Goal: Use online tool/utility: Utilize a website feature to perform a specific function

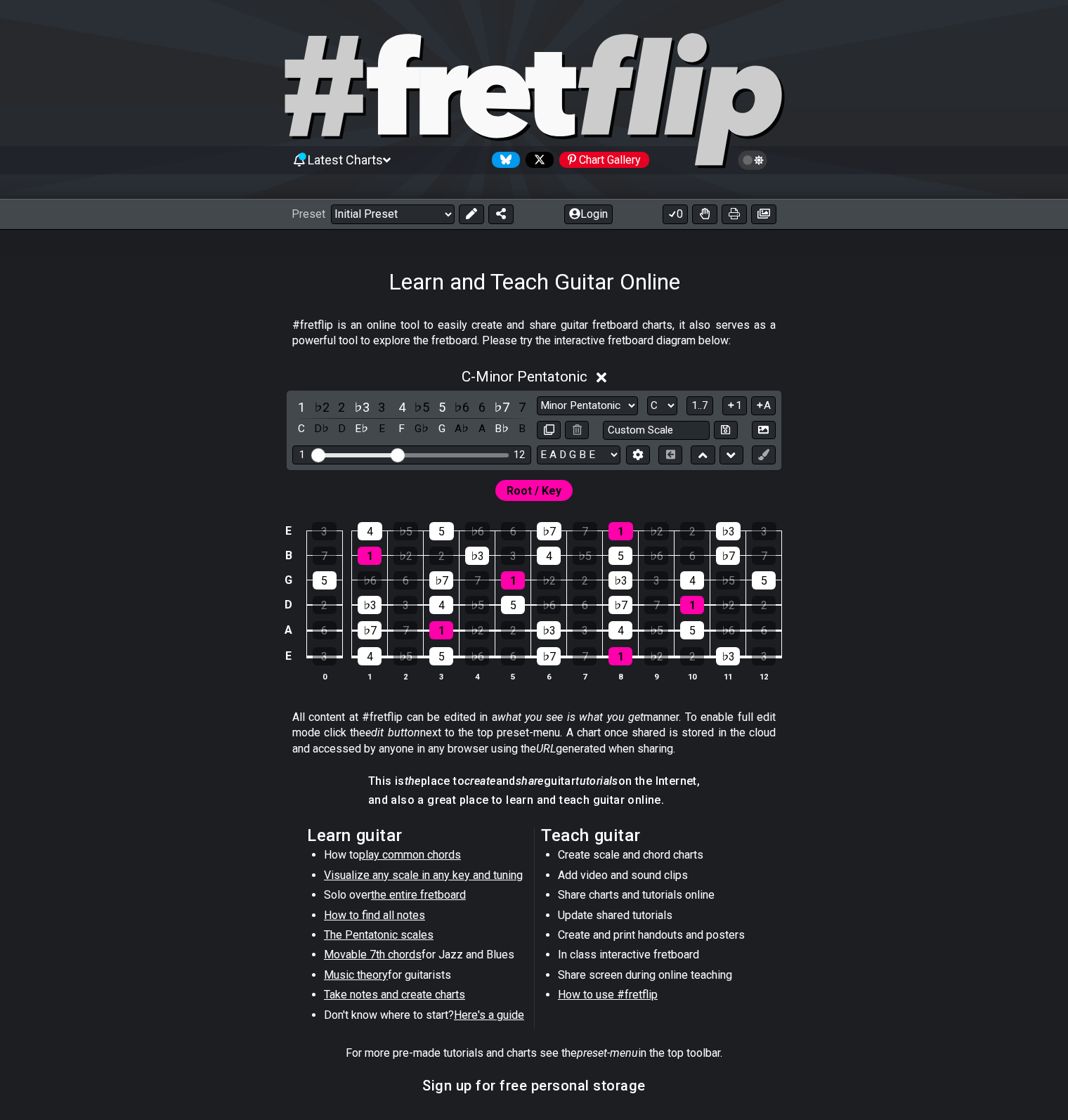
click at [1027, 82] on div at bounding box center [534, 102] width 1068 height 143
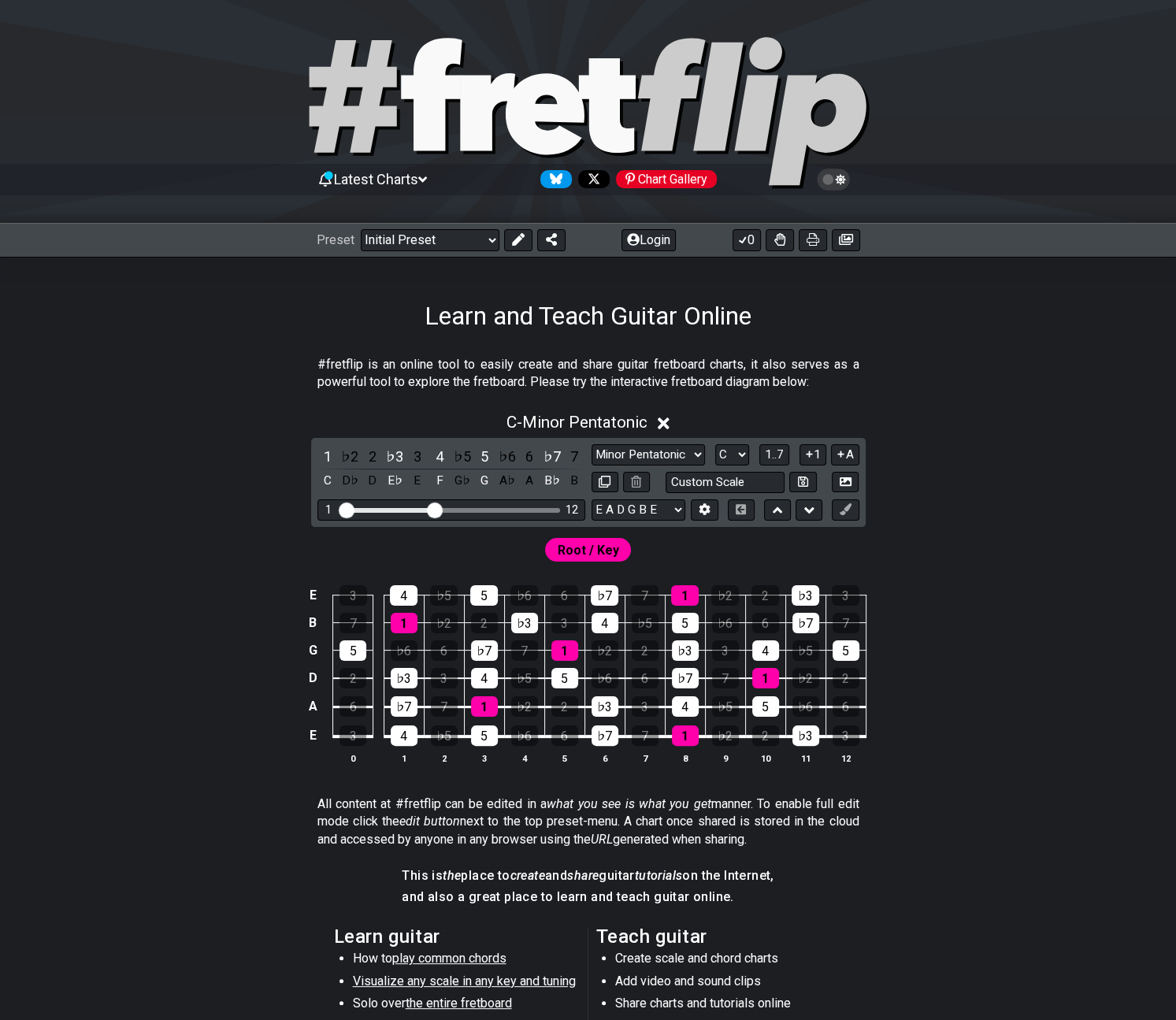
click at [418, 179] on span "Latest Charts" at bounding box center [376, 179] width 84 height 17
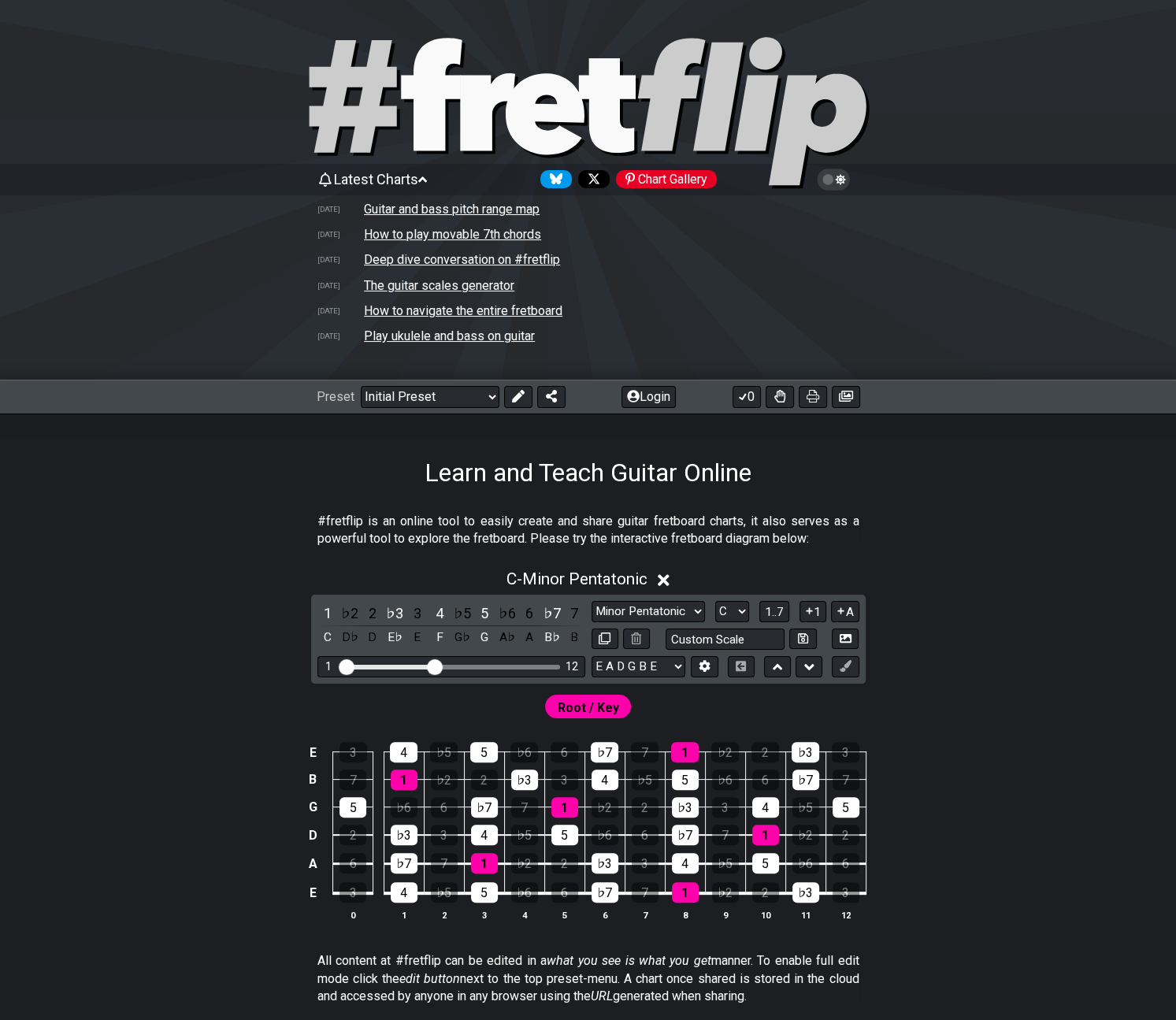
click at [418, 179] on span "Latest Charts" at bounding box center [376, 179] width 84 height 17
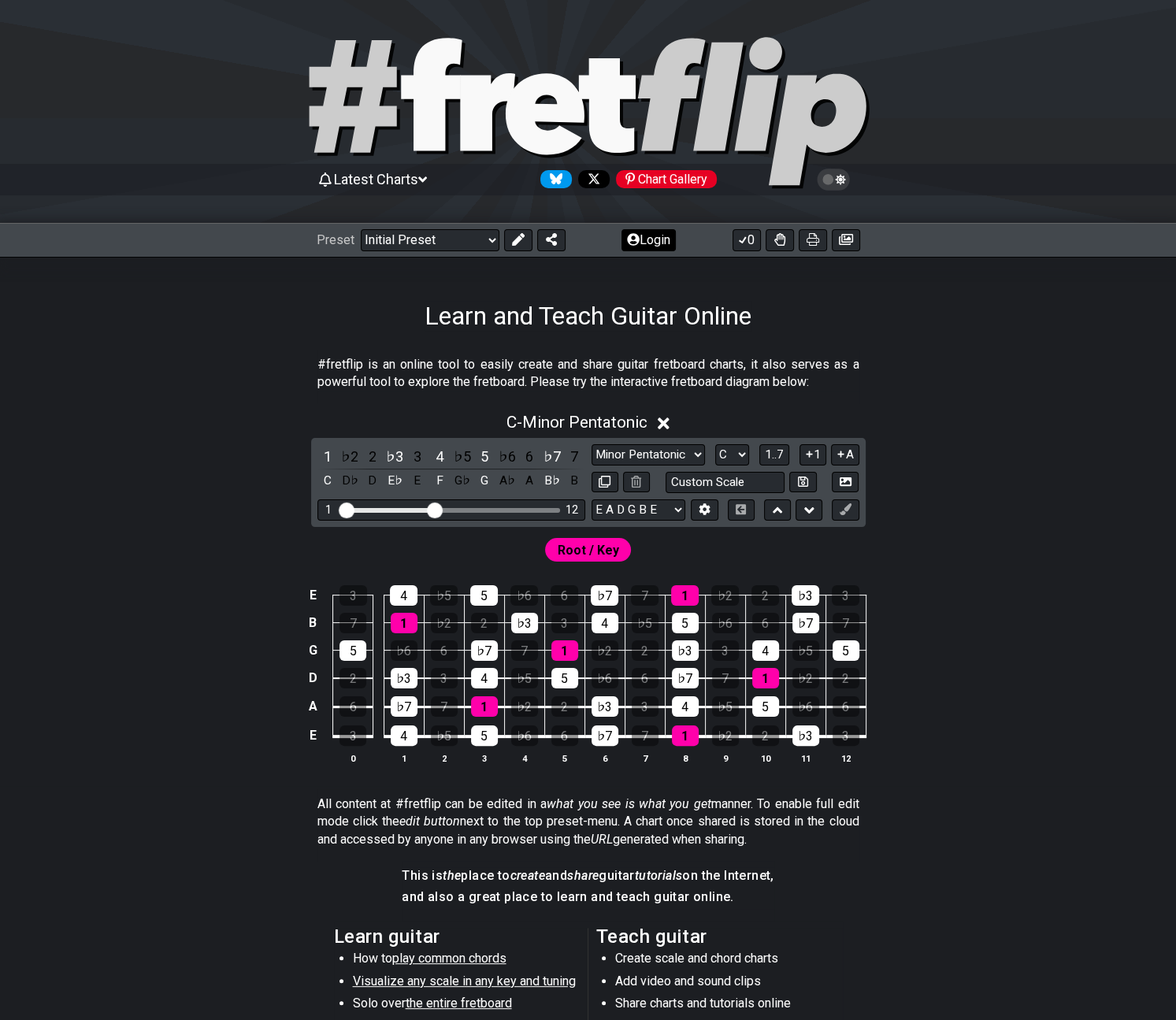
click at [667, 236] on button "Login" at bounding box center [649, 240] width 55 height 22
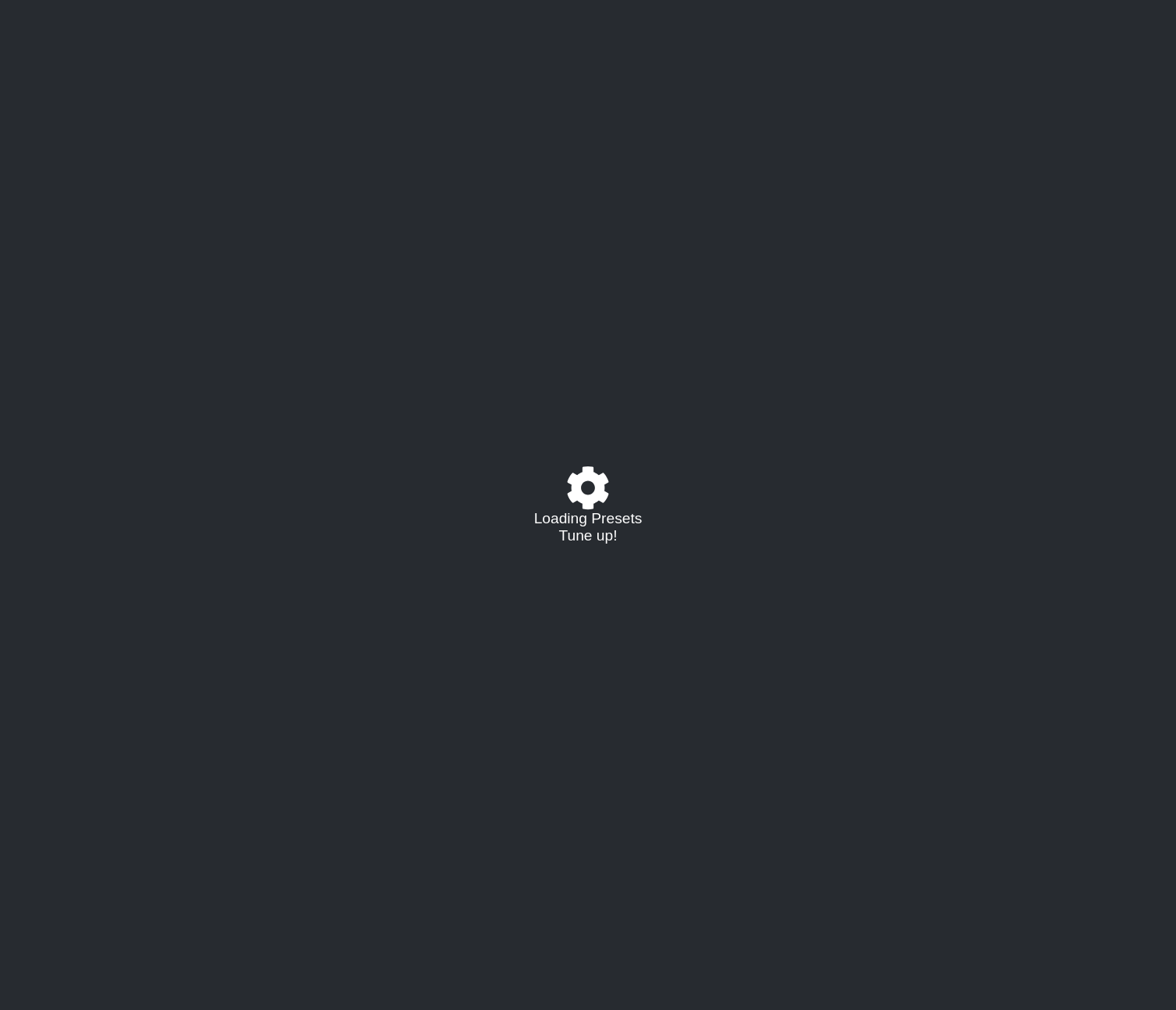
select select "C"
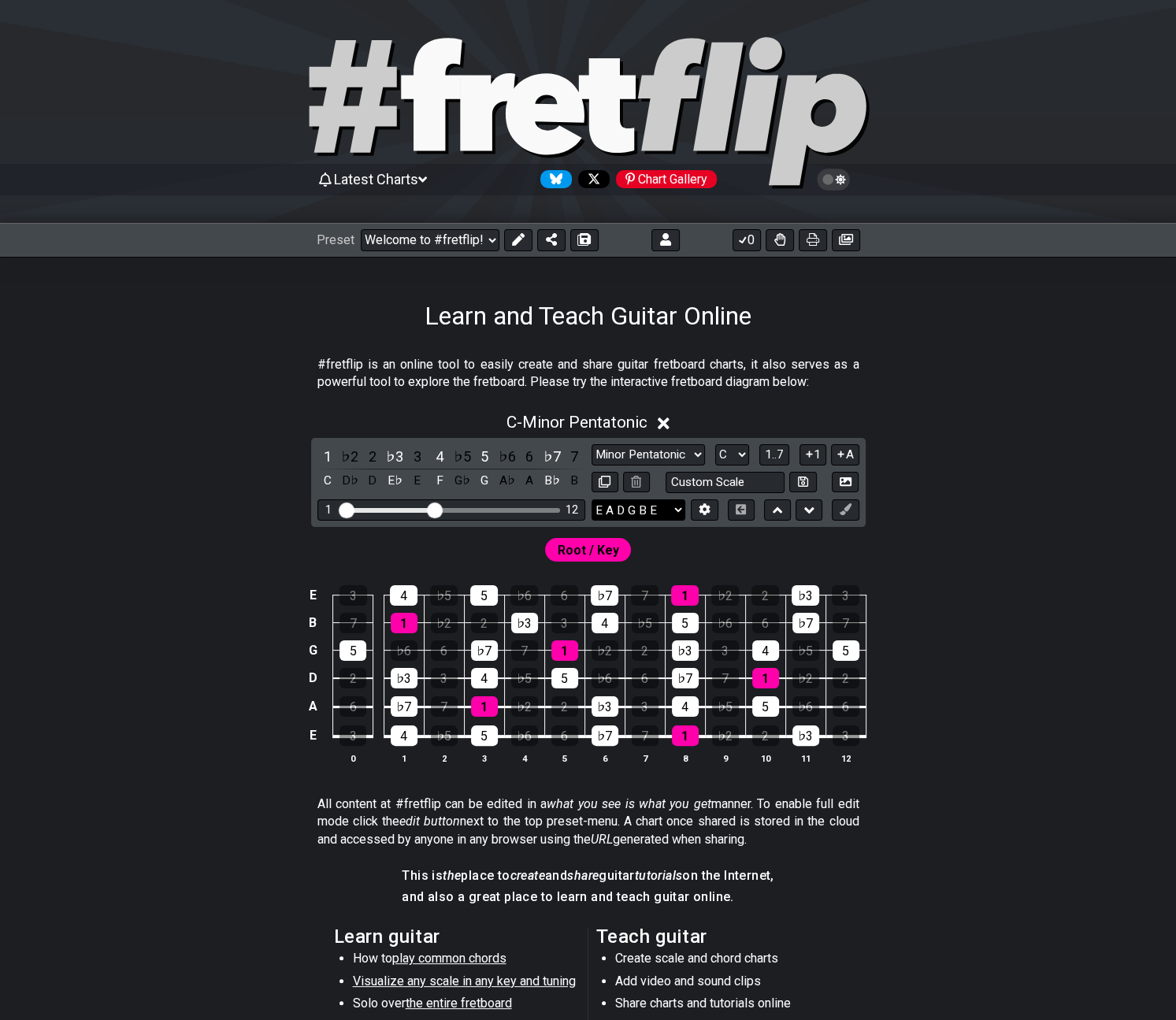
click at [678, 515] on select "E A D G B E E A D G B E E A D G B E B E A D F♯ B A D G C E A D A D G B E E♭ A♭ …" at bounding box center [638, 510] width 93 height 21
click at [707, 510] on icon at bounding box center [704, 510] width 11 height 12
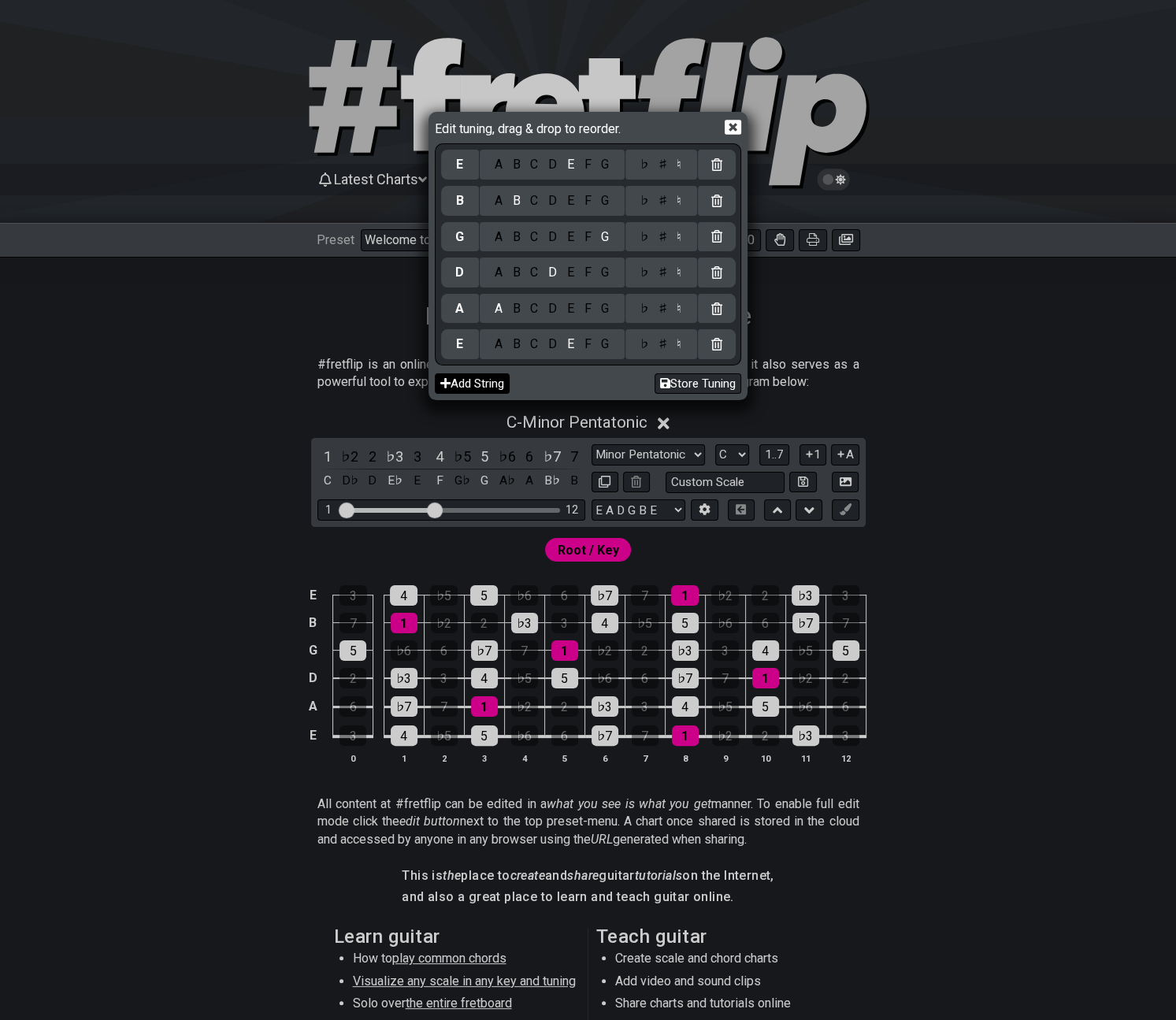
click at [507, 388] on button "Add String" at bounding box center [472, 384] width 75 height 21
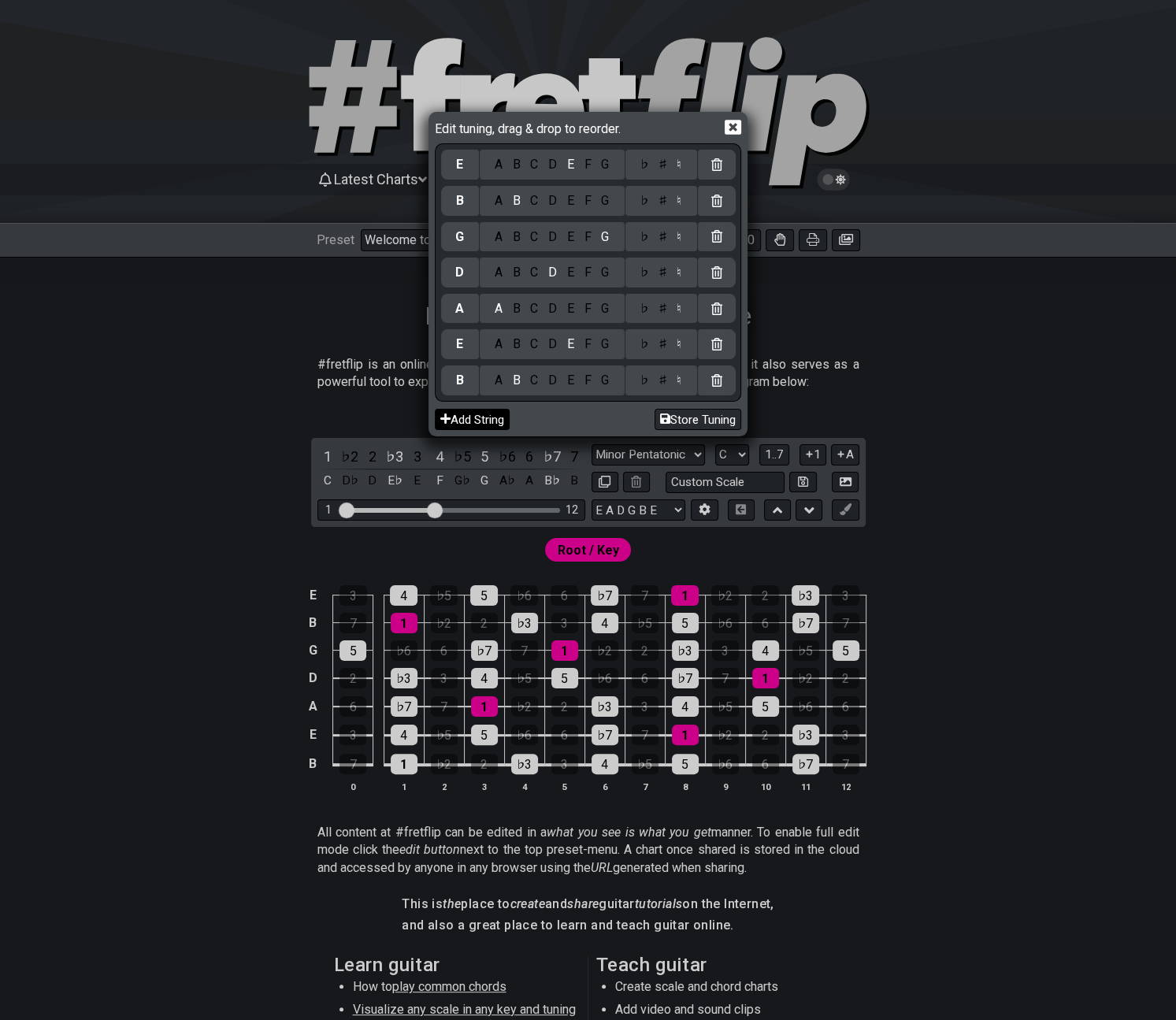
click at [493, 415] on button "Add String" at bounding box center [472, 420] width 75 height 21
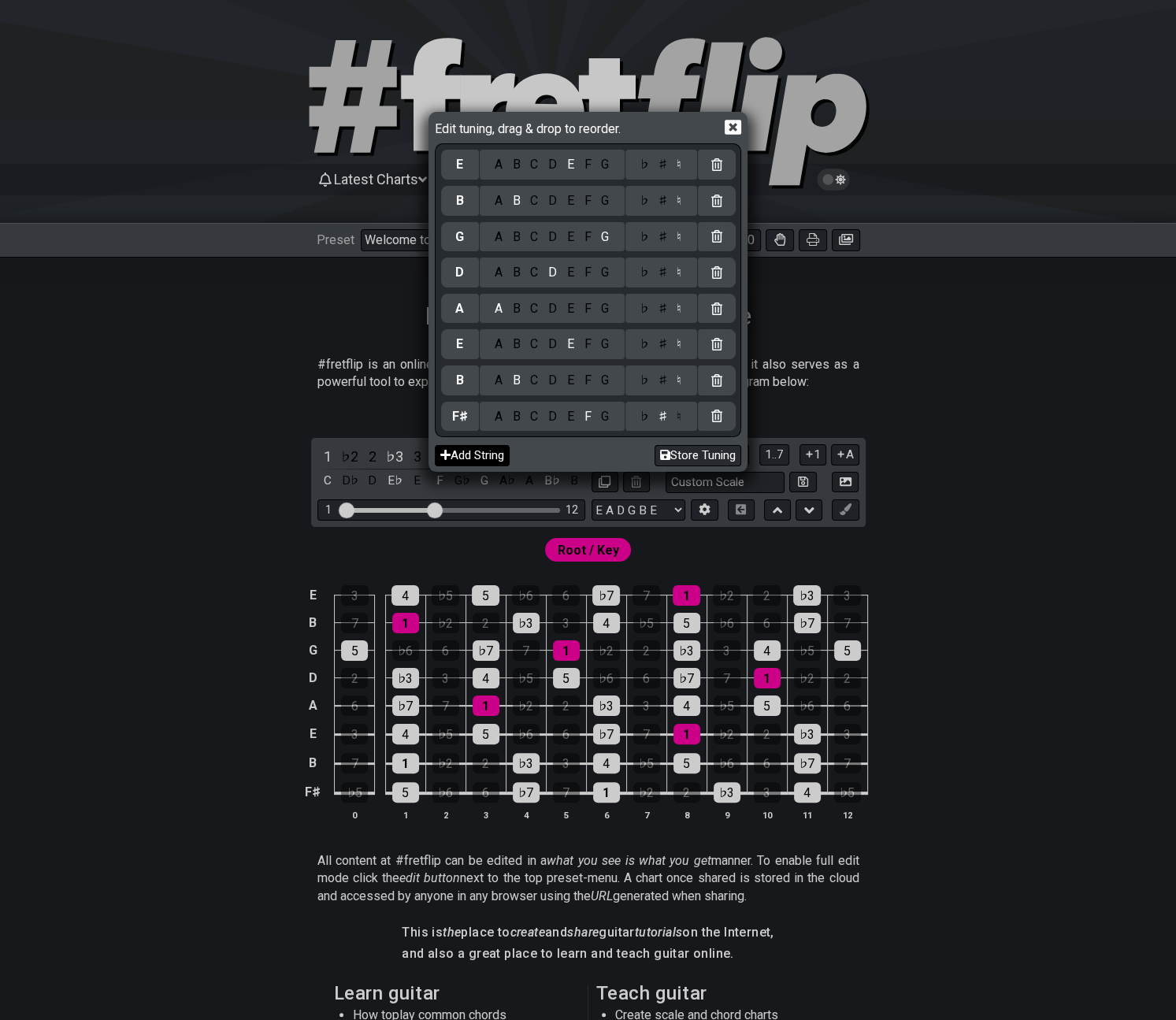
click at [498, 456] on button "Add String" at bounding box center [472, 455] width 75 height 21
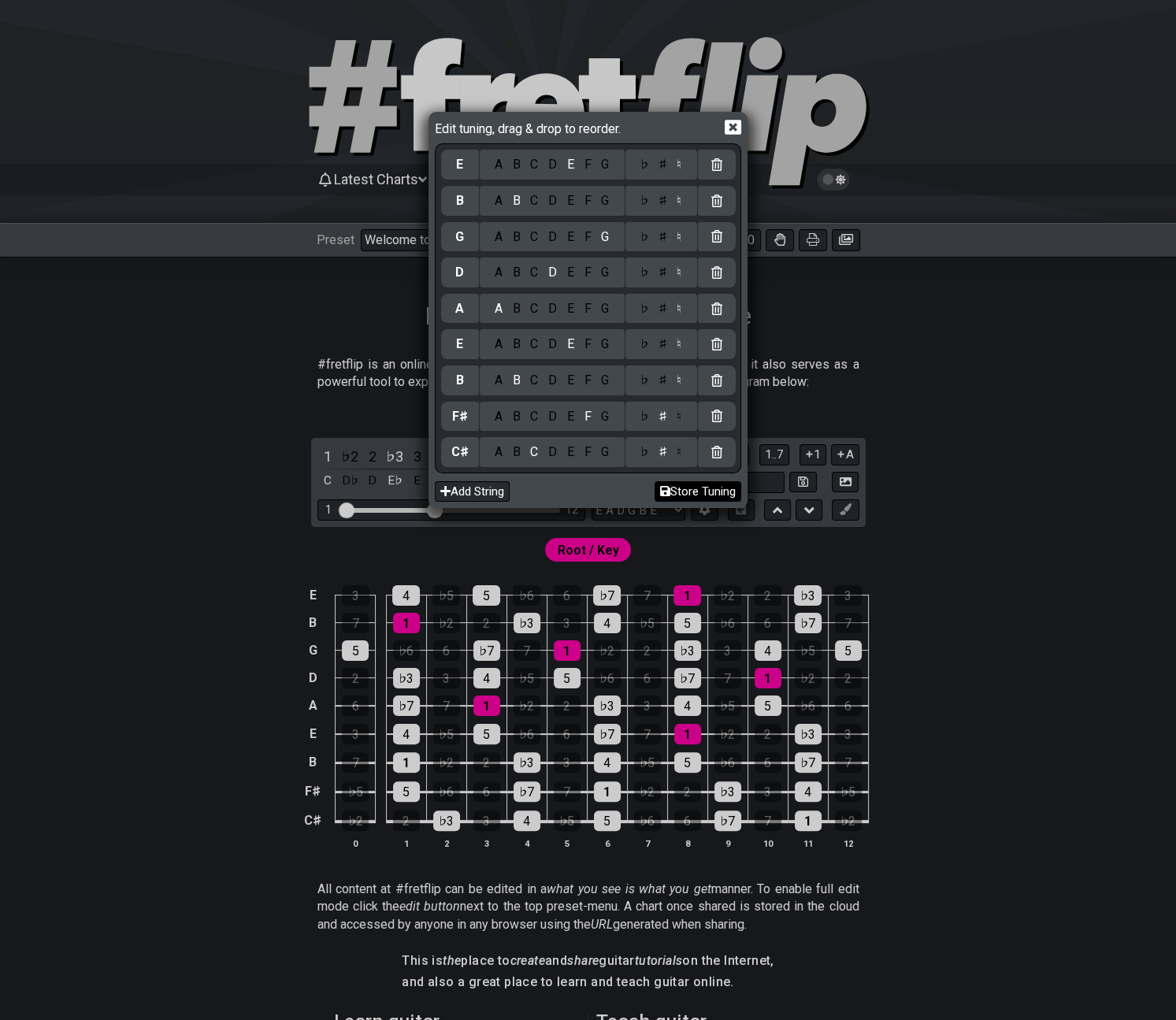
click at [687, 488] on button "Store Tuning" at bounding box center [698, 492] width 87 height 21
click at [669, 488] on button "Store Tuning" at bounding box center [698, 492] width 87 height 21
click at [966, 497] on div "Edit tuning, drag & drop to reorder. E A B C D E F G ♭ ♯ ♮ B A B C D E F G ♭ ♯ …" at bounding box center [588, 510] width 1176 height 1020
click at [734, 126] on icon at bounding box center [733, 127] width 17 height 17
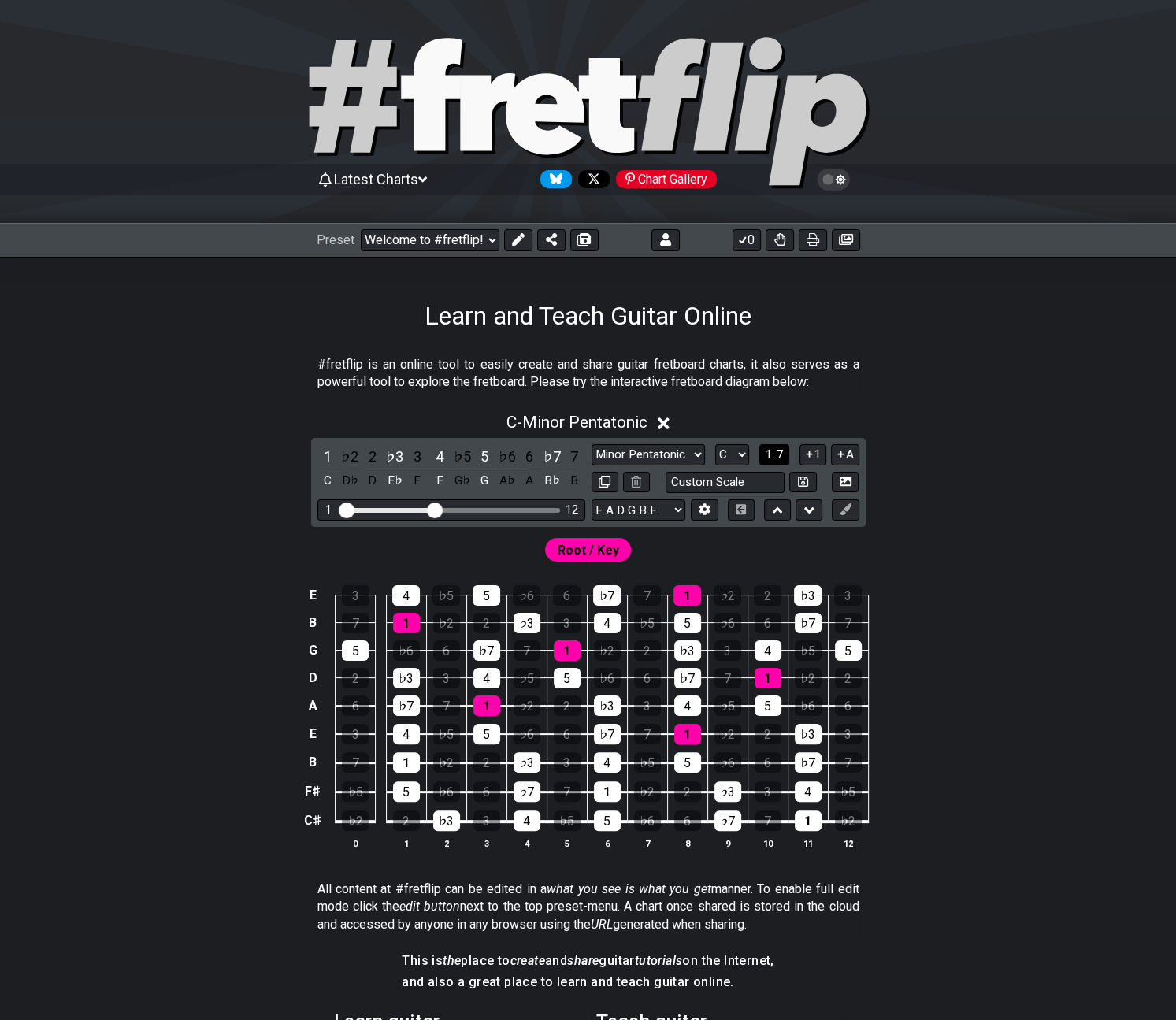
click at [767, 448] on span "1..7" at bounding box center [774, 454] width 19 height 14
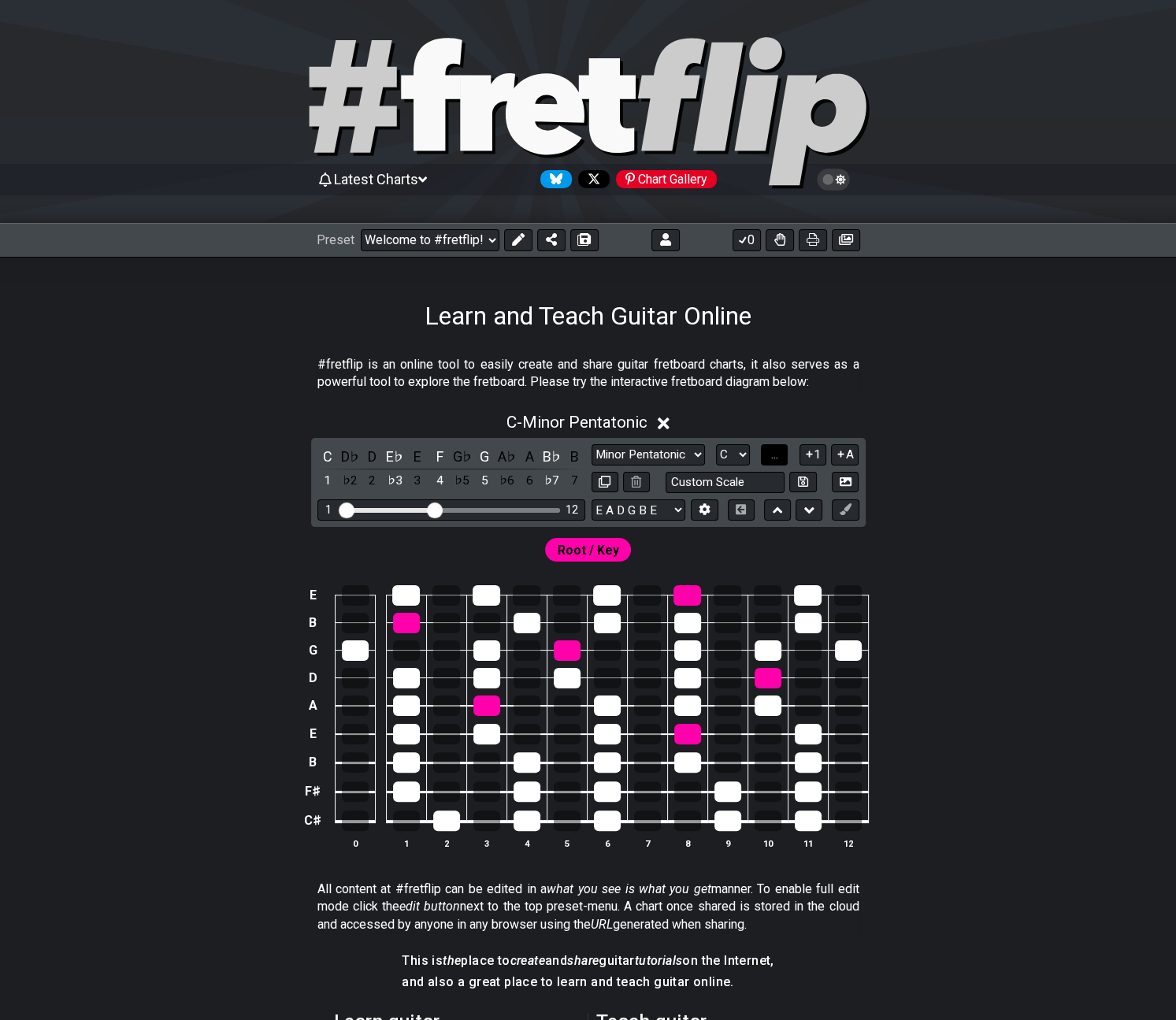
click at [769, 453] on button "..." at bounding box center [774, 455] width 26 height 21
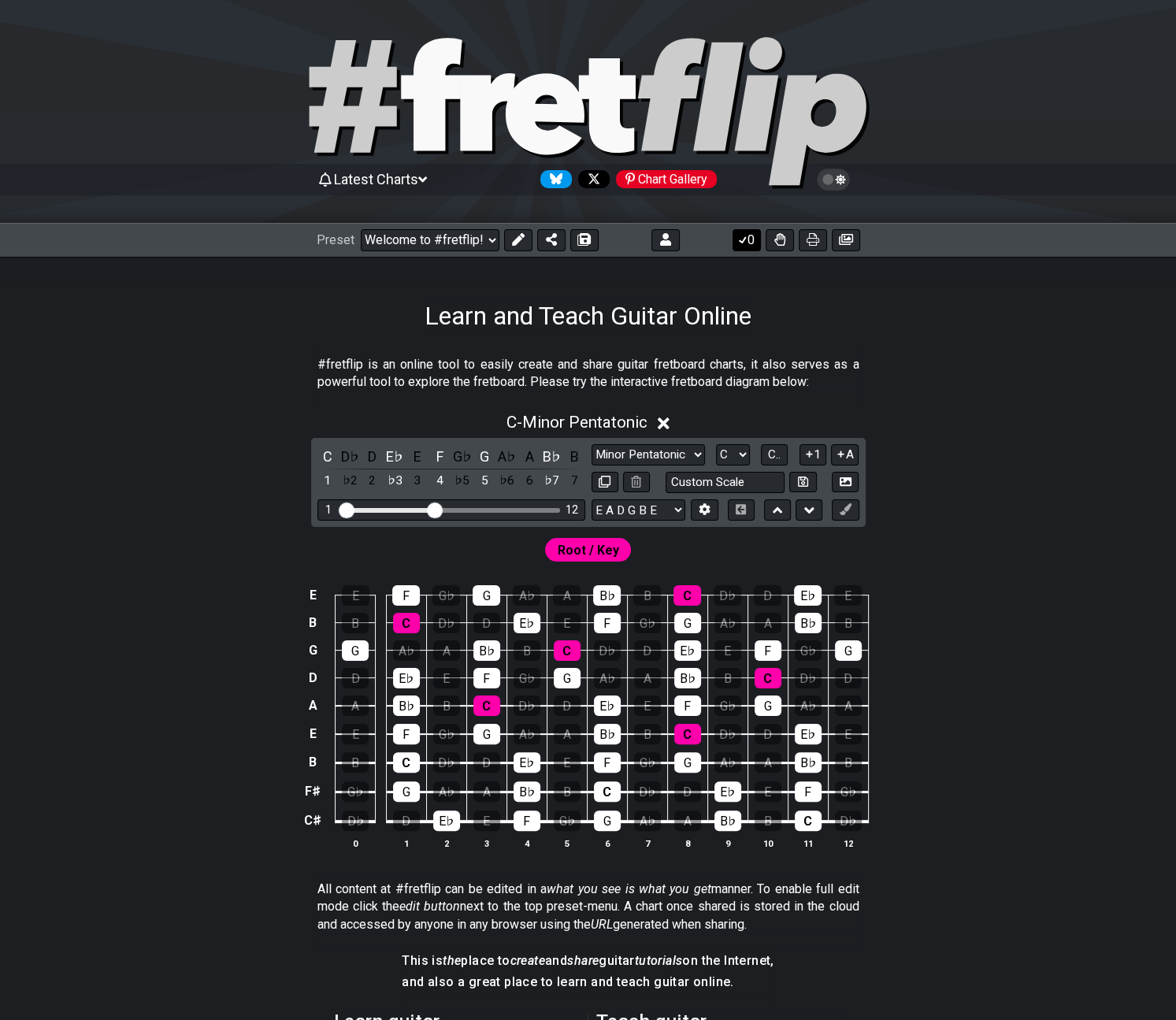
click at [745, 245] on icon at bounding box center [742, 239] width 16 height 12
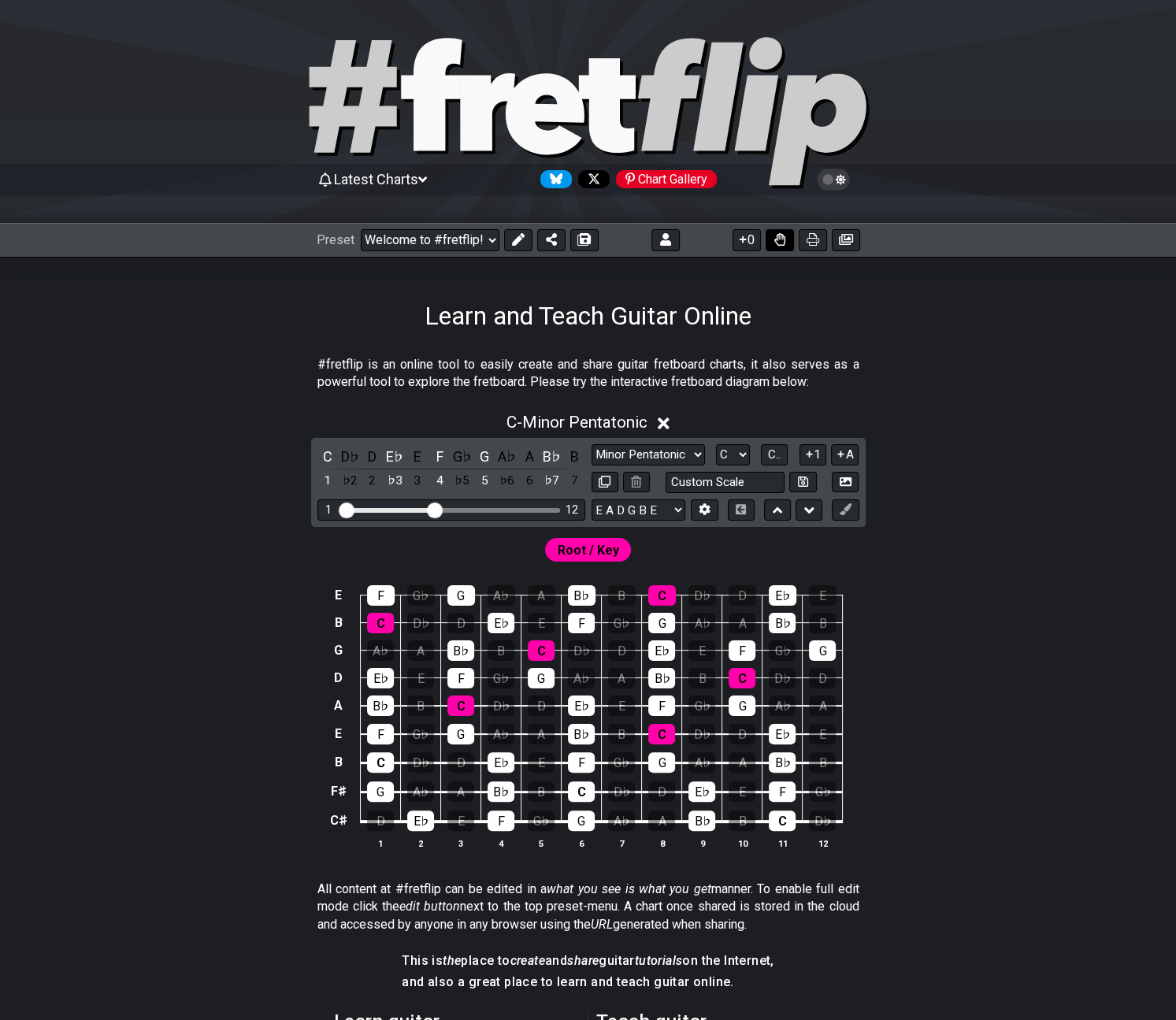
click at [778, 240] on icon at bounding box center [779, 239] width 11 height 12
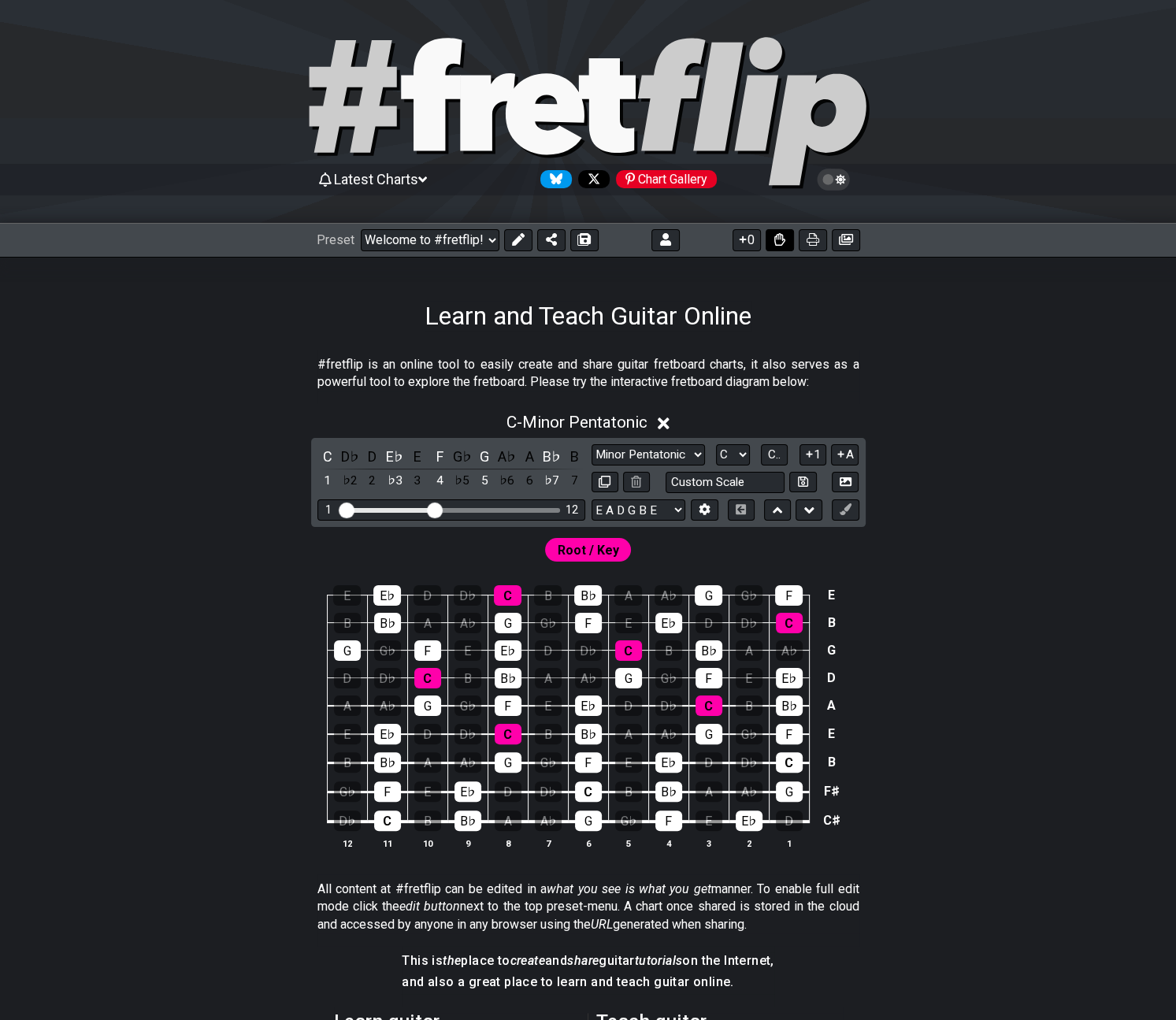
click at [778, 240] on icon at bounding box center [779, 239] width 11 height 12
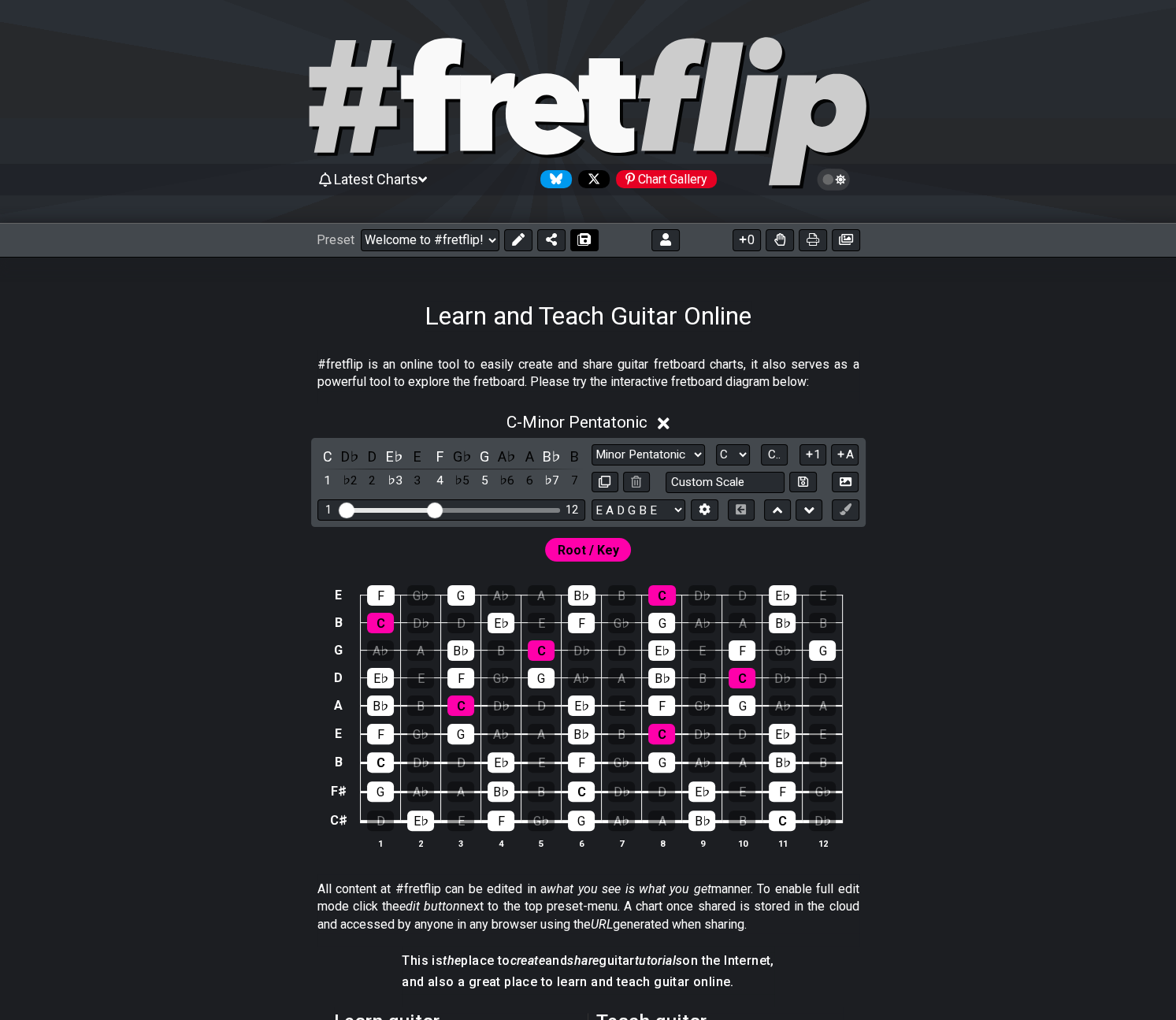
click at [586, 244] on icon at bounding box center [583, 239] width 11 height 12
select select "/027YF7EG"
click at [488, 244] on select "Welcome to #fretflip! Initial Preset Custom Preset Learn and Teach Guitar Onlin…" at bounding box center [430, 240] width 139 height 22
click at [360, 229] on select "Welcome to #fretflip! Initial Preset Custom Preset Learn and Teach Guitar Onlin…" at bounding box center [430, 240] width 139 height 22
click at [517, 246] on button at bounding box center [518, 240] width 28 height 22
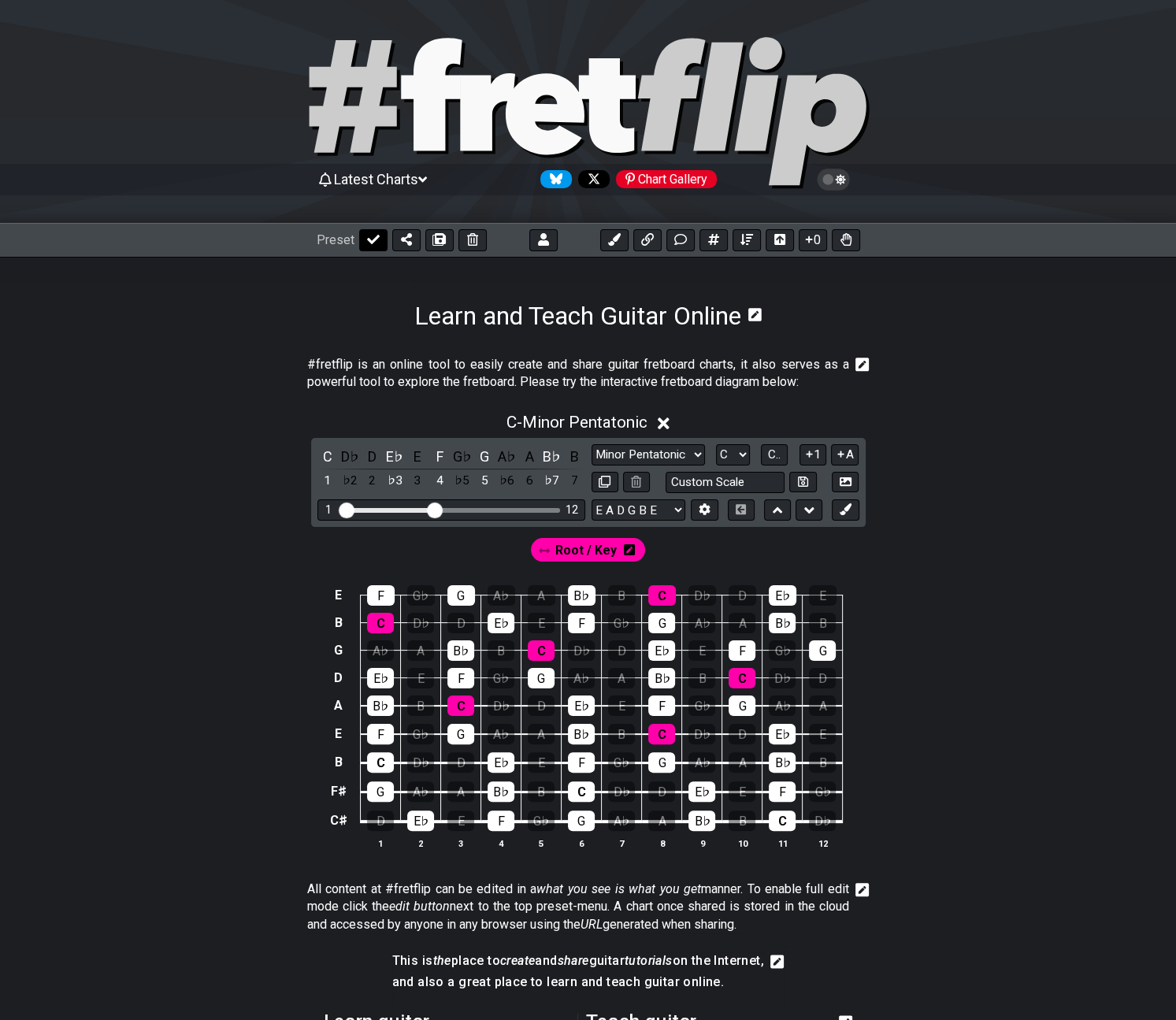
click at [372, 242] on icon at bounding box center [373, 239] width 12 height 12
select select "/027YF7EG"
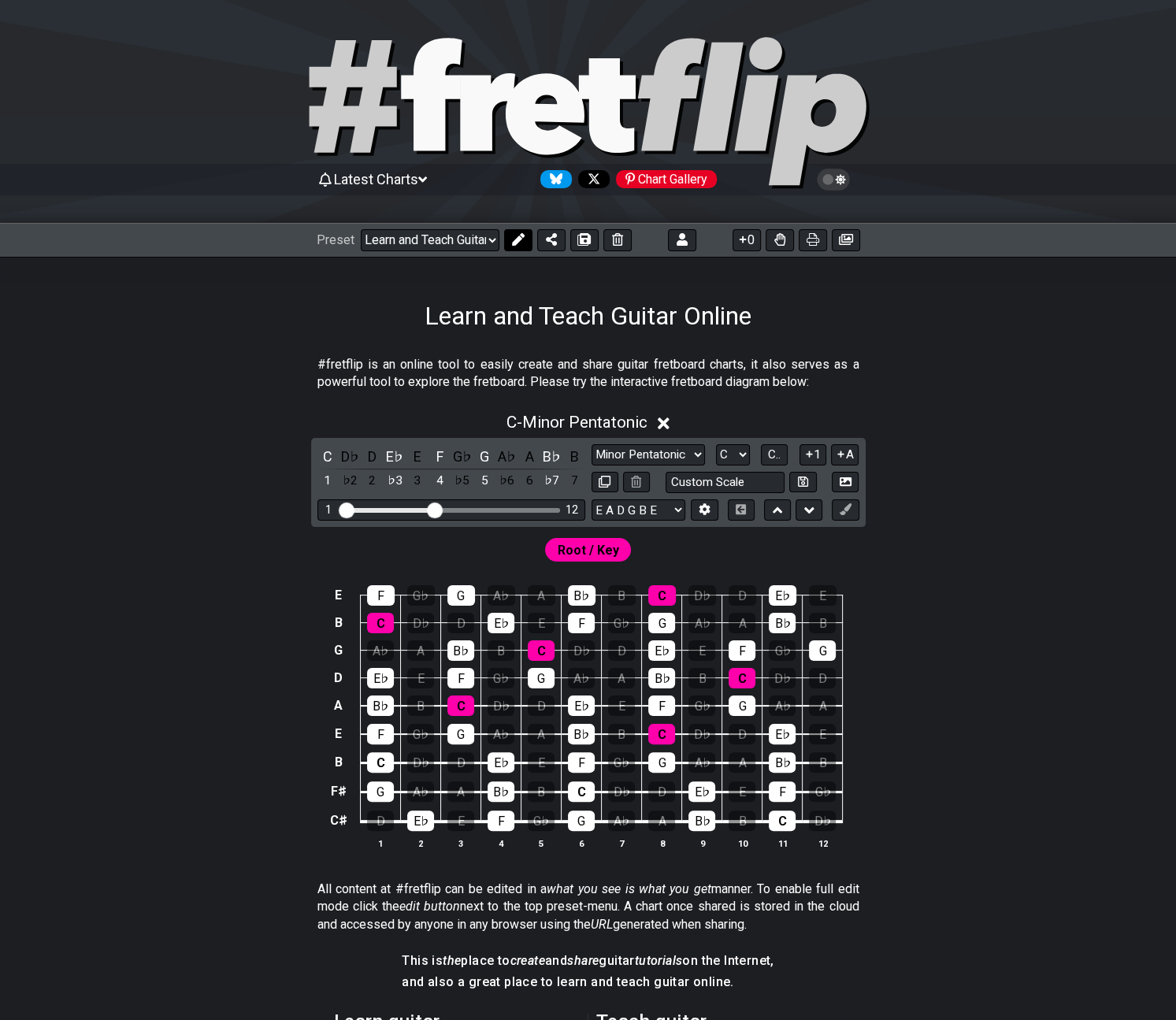
click at [504, 236] on button at bounding box center [518, 240] width 28 height 22
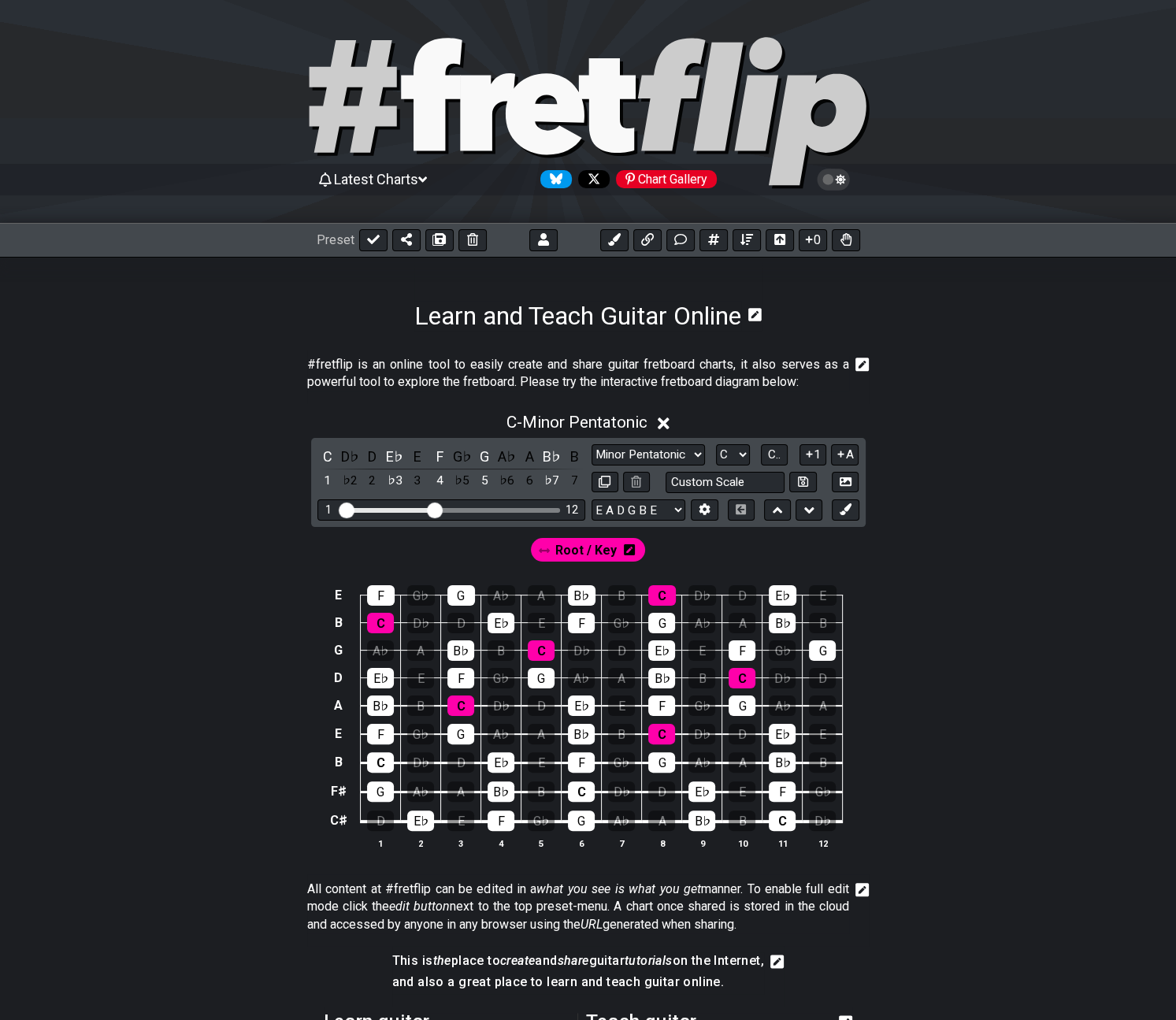
click at [655, 315] on h1 "Learn and Teach Guitar Online" at bounding box center [577, 316] width 326 height 30
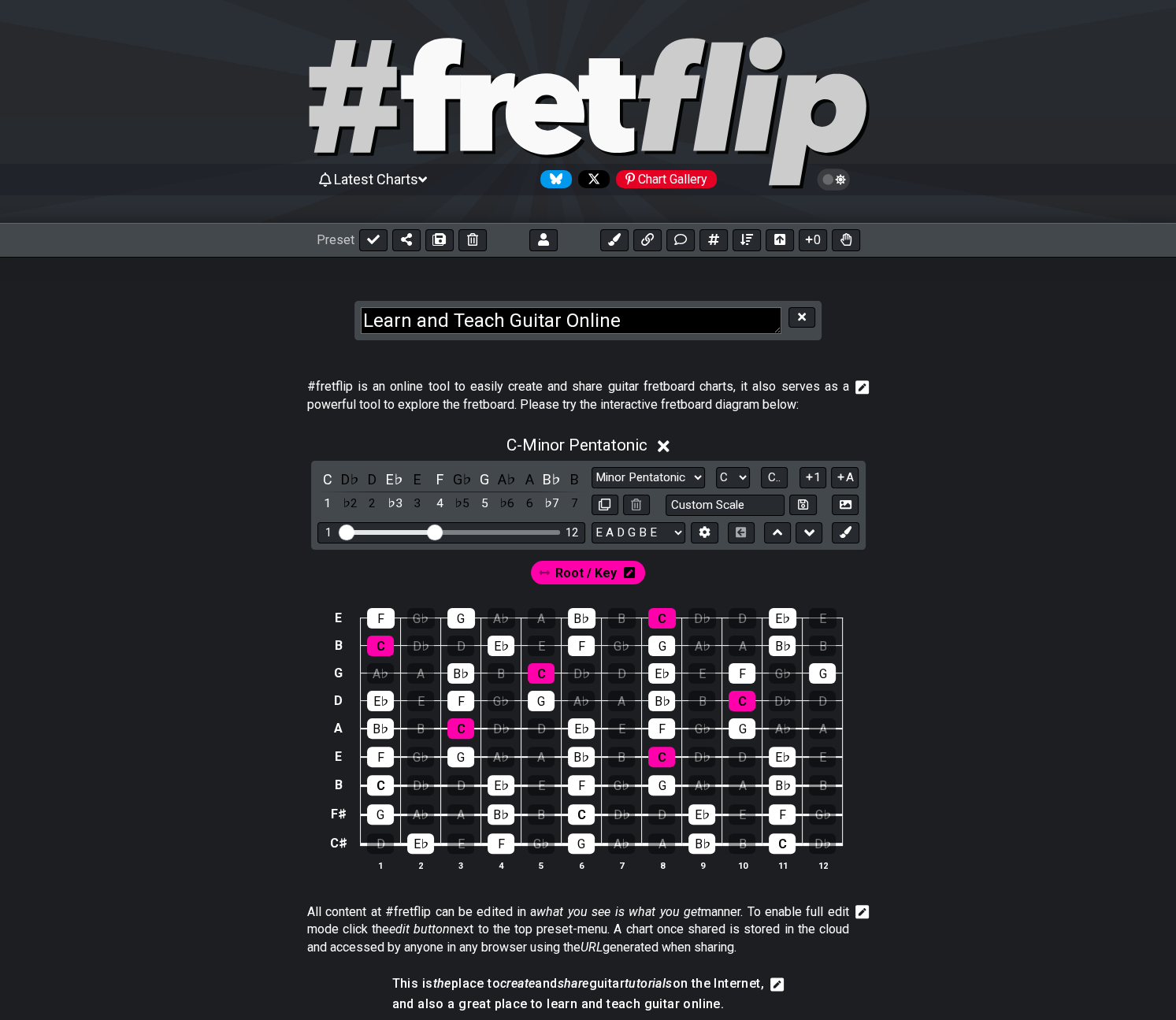
click at [655, 315] on textarea "Learn and Teach Guitar Online" at bounding box center [570, 321] width 421 height 27
type textarea "9 String Standard"
click at [981, 341] on section "9 String Standard" at bounding box center [588, 305] width 1176 height 97
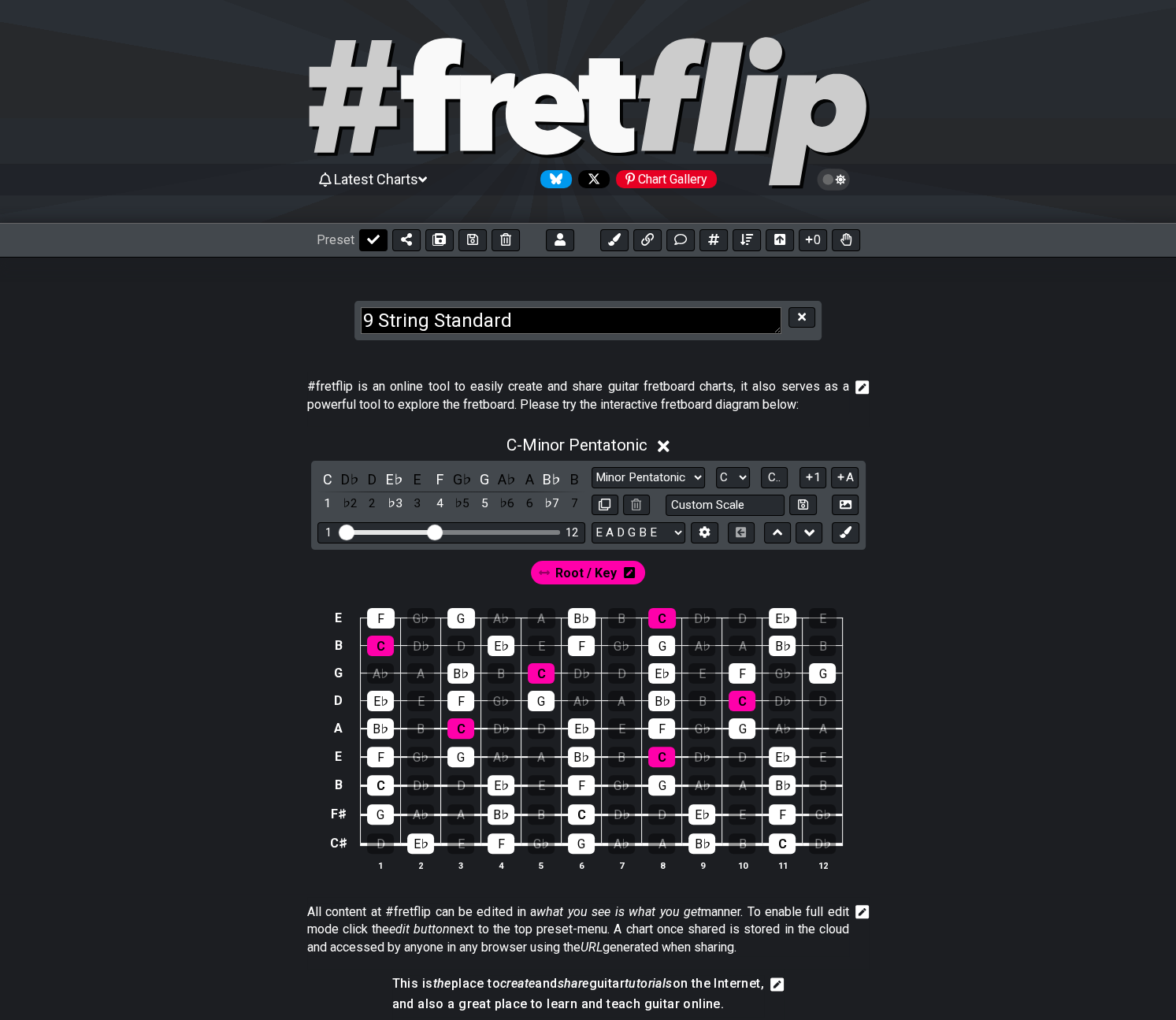
click at [377, 241] on icon at bounding box center [373, 239] width 12 height 12
select select "/027YF7EG"
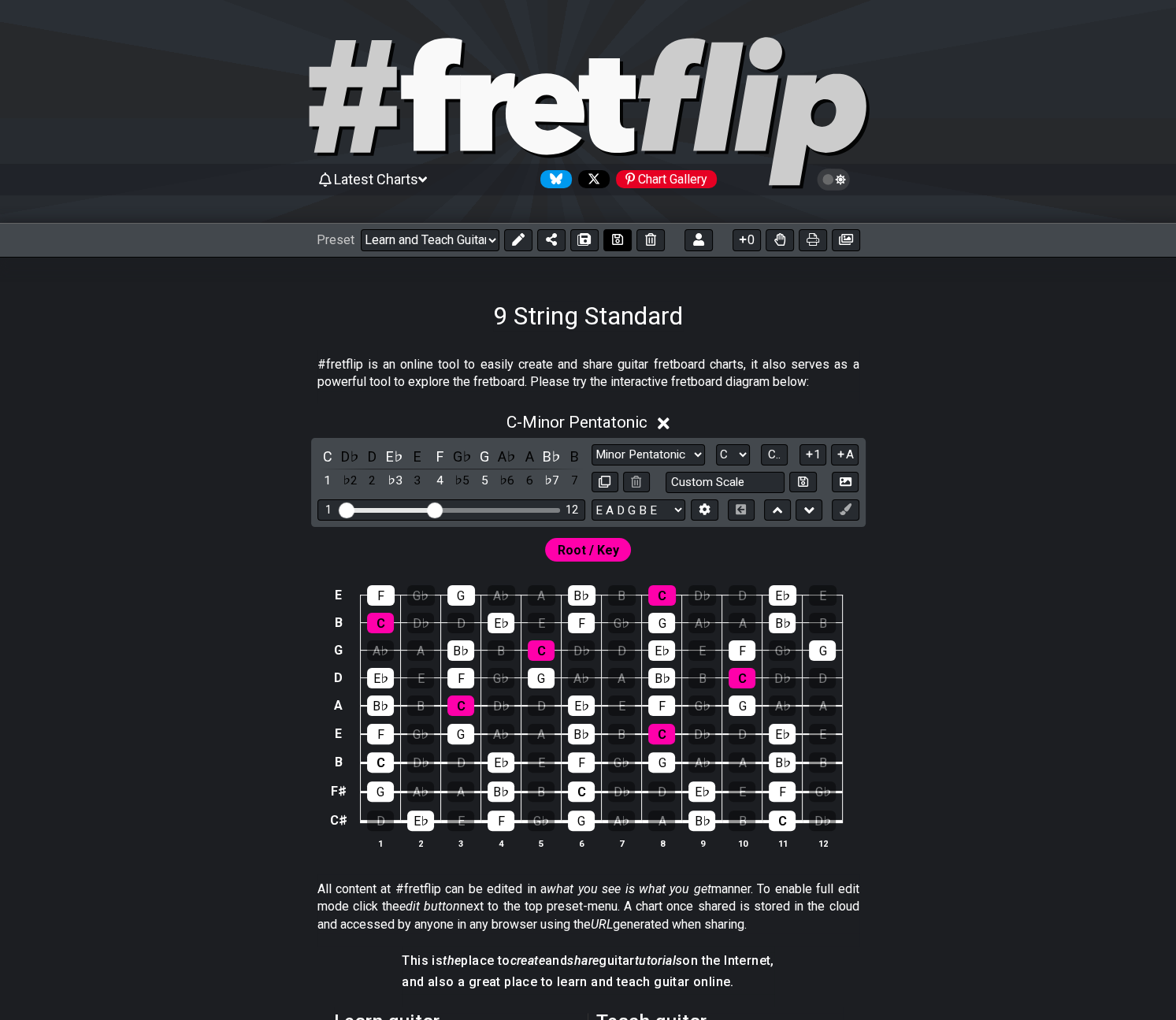
click at [605, 236] on button at bounding box center [617, 240] width 28 height 22
click at [526, 510] on div "Visible fret range" at bounding box center [451, 511] width 218 height 5
drag, startPoint x: 441, startPoint y: 510, endPoint x: 527, endPoint y: 504, distance: 86.2
click at [527, 509] on input "Visible fret range" at bounding box center [451, 509] width 224 height 0
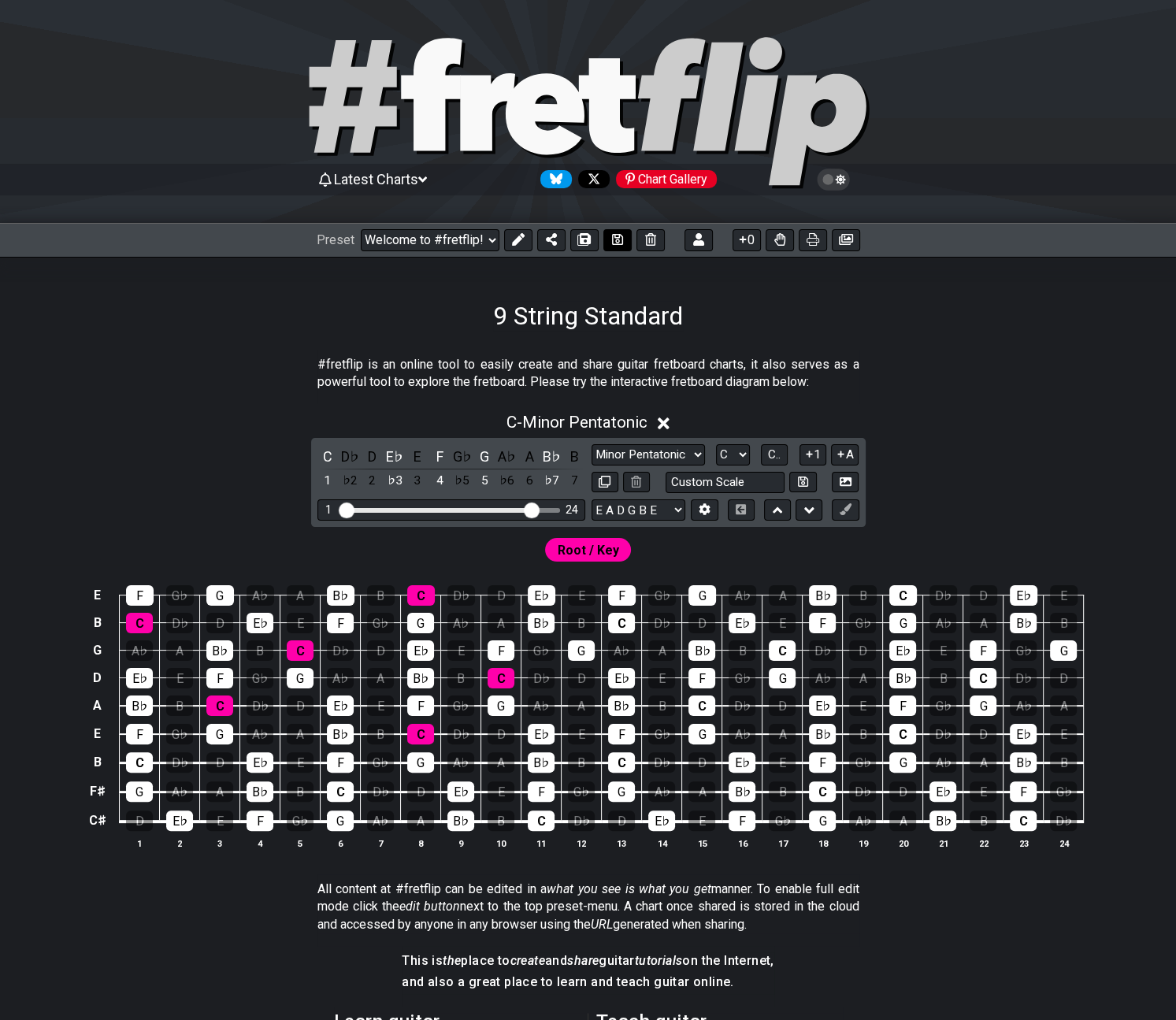
click at [612, 239] on icon at bounding box center [617, 239] width 11 height 12
click at [761, 489] on input "text" at bounding box center [725, 483] width 120 height 21
type input "Custom Scale"
click at [931, 477] on div "C - Minor Pentatonic C D♭ D E♭ E F G♭ G A♭ A B♭ B 1 ♭2 2 ♭3 3 4 ♭5 5 ♭6 6 ♭7 7 …" at bounding box center [588, 637] width 1176 height 468
click at [916, 339] on div "#fretflip is an online tool to easily create and share guitar fretboard charts,…" at bounding box center [588, 844] width 1176 height 1027
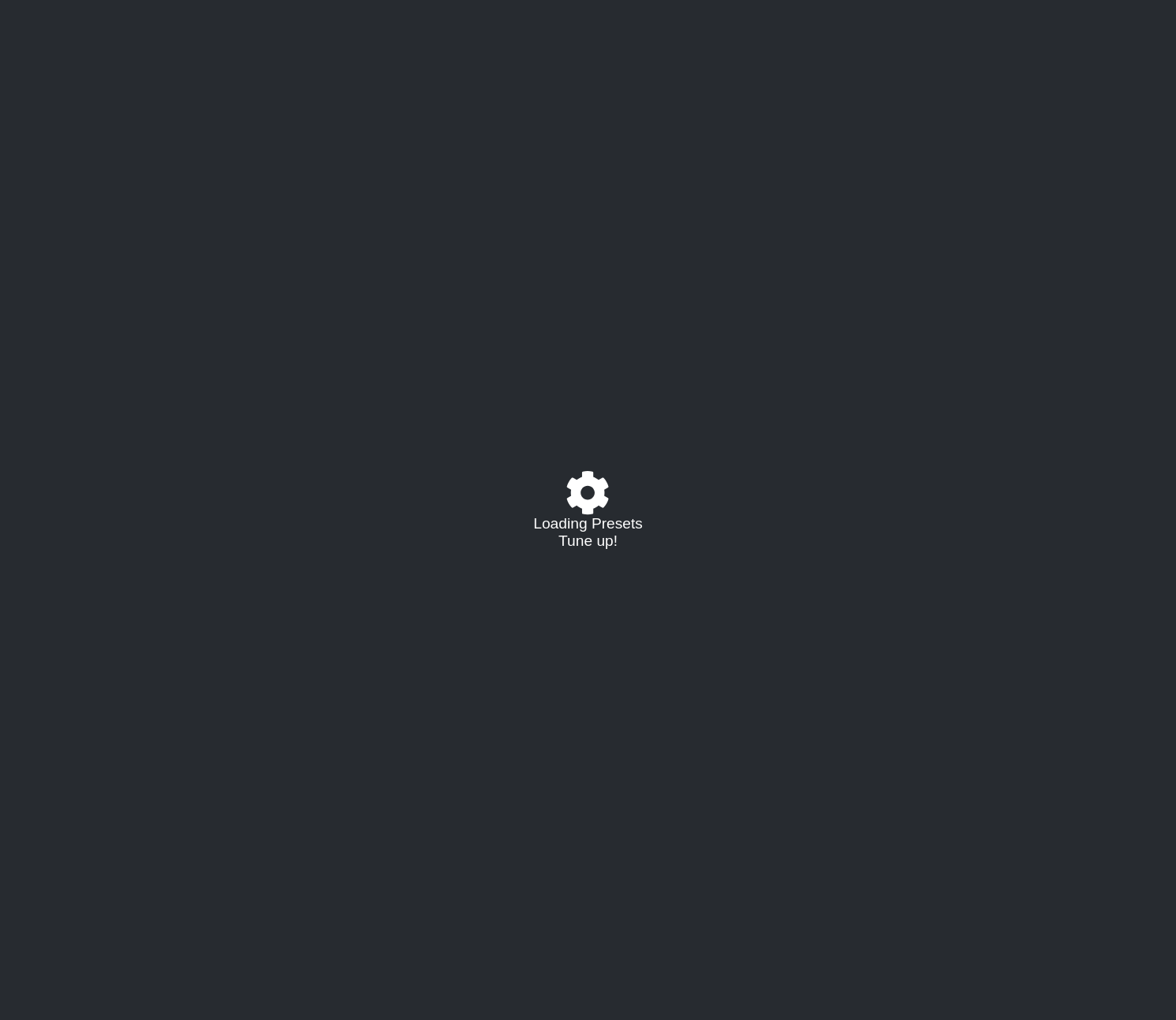
select select "/027YF7EG"
select select "C"
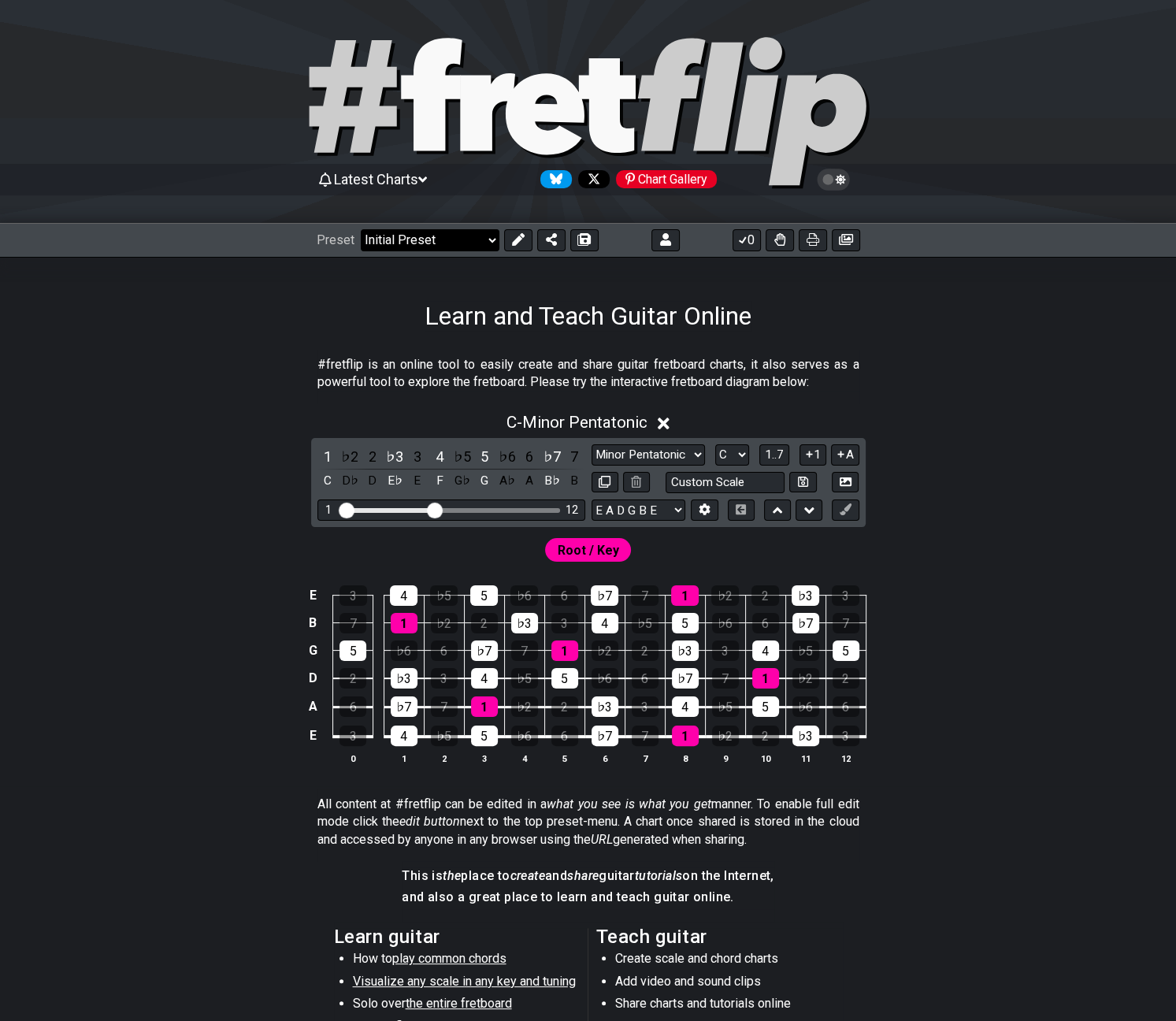
click at [492, 239] on select "Welcome to #fretflip! Initial Preset Custom Preset 9 String Standard Minor Pent…" at bounding box center [430, 240] width 139 height 22
click at [360, 229] on select "Welcome to #fretflip! Initial Preset Custom Preset 9 String Standard Minor Pent…" at bounding box center [430, 240] width 139 height 22
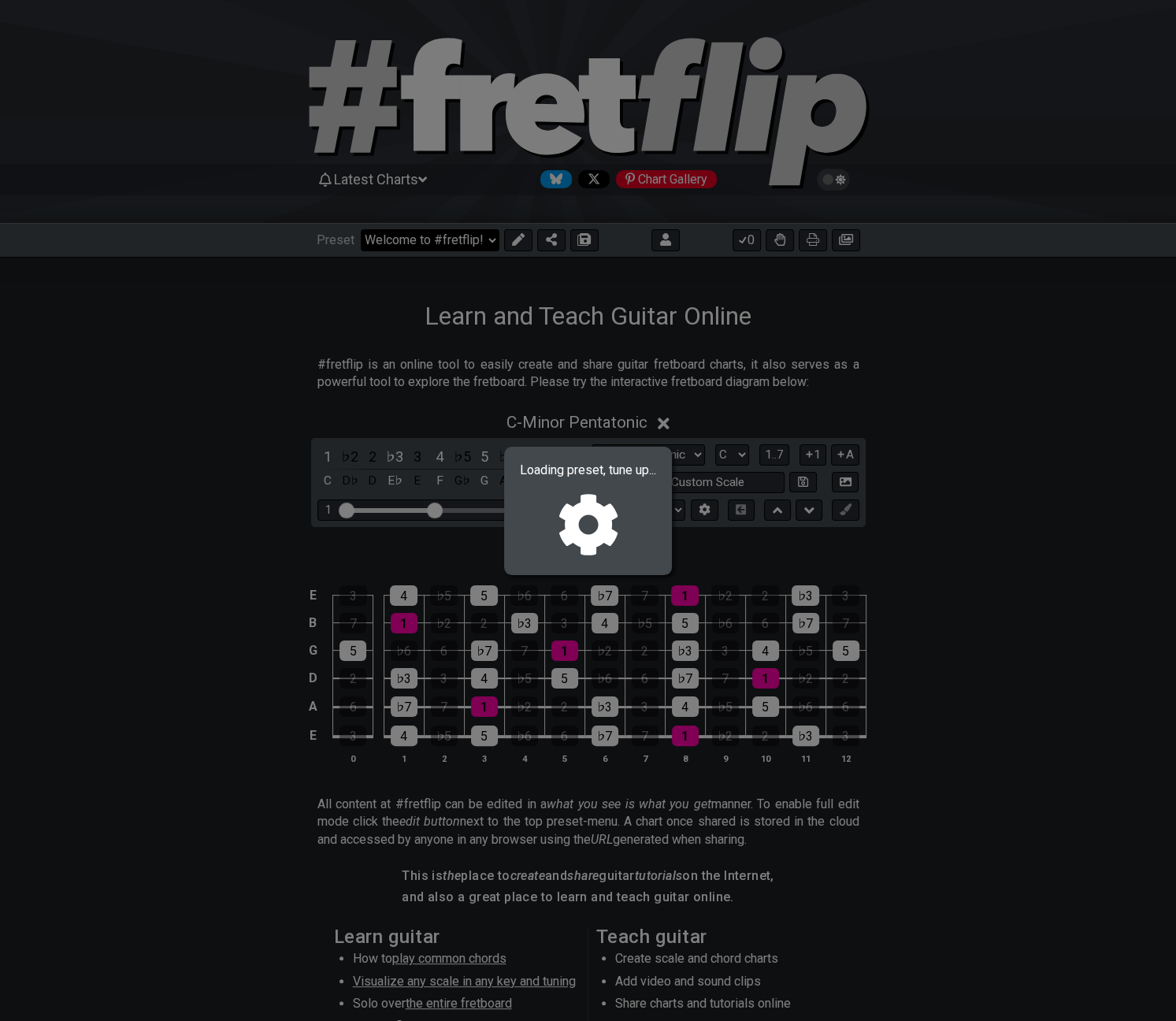
select select "/027YF7EG"
select select "C# F# B E A D G B E"
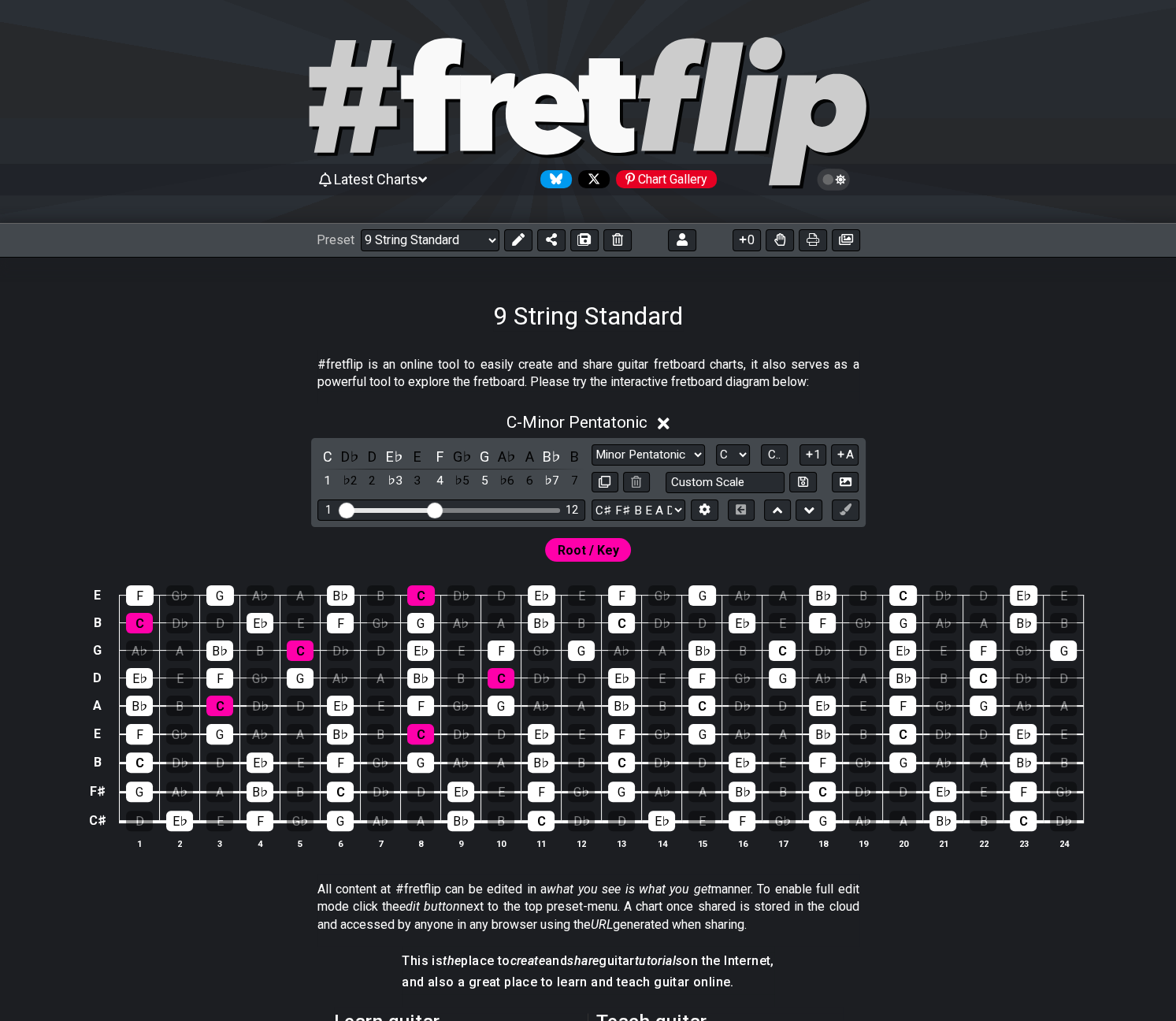
click at [838, 182] on icon at bounding box center [840, 179] width 10 height 11
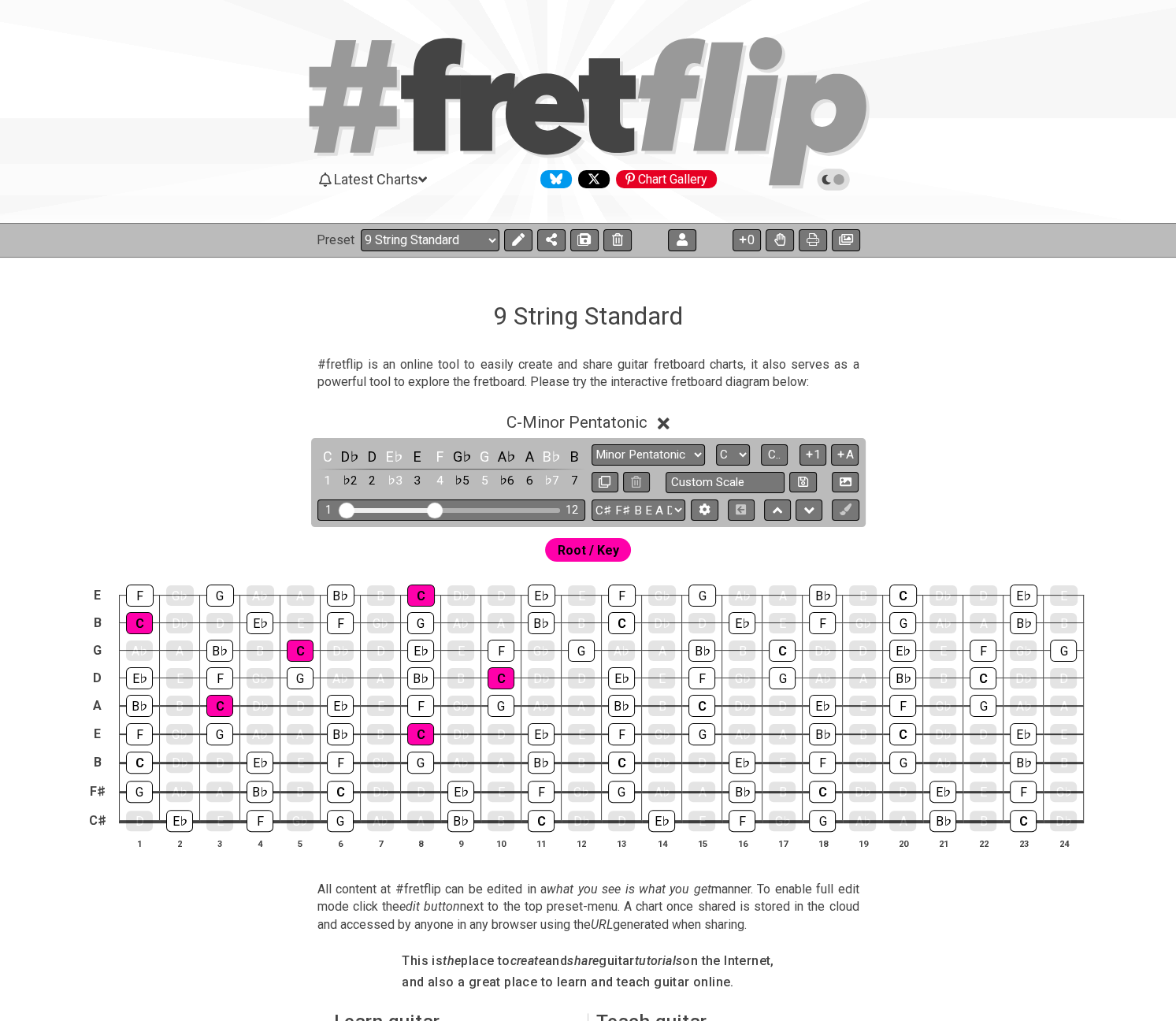
click at [838, 182] on icon at bounding box center [833, 179] width 14 height 14
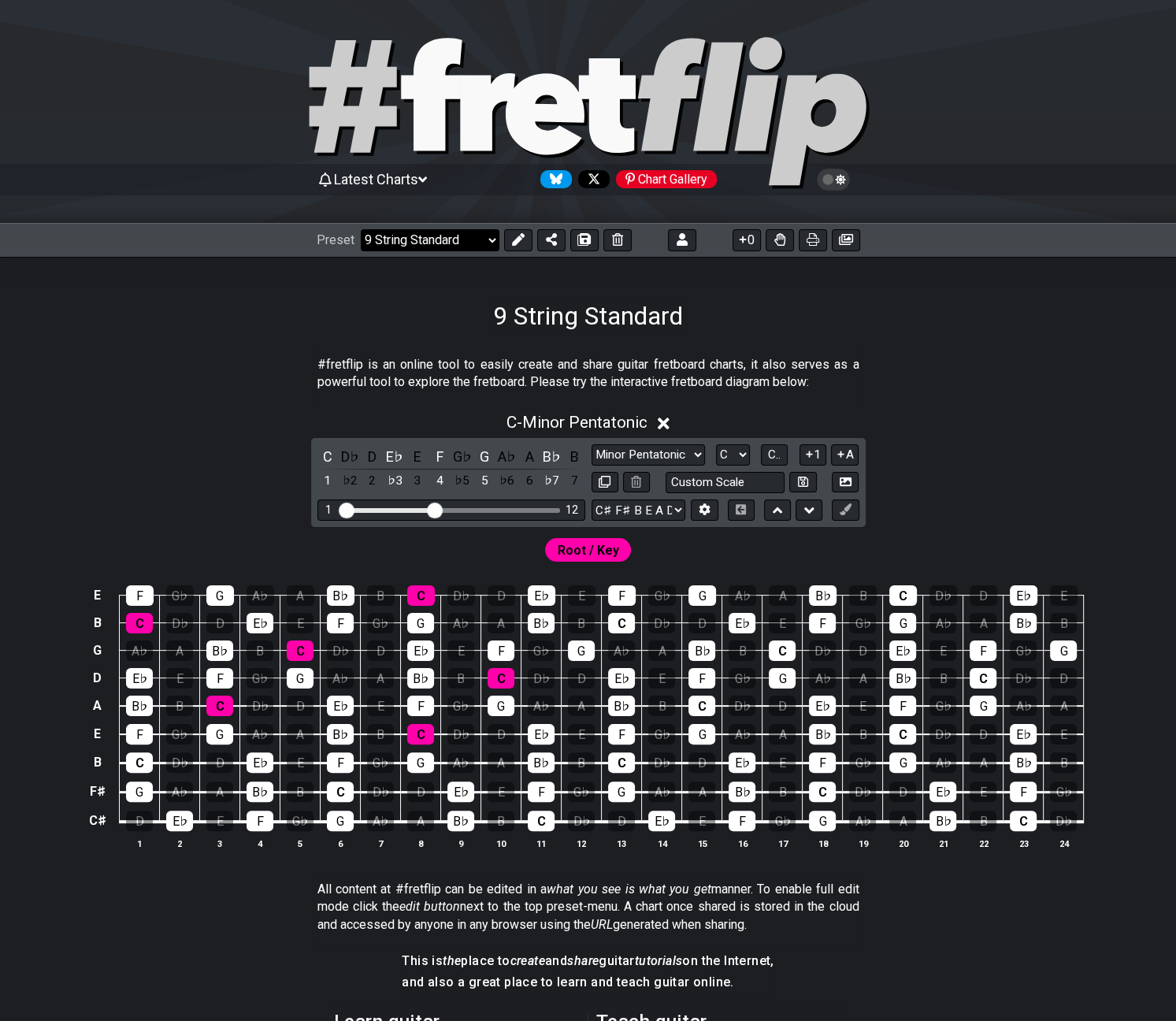
click at [463, 239] on select "Welcome to #fretflip! Initial Preset Custom Preset 9 String Standard Minor Pent…" at bounding box center [430, 240] width 139 height 22
click at [360, 229] on select "Welcome to #fretflip! Initial Preset Custom Preset 9 String Standard Minor Pent…" at bounding box center [430, 240] width 139 height 22
select select "/welcome"
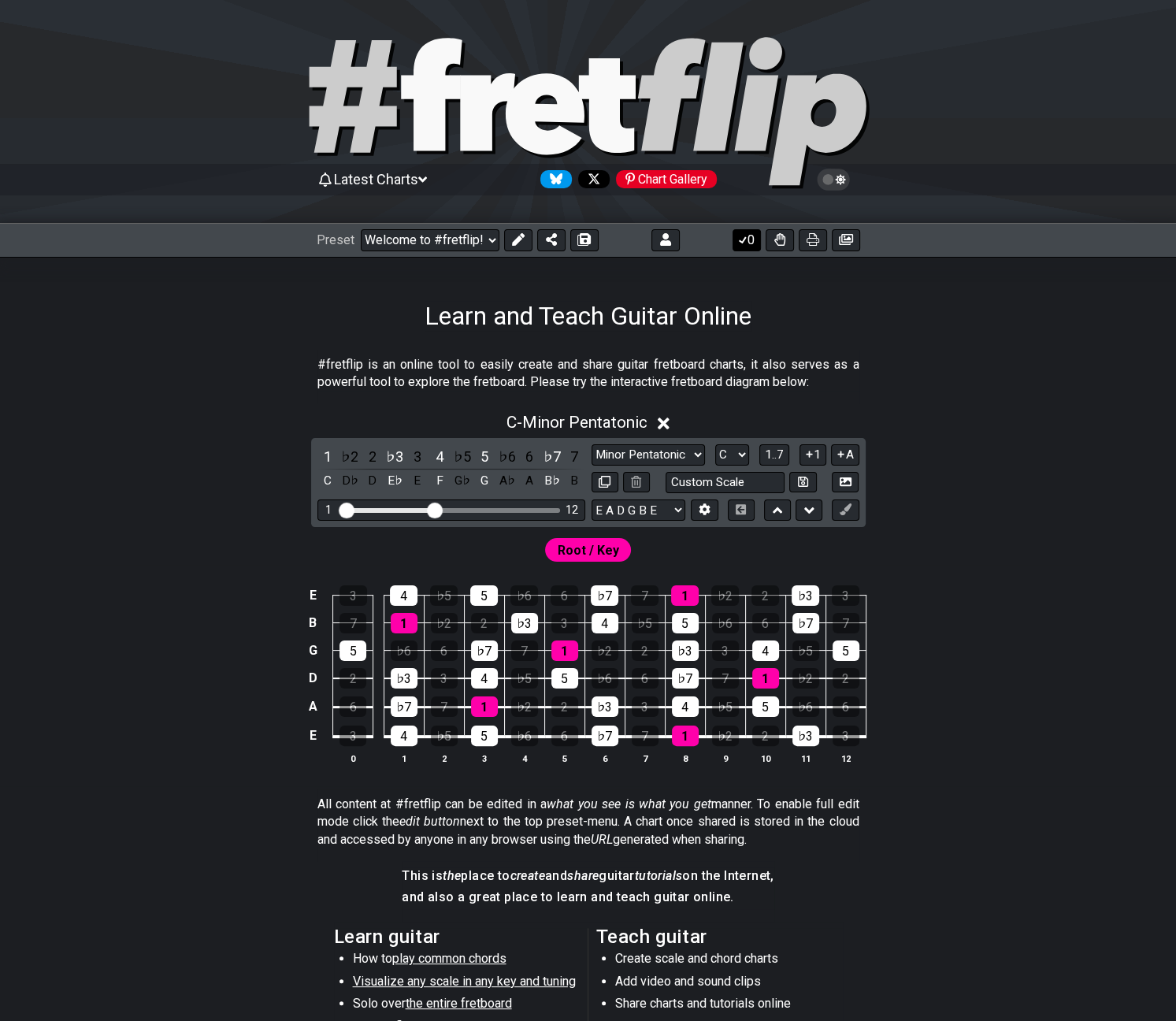
click at [751, 238] on button "0" at bounding box center [746, 240] width 28 height 22
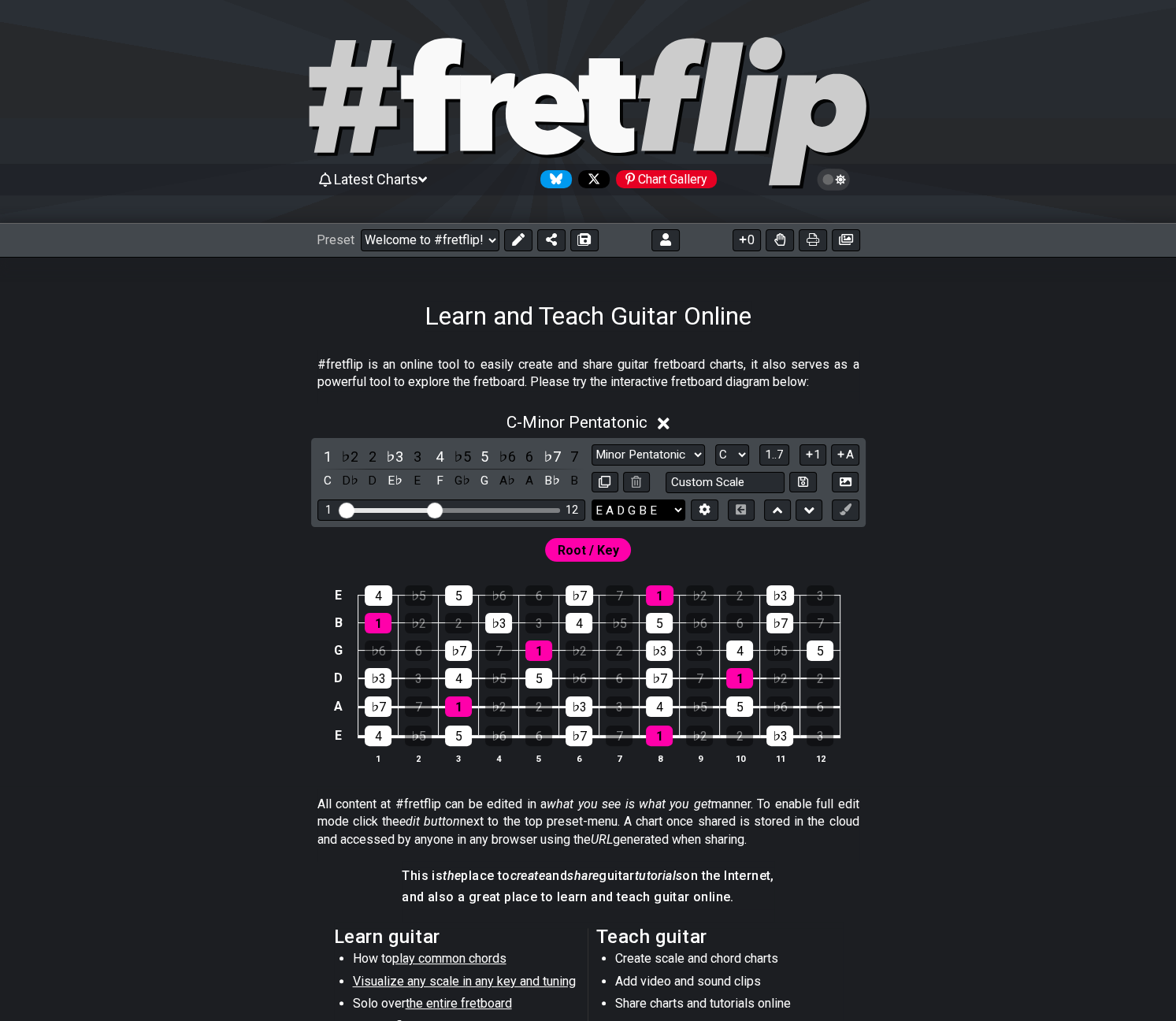
click at [652, 503] on select "E A D G B E E A D G B E E A D G B E B E A D F♯ B A D G C E A D A D G B E E♭ A♭ …" at bounding box center [638, 510] width 93 height 21
click at [695, 506] on button at bounding box center [704, 510] width 26 height 21
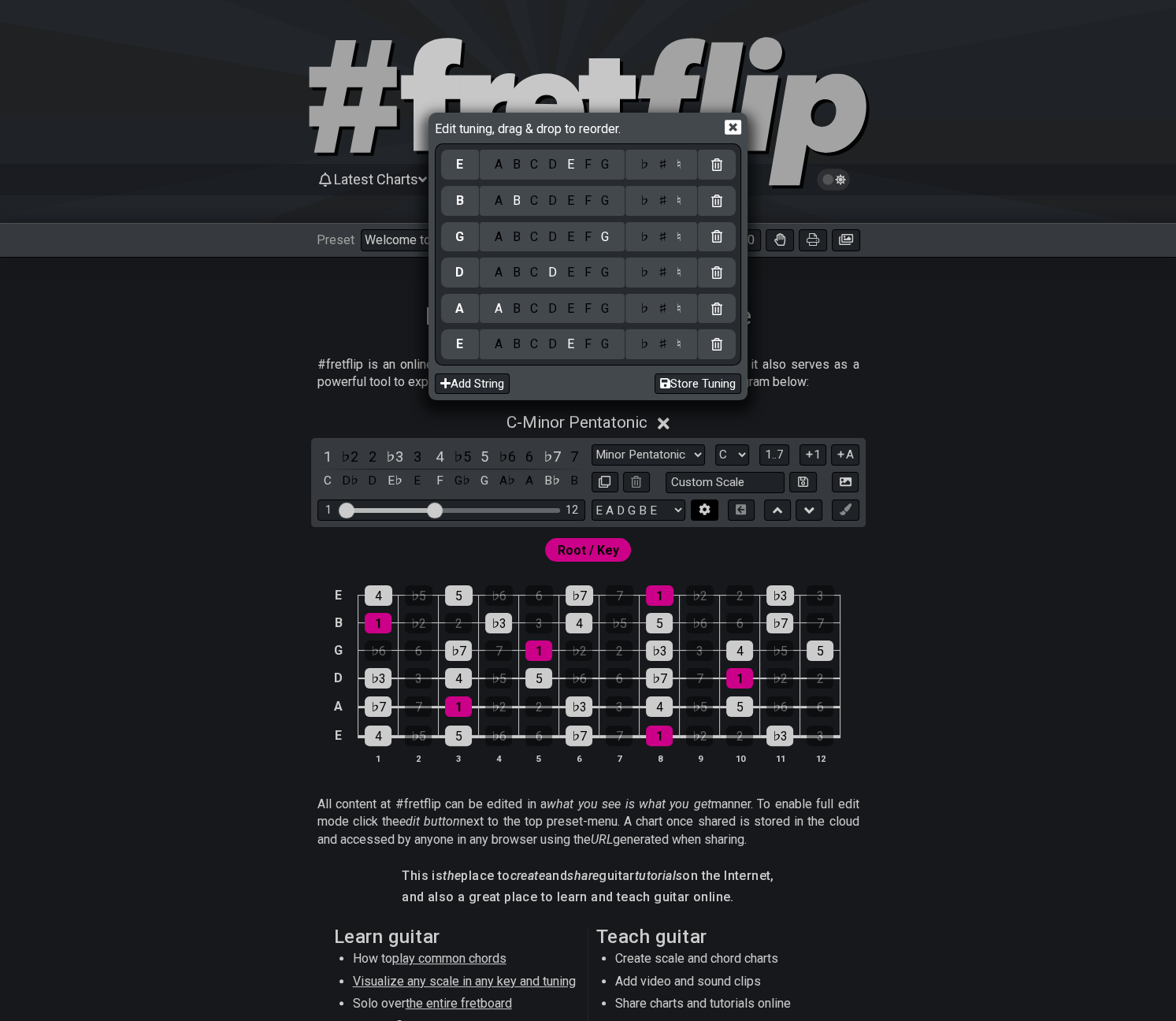
click at [695, 506] on div "Edit tuning, drag & drop to reorder. E A B C D E F G ♭ ♯ ♮ B A B C D E F G ♭ ♯ …" at bounding box center [588, 510] width 1176 height 1021
click at [457, 379] on button "Add String" at bounding box center [472, 384] width 75 height 21
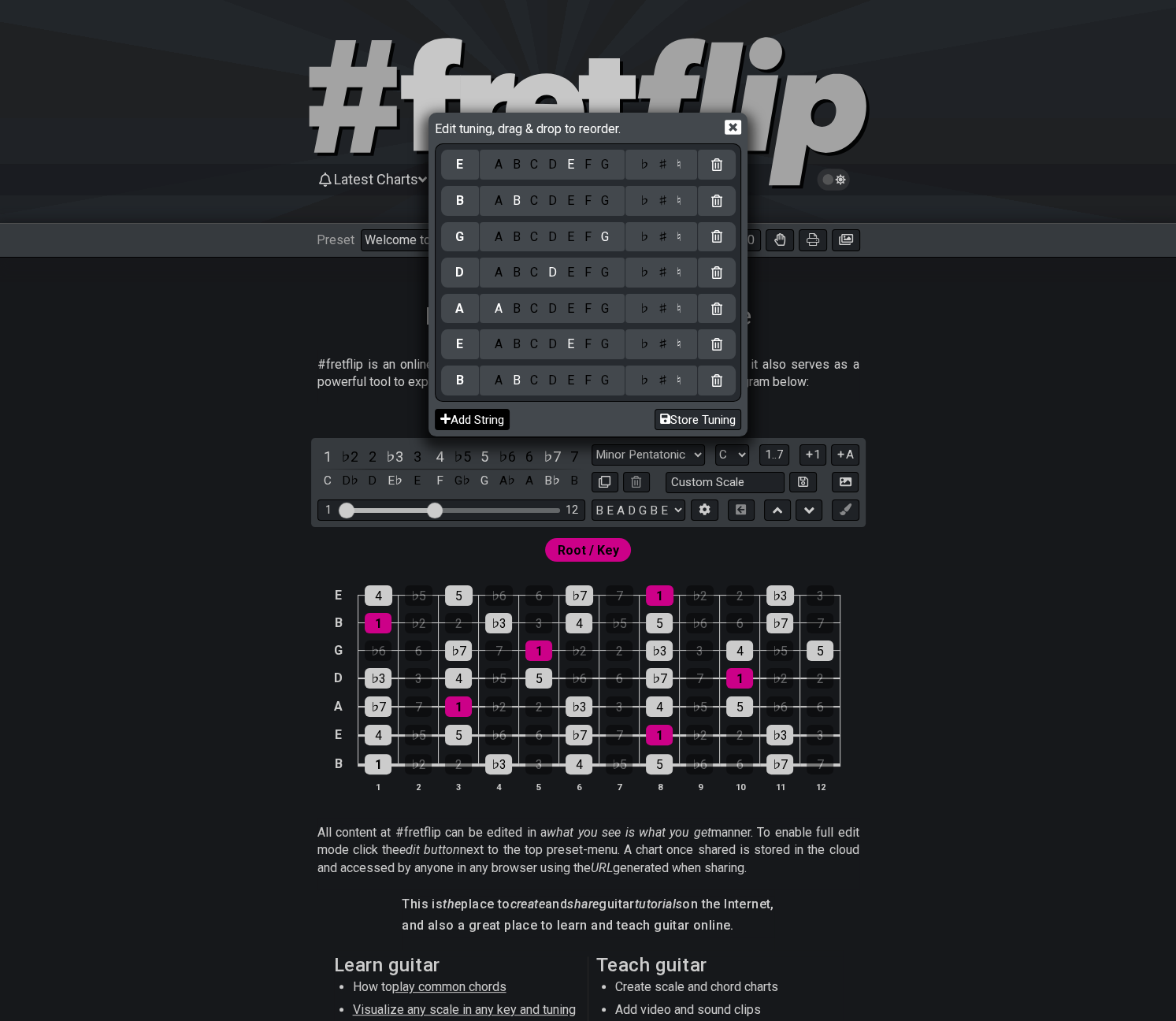
click at [478, 421] on button "Add String" at bounding box center [472, 420] width 75 height 21
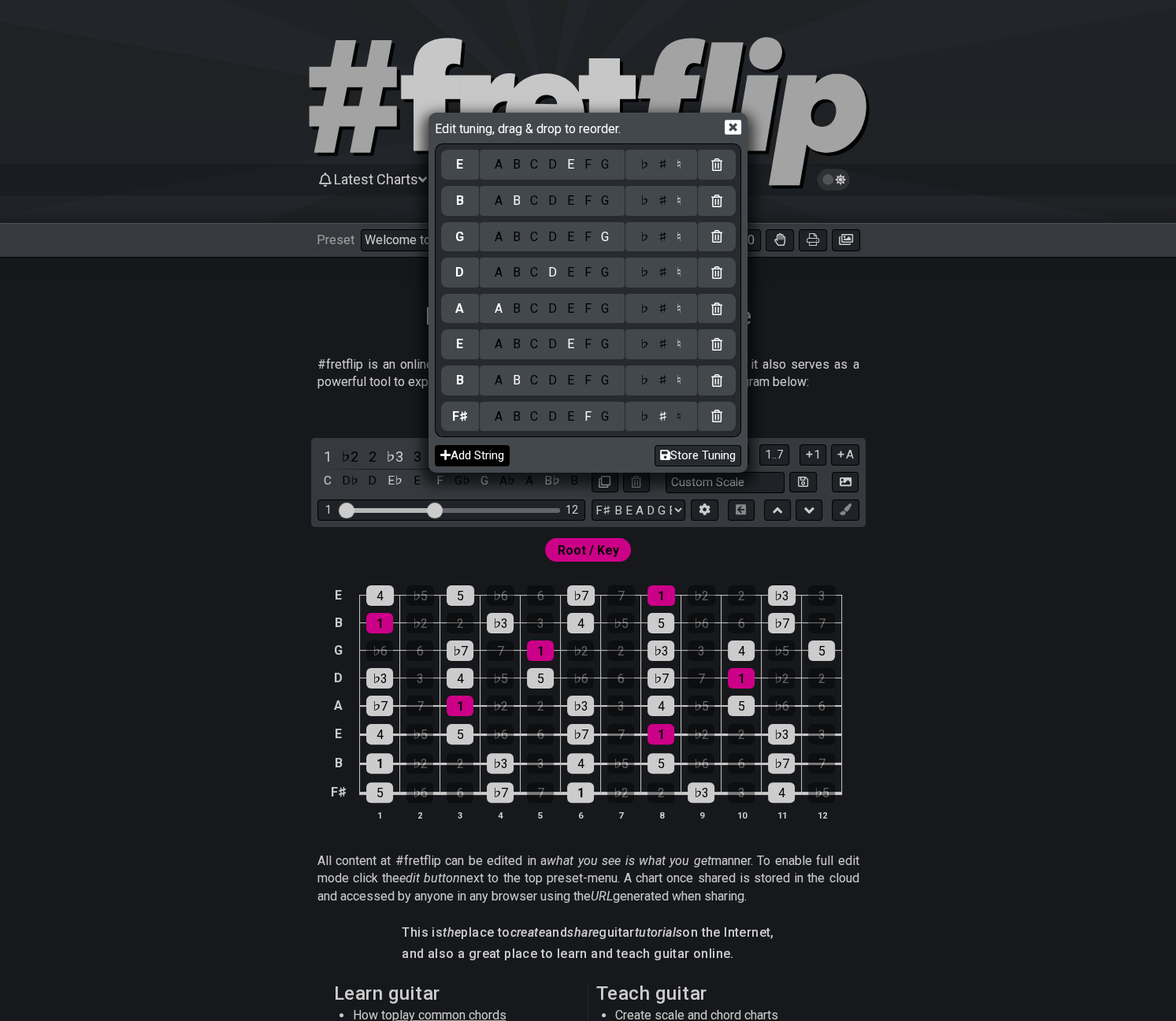
click at [482, 452] on button "Add String" at bounding box center [472, 456] width 75 height 21
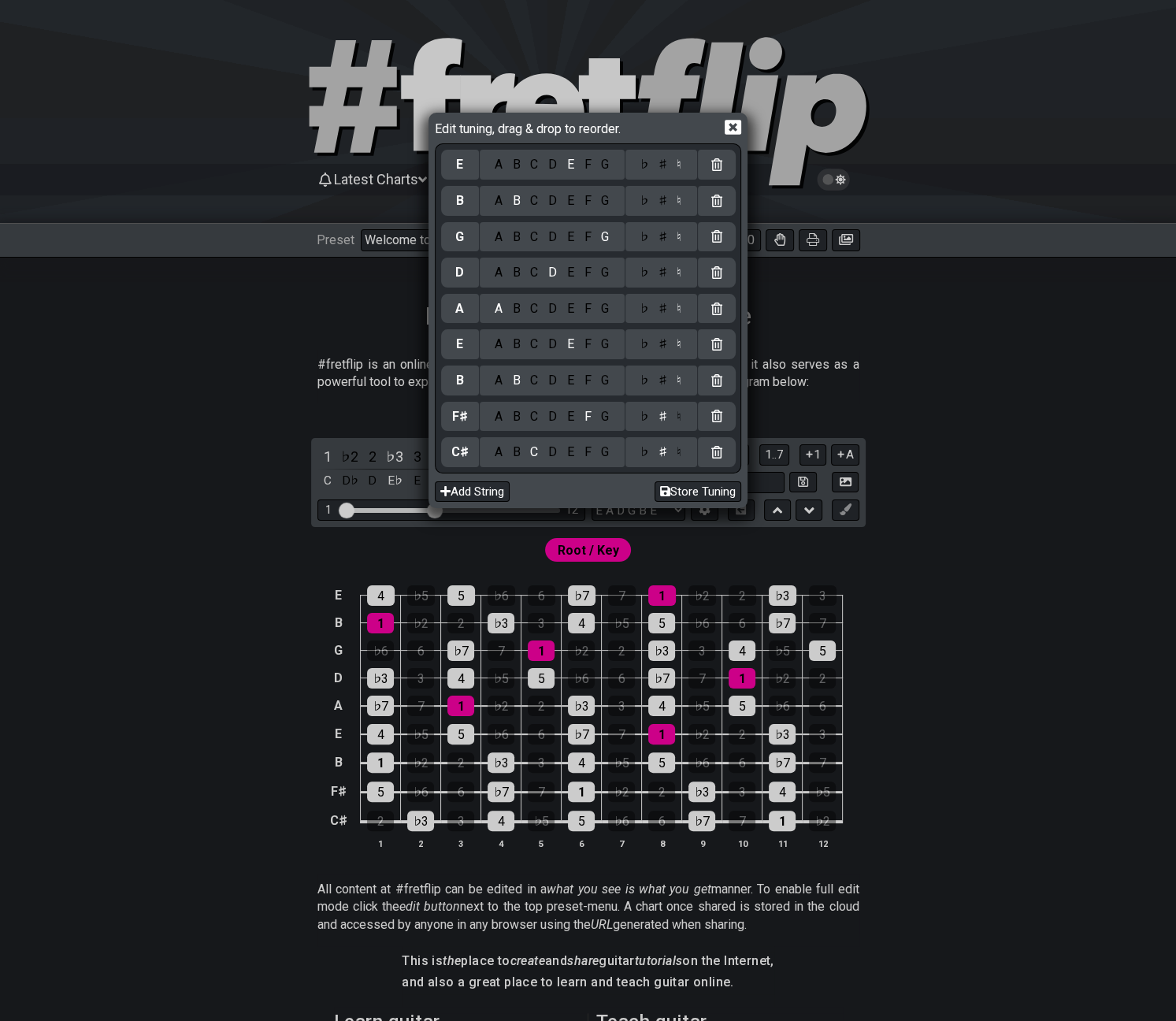
click at [988, 431] on div "Edit tuning, drag & drop to reorder. E A B C D E F G ♭ ♯ ♮ B A B C D E F G ♭ ♯ …" at bounding box center [588, 510] width 1176 height 1021
click at [712, 481] on button "Store Tuning" at bounding box center [698, 492] width 87 height 21
select select "C# F# B E A D G B E"
click at [730, 126] on icon at bounding box center [733, 127] width 17 height 17
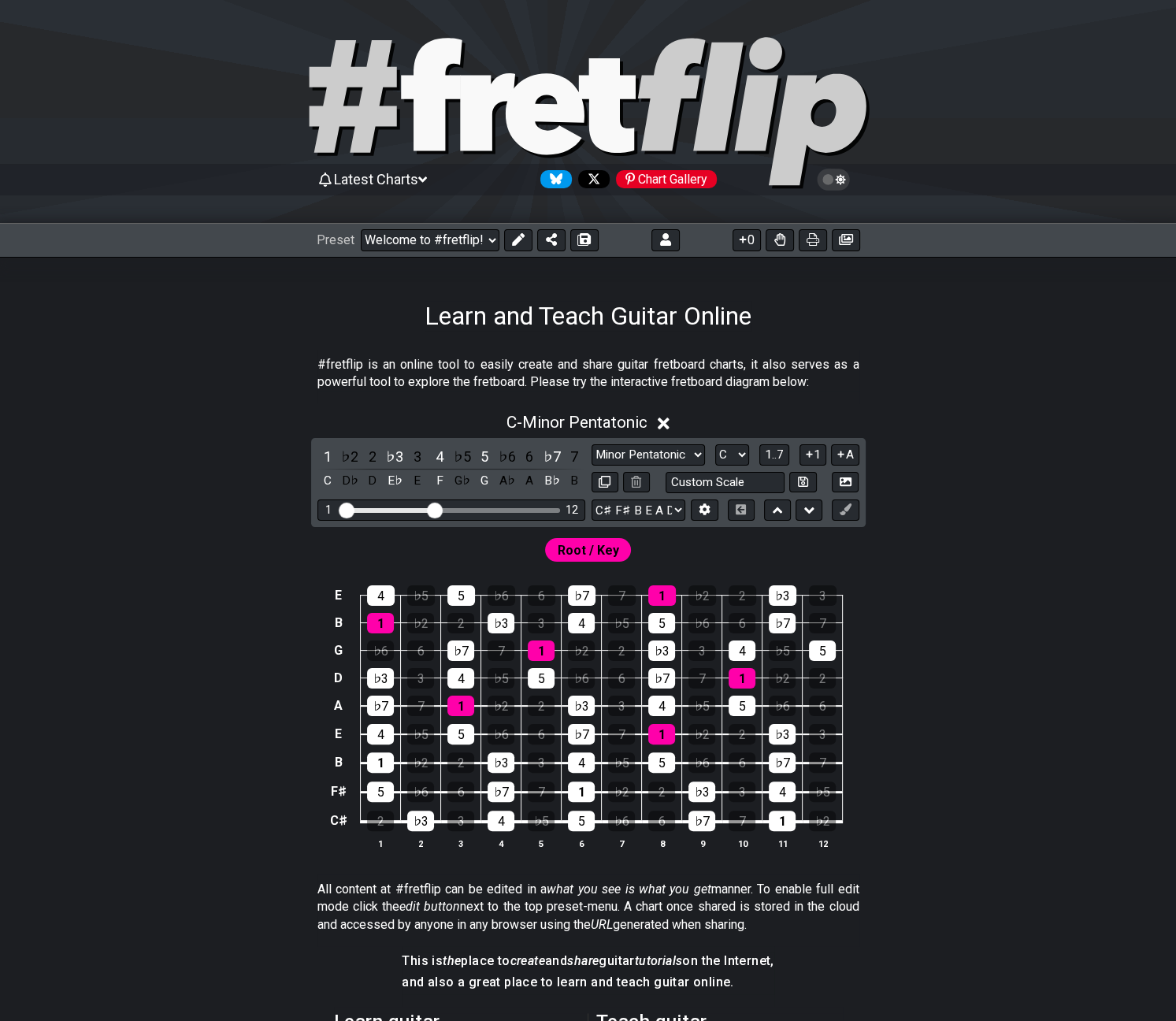
click at [536, 508] on div "Visible fret range" at bounding box center [451, 511] width 218 height 5
drag, startPoint x: 429, startPoint y: 510, endPoint x: 533, endPoint y: 508, distance: 104.0
click at [533, 509] on input "Visible fret range" at bounding box center [451, 509] width 224 height 0
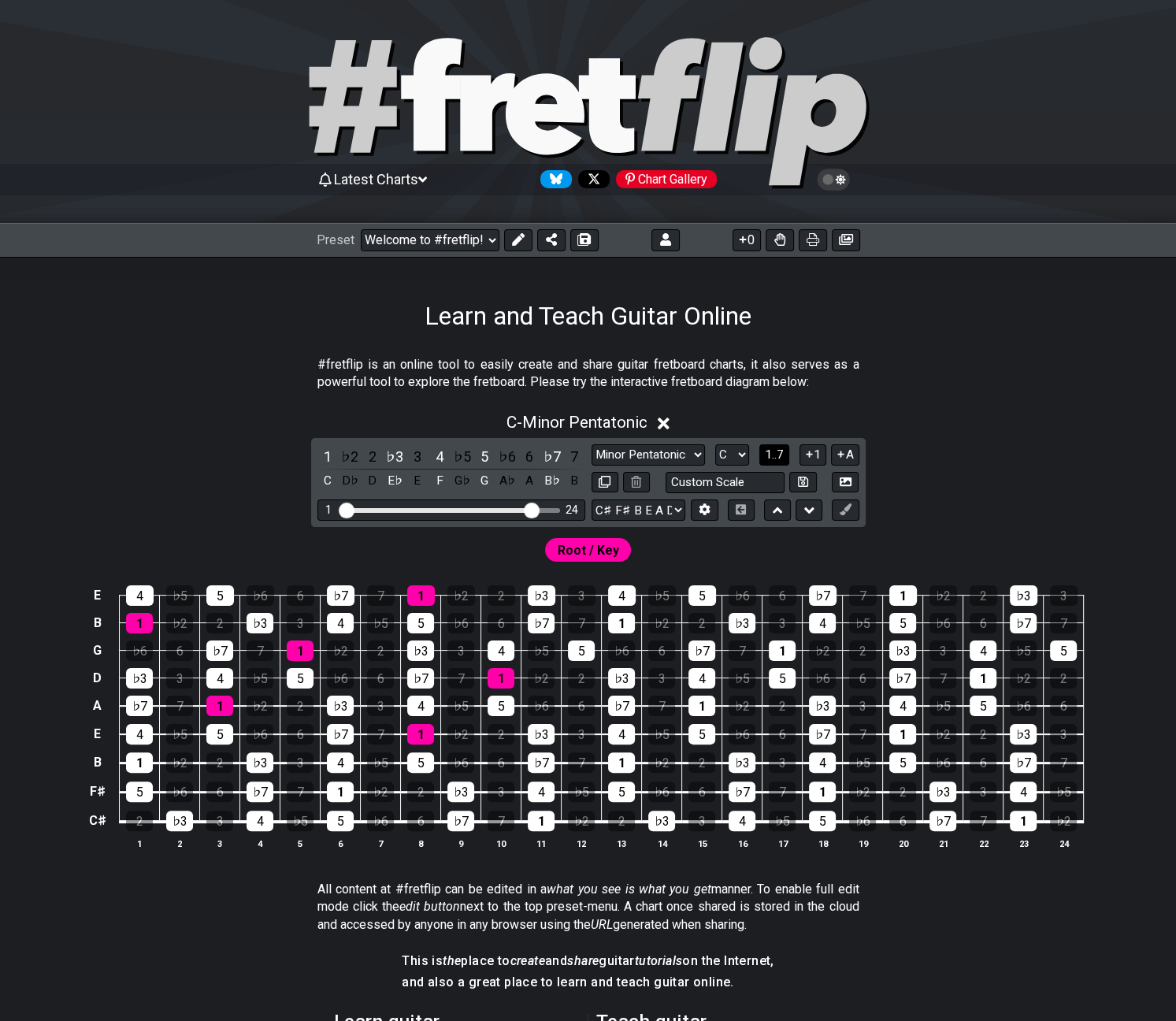
click at [778, 451] on span "1..7" at bounding box center [774, 454] width 19 height 14
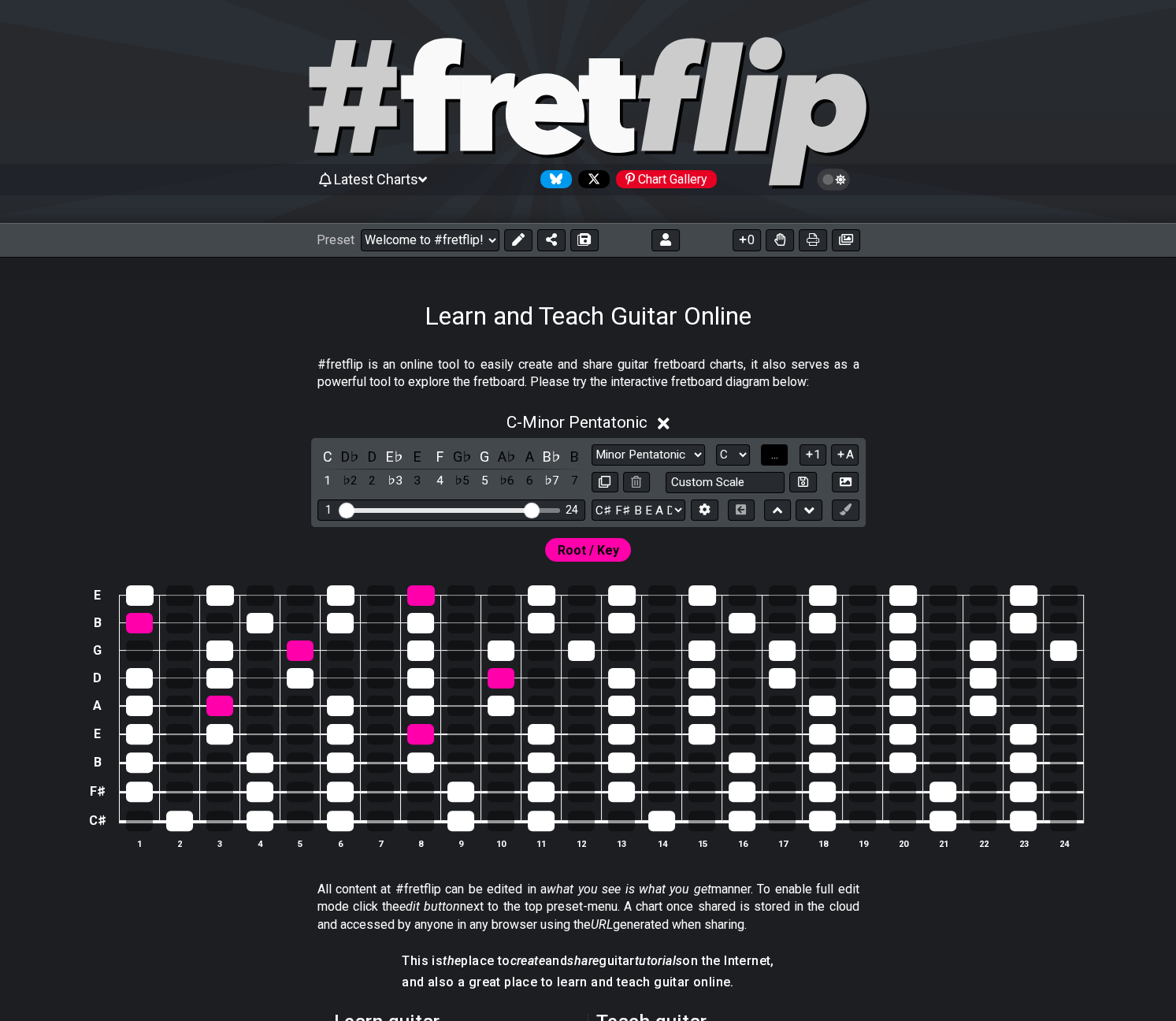
click at [778, 452] on button "..." at bounding box center [774, 455] width 26 height 21
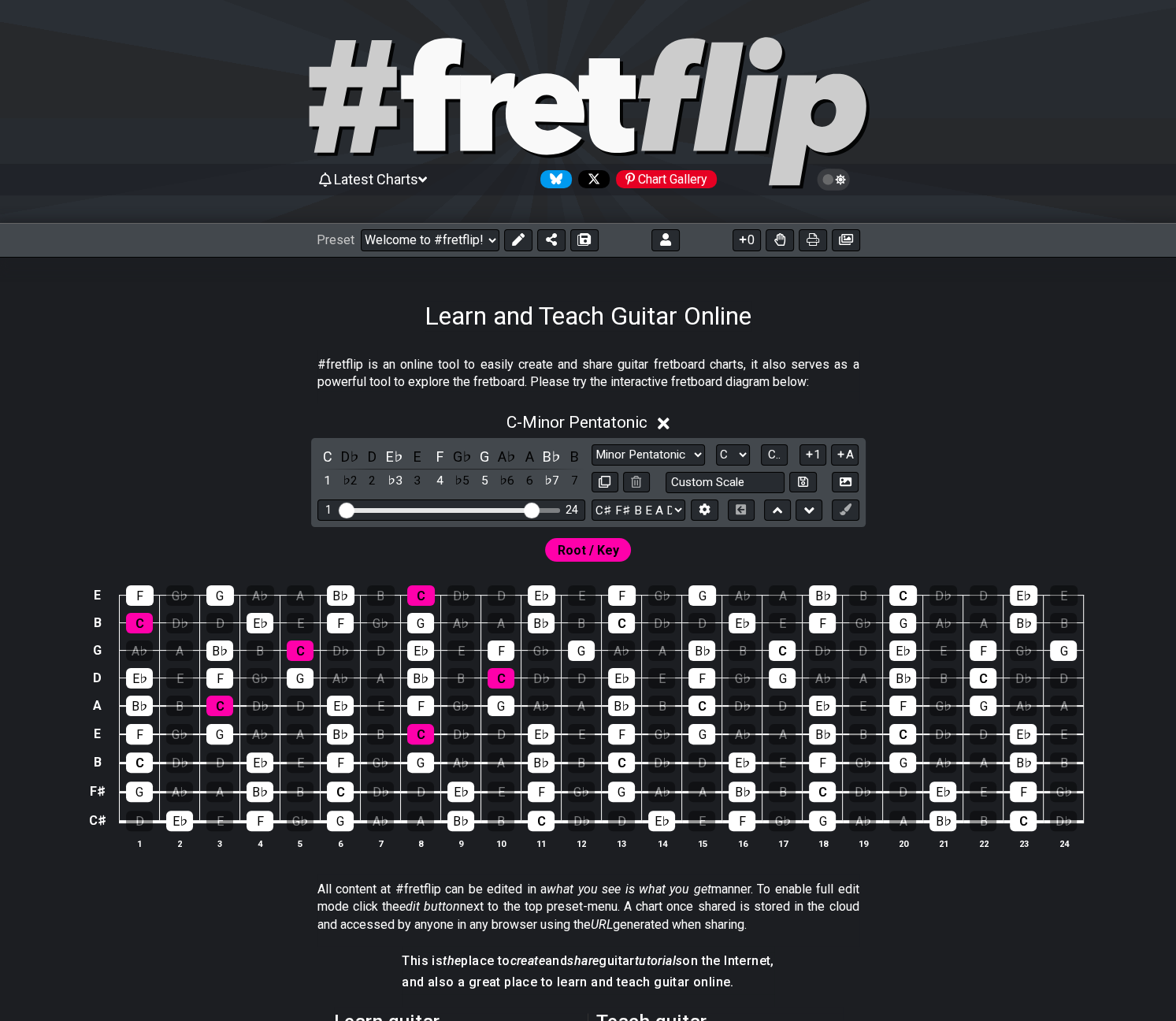
click at [920, 400] on section "#fretflip is an online tool to easily create and share guitar fretboard charts,…" at bounding box center [588, 377] width 1176 height 55
click at [796, 479] on button at bounding box center [802, 483] width 26 height 21
select select "Custom Scale"
click at [809, 486] on button at bounding box center [802, 483] width 26 height 21
click at [841, 451] on icon at bounding box center [841, 455] width 7 height 7
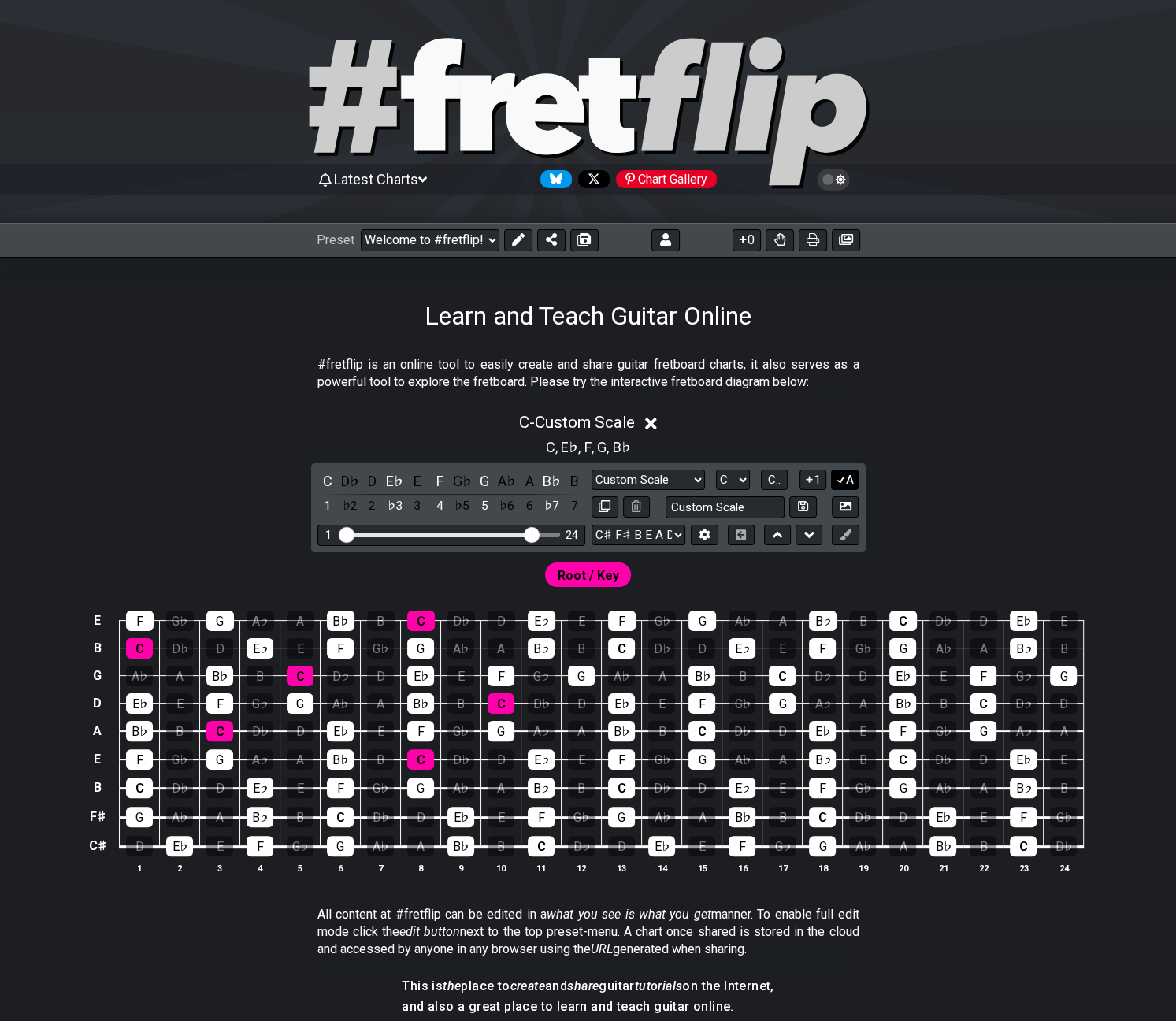
click at [848, 484] on button "A" at bounding box center [844, 480] width 27 height 21
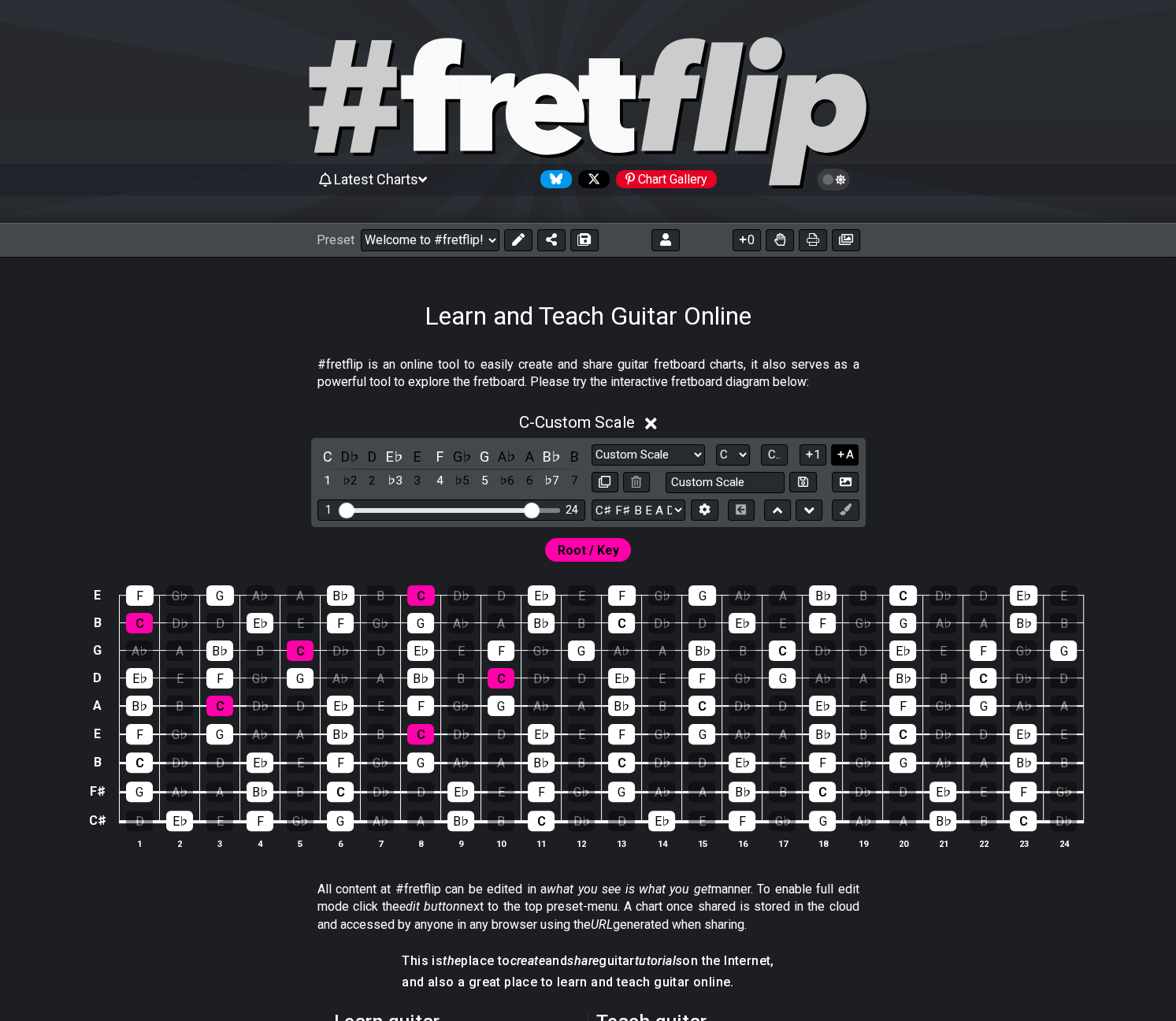
click at [843, 462] on button "A" at bounding box center [844, 455] width 27 height 21
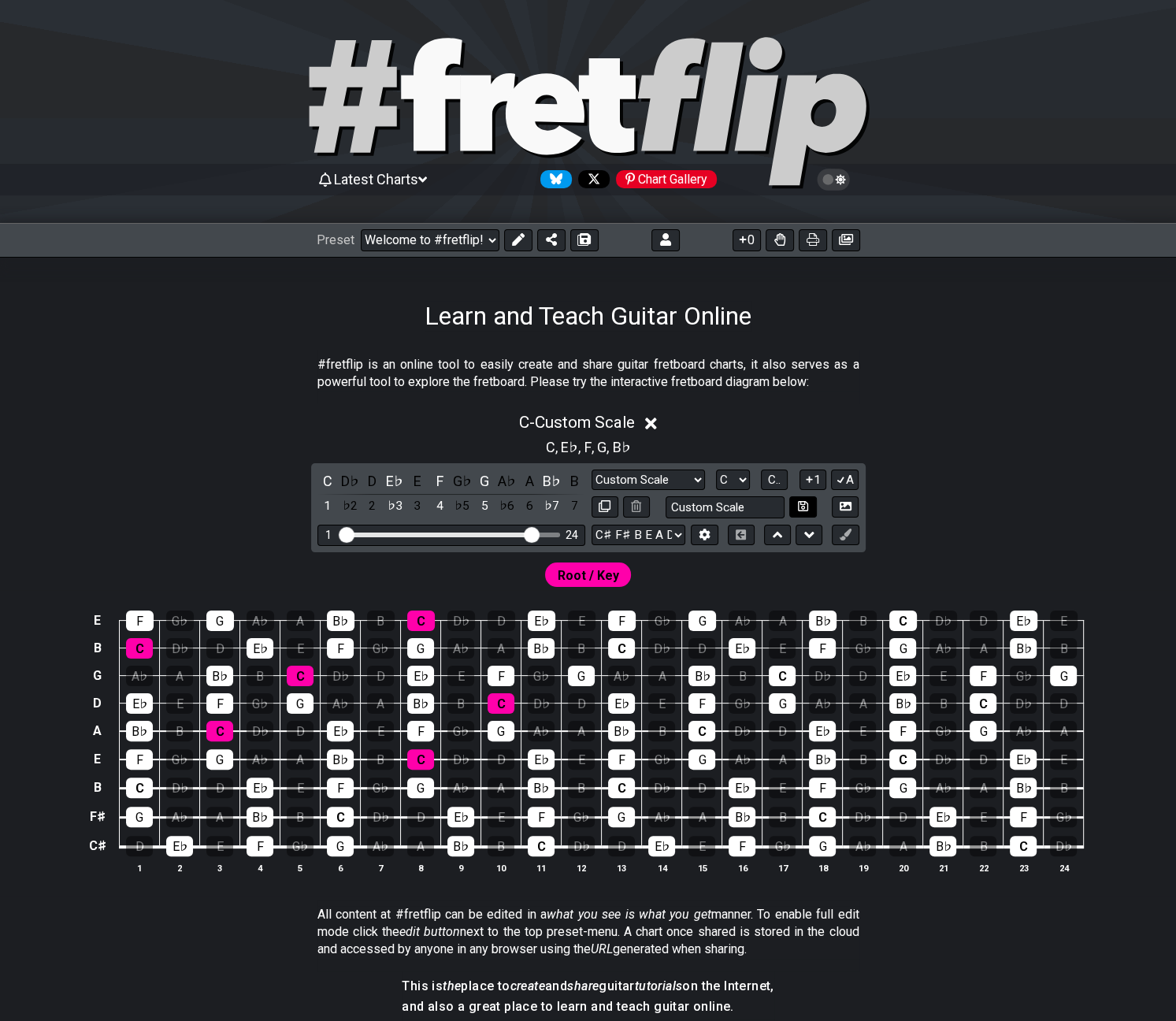
click at [794, 511] on button at bounding box center [802, 507] width 26 height 21
click at [800, 497] on button at bounding box center [802, 507] width 26 height 21
click at [775, 481] on span "C.." at bounding box center [774, 479] width 12 height 14
click at [775, 481] on span "1..7" at bounding box center [774, 479] width 19 height 14
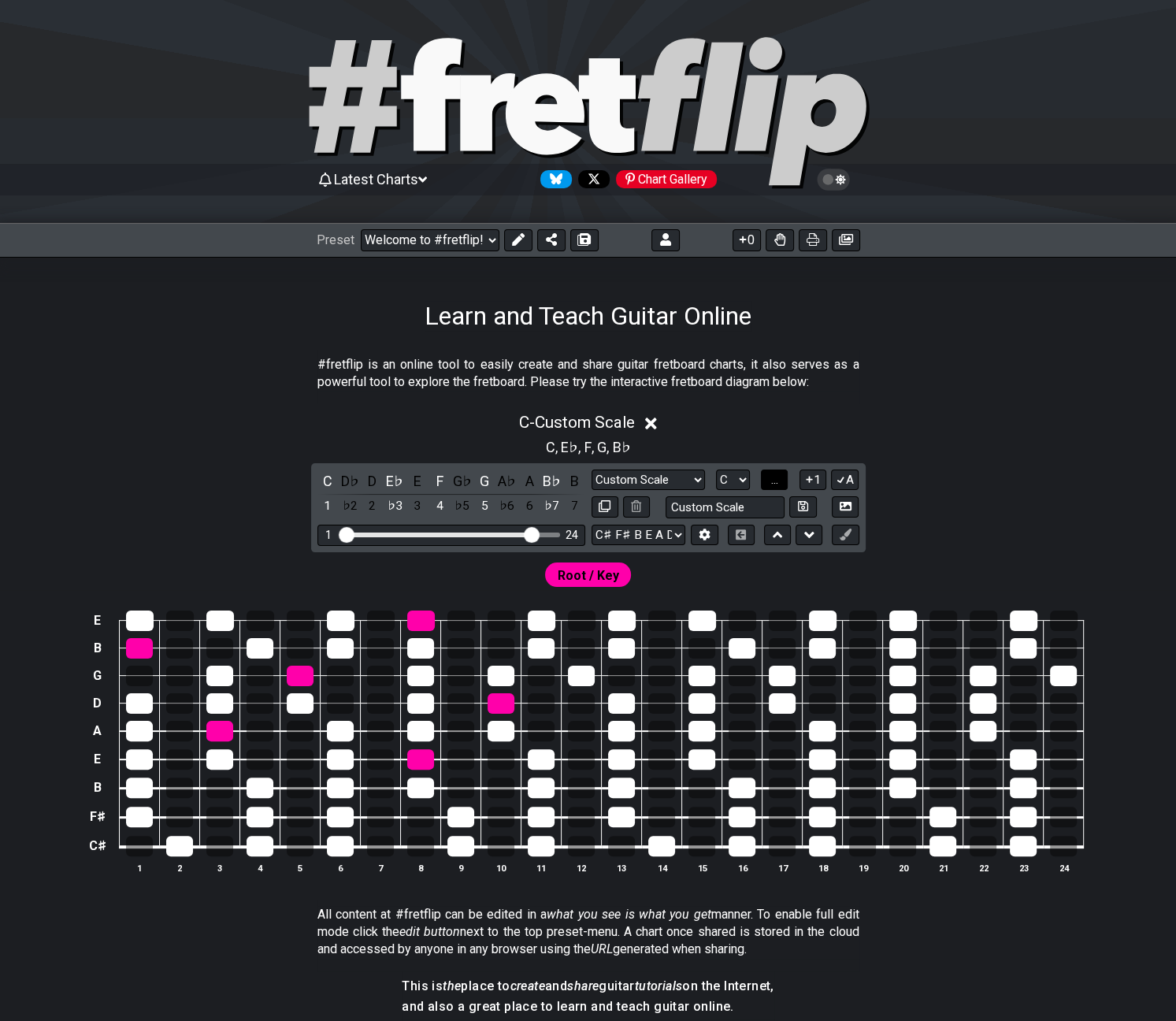
click at [775, 481] on span "..." at bounding box center [774, 479] width 7 height 14
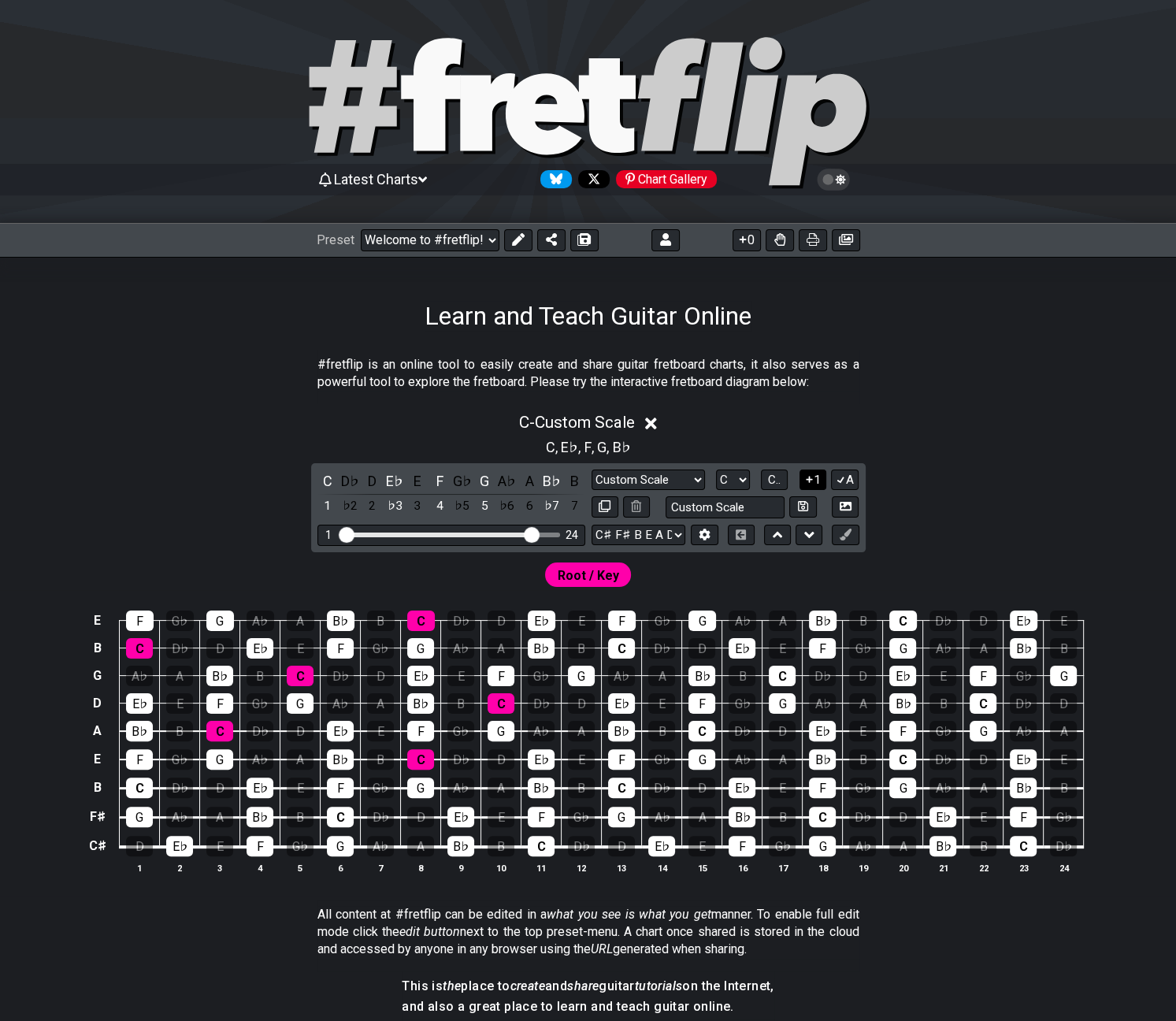
click at [812, 479] on icon at bounding box center [809, 479] width 15 height 12
click at [807, 511] on icon at bounding box center [802, 506] width 10 height 10
click at [716, 482] on select "A♭ A A♯ B♭ B C C♯ D♭ D D♯ E♭ E F F♯ G♭ G G♯" at bounding box center [732, 480] width 34 height 21
click at [720, 478] on select "A♭ A A♯ B♭ B C C♯ D♭ D D♯ E♭ E F F♯ G♭ G G♯" at bounding box center [732, 480] width 34 height 21
click at [979, 437] on div "C , E♭ , F , G , B♭ 1 , ♭3 , 4 , 5 , ♭7" at bounding box center [588, 446] width 1176 height 25
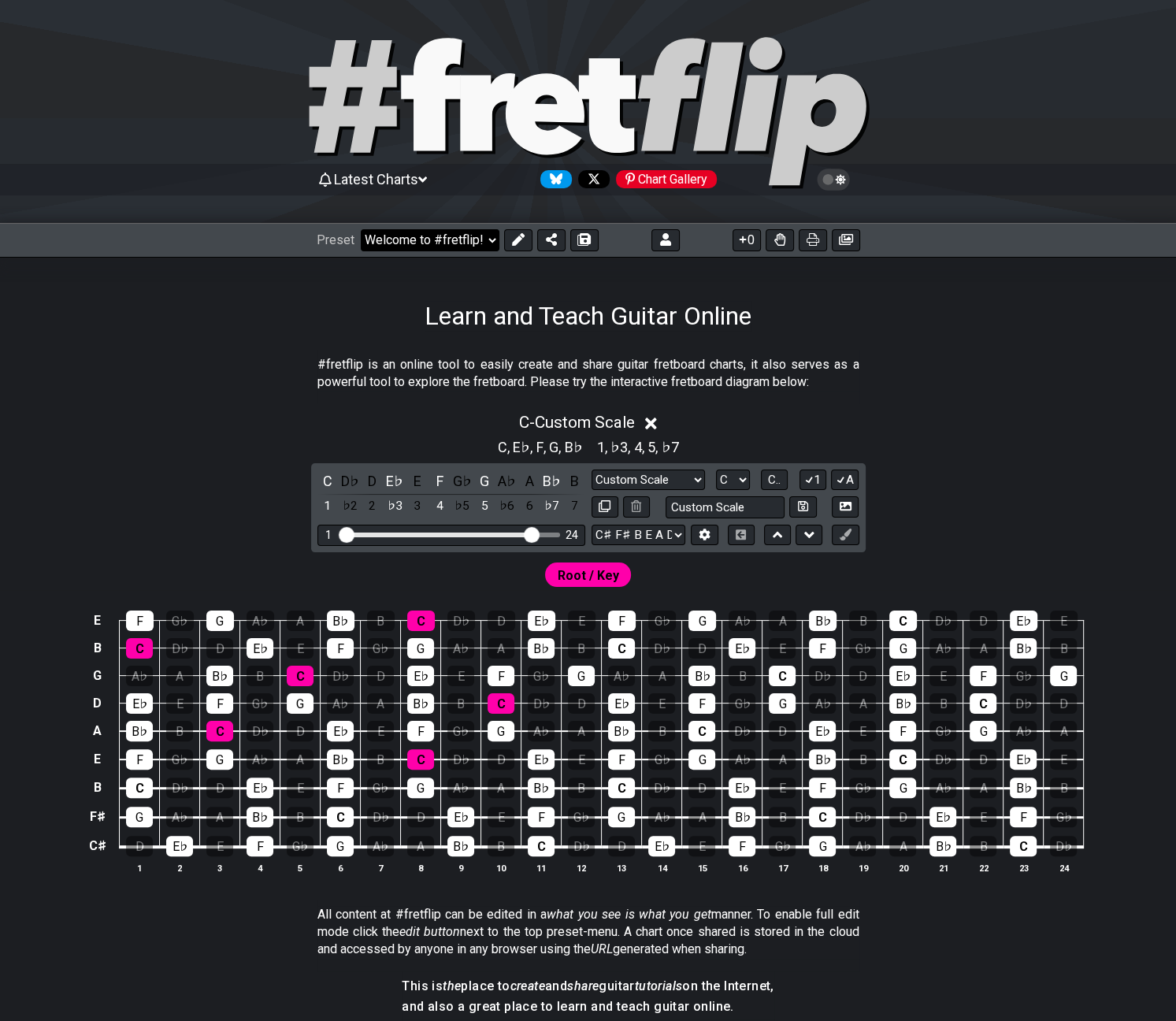
click at [488, 246] on select "Welcome to #fretflip! Initial Preset Custom Preset 9 String Standard Minor Pent…" at bounding box center [430, 240] width 139 height 22
click at [520, 236] on icon at bounding box center [517, 239] width 12 height 12
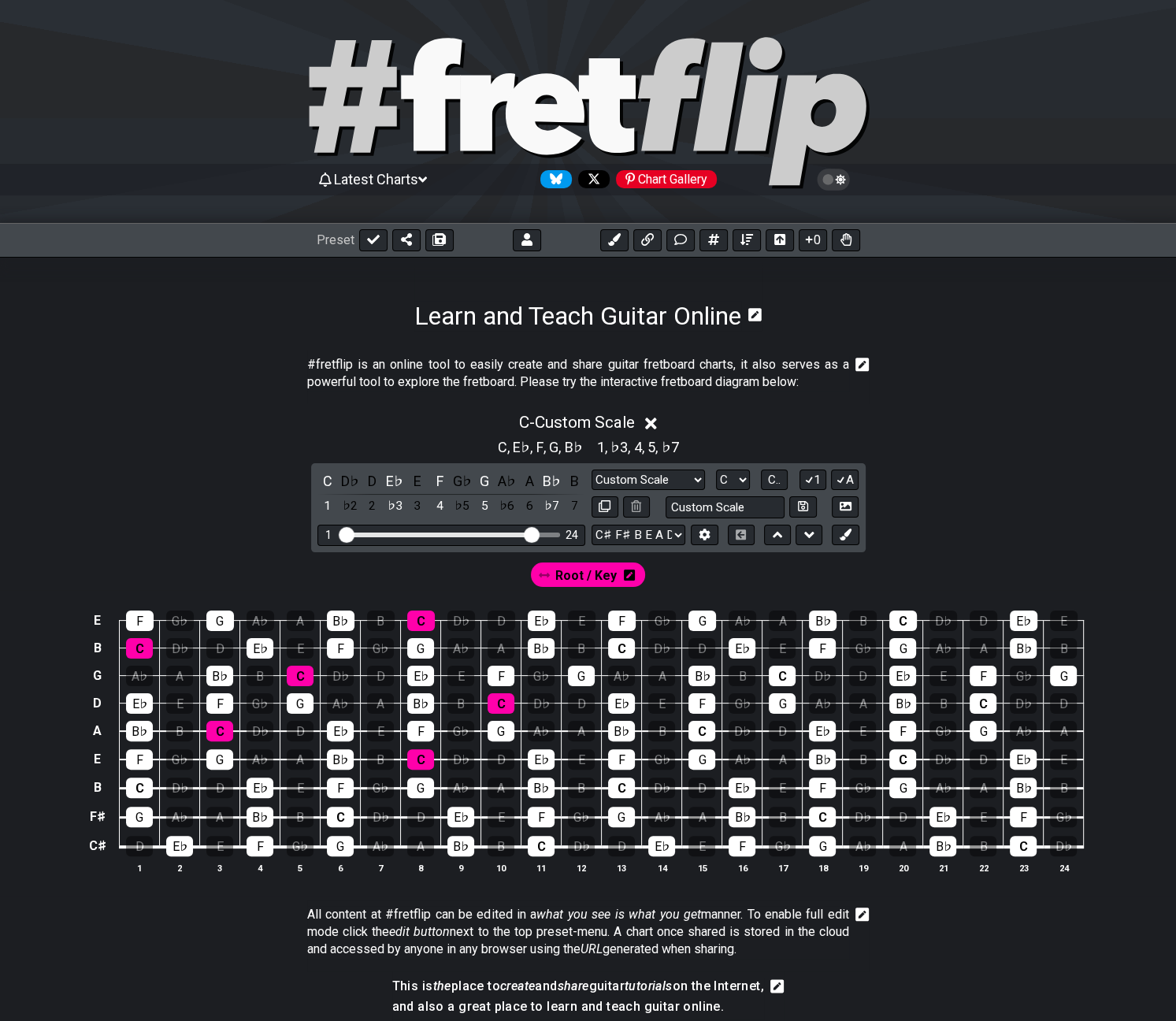
click at [683, 315] on h1 "Learn and Teach Guitar Online" at bounding box center [577, 316] width 326 height 30
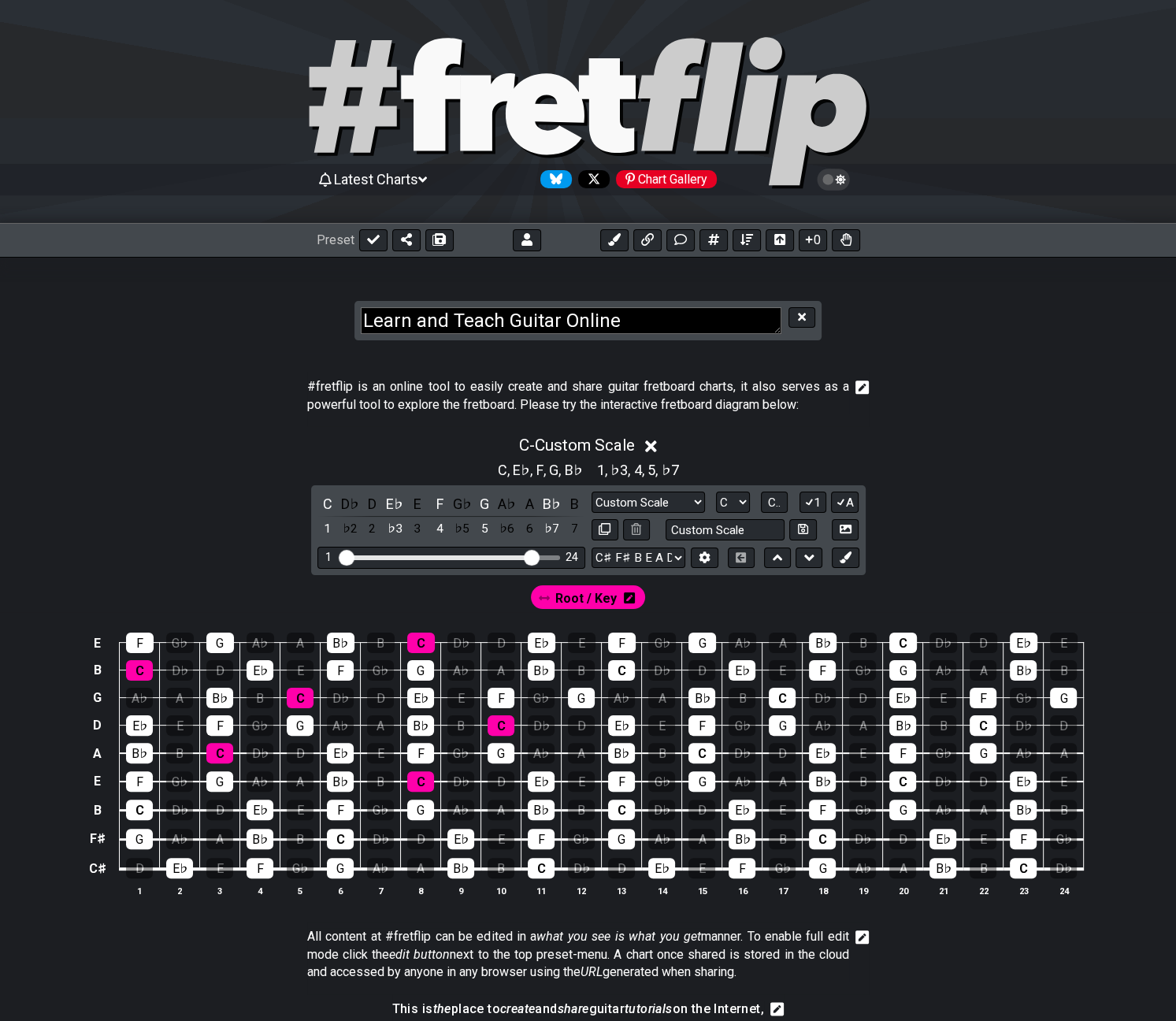
click at [712, 312] on textarea "Learn and Teach Guitar Online" at bounding box center [570, 321] width 421 height 27
type textarea "Default"
click at [378, 242] on button at bounding box center [374, 240] width 28 height 22
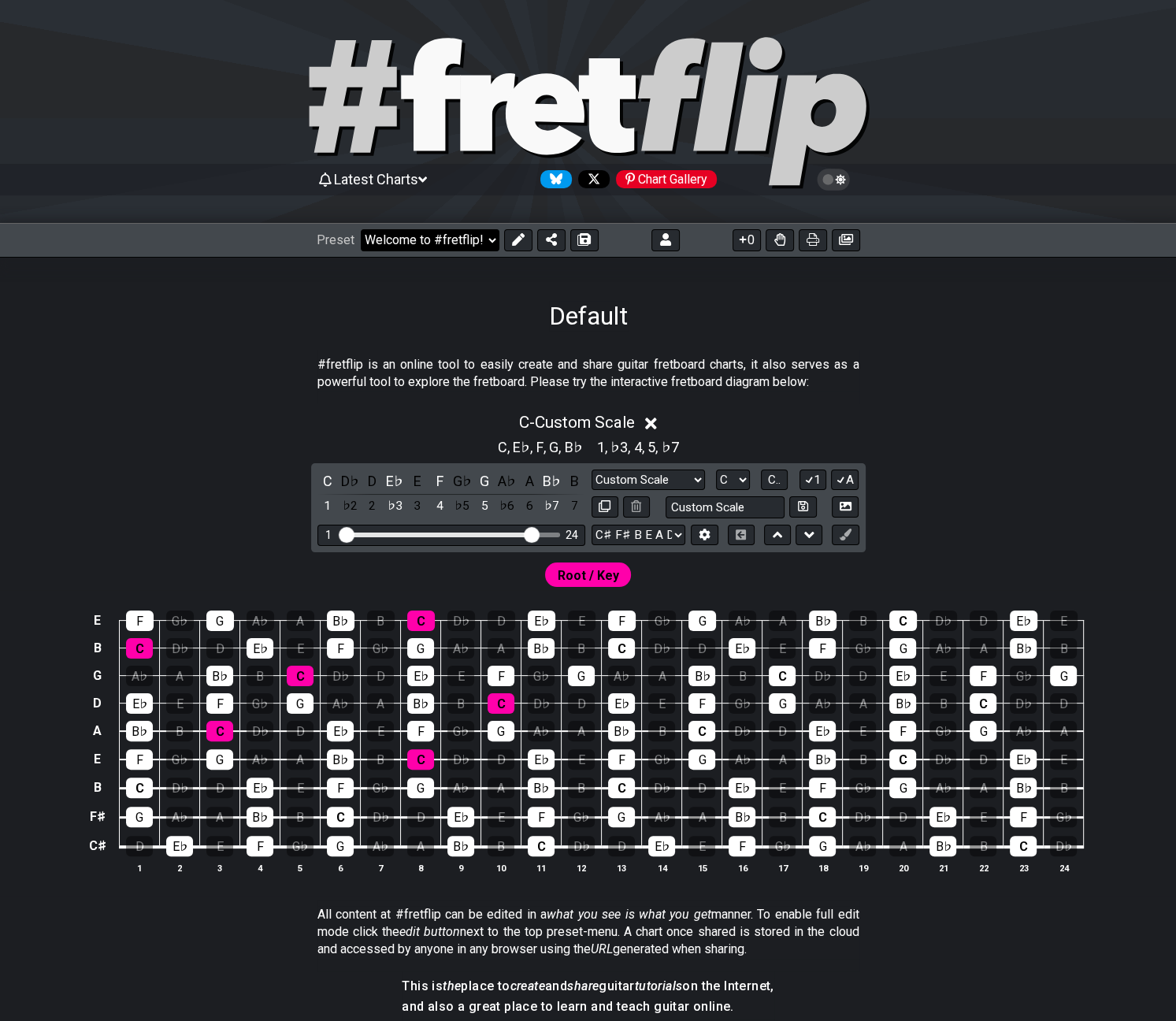
click at [494, 241] on select "Welcome to #fretflip! Initial Preset Custom Preset 9 String Standard Minor Pent…" at bounding box center [430, 240] width 139 height 22
click at [493, 240] on select "Welcome to #fretflip! Initial Preset Custom Preset 9 String Standard Minor Pent…" at bounding box center [430, 240] width 139 height 22
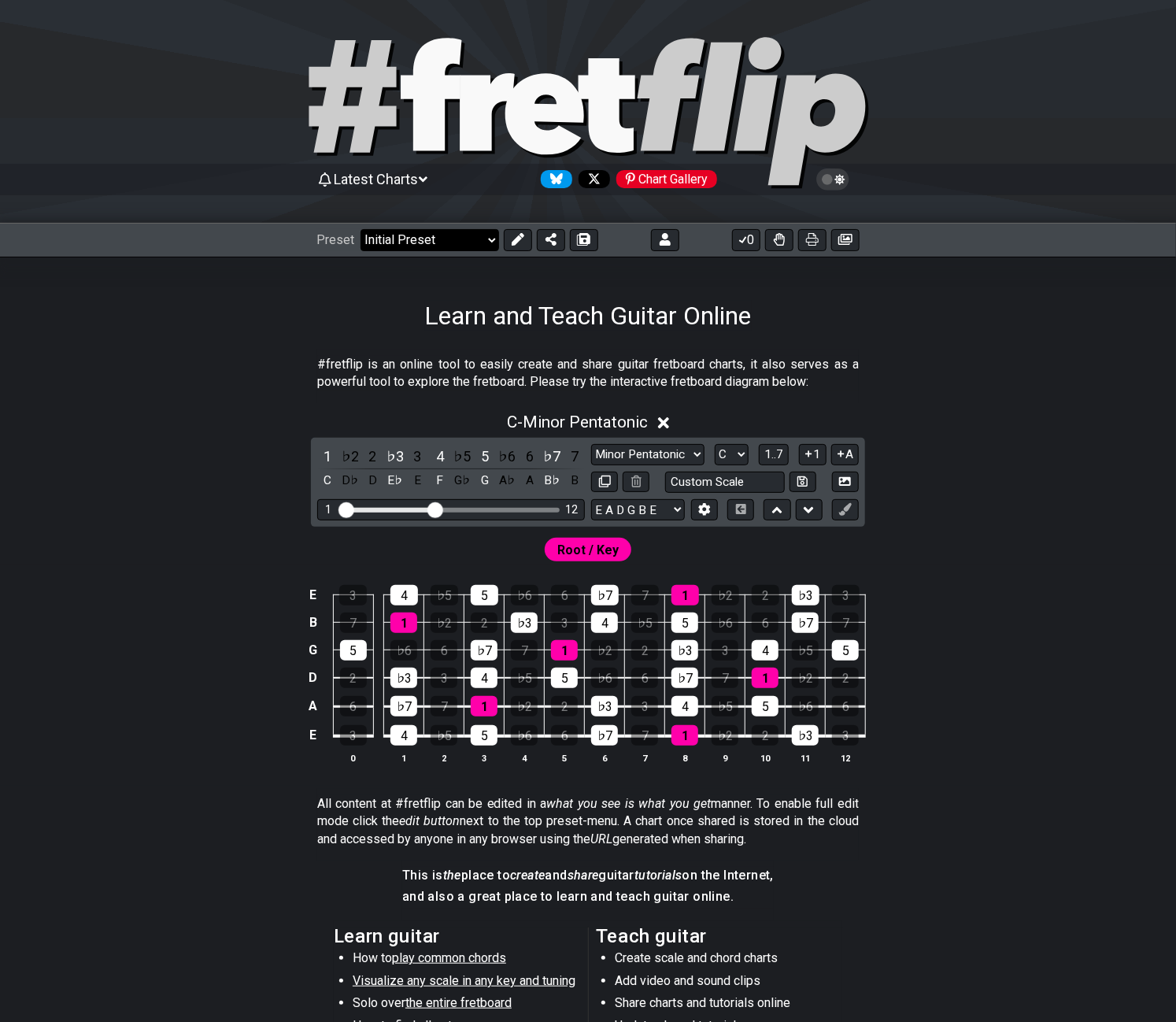
click at [477, 245] on select "Welcome to #fretflip! Initial Preset Custom Preset 9 String Standard Minor Pent…" at bounding box center [429, 240] width 139 height 22
click at [360, 229] on select "Welcome to #fretflip! Initial Preset Custom Preset 9 String Standard Minor Pent…" at bounding box center [429, 240] width 139 height 22
click at [481, 245] on select "Welcome to #fretflip! Initial Preset Custom Preset 9 String Standard Minor Pent…" at bounding box center [429, 240] width 139 height 22
click at [360, 229] on select "Welcome to #fretflip! Initial Preset Custom Preset 9 String Standard Minor Pent…" at bounding box center [429, 240] width 139 height 22
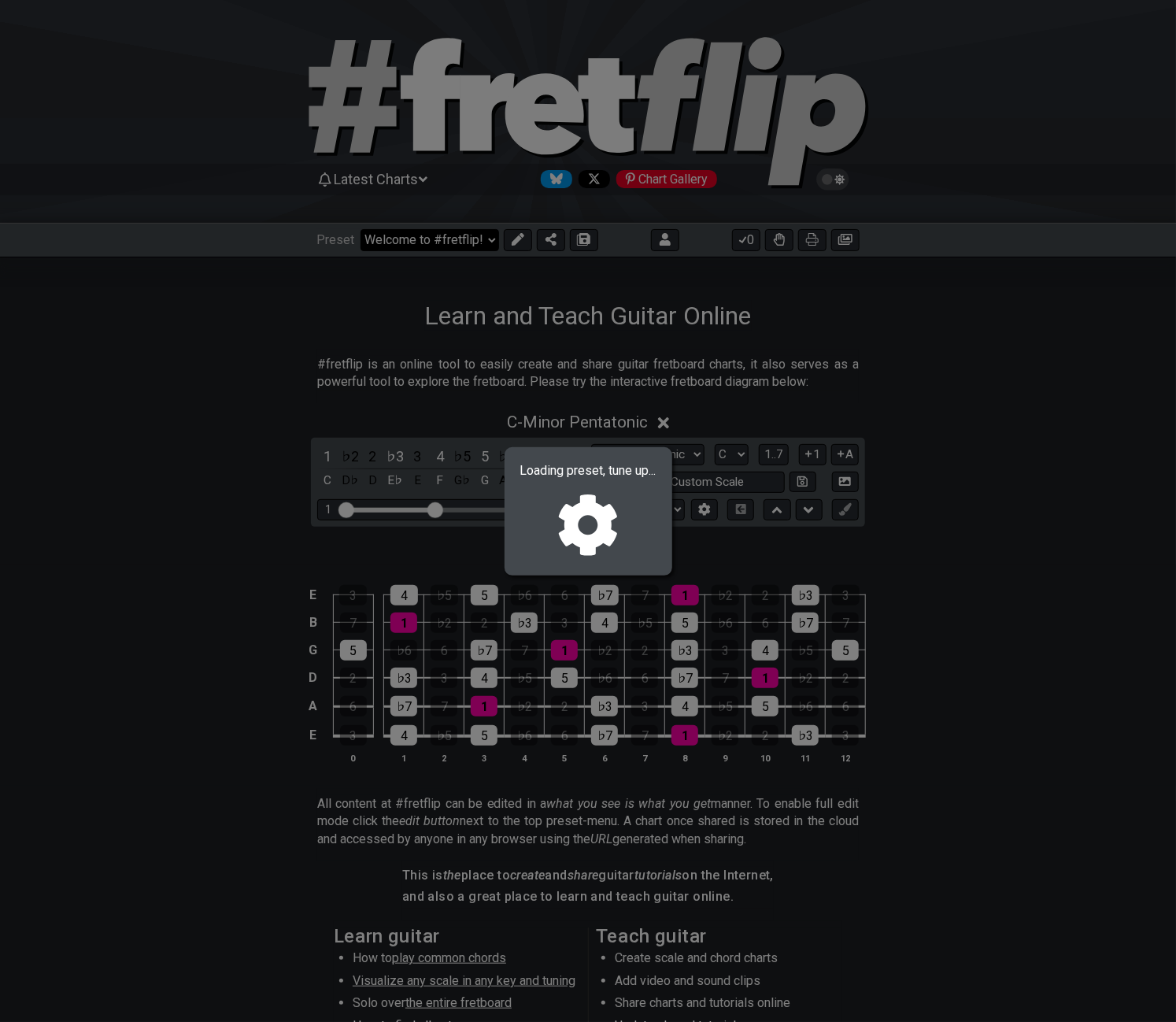
select select "/027YF7EG"
select select "C# F# B E A D G B E"
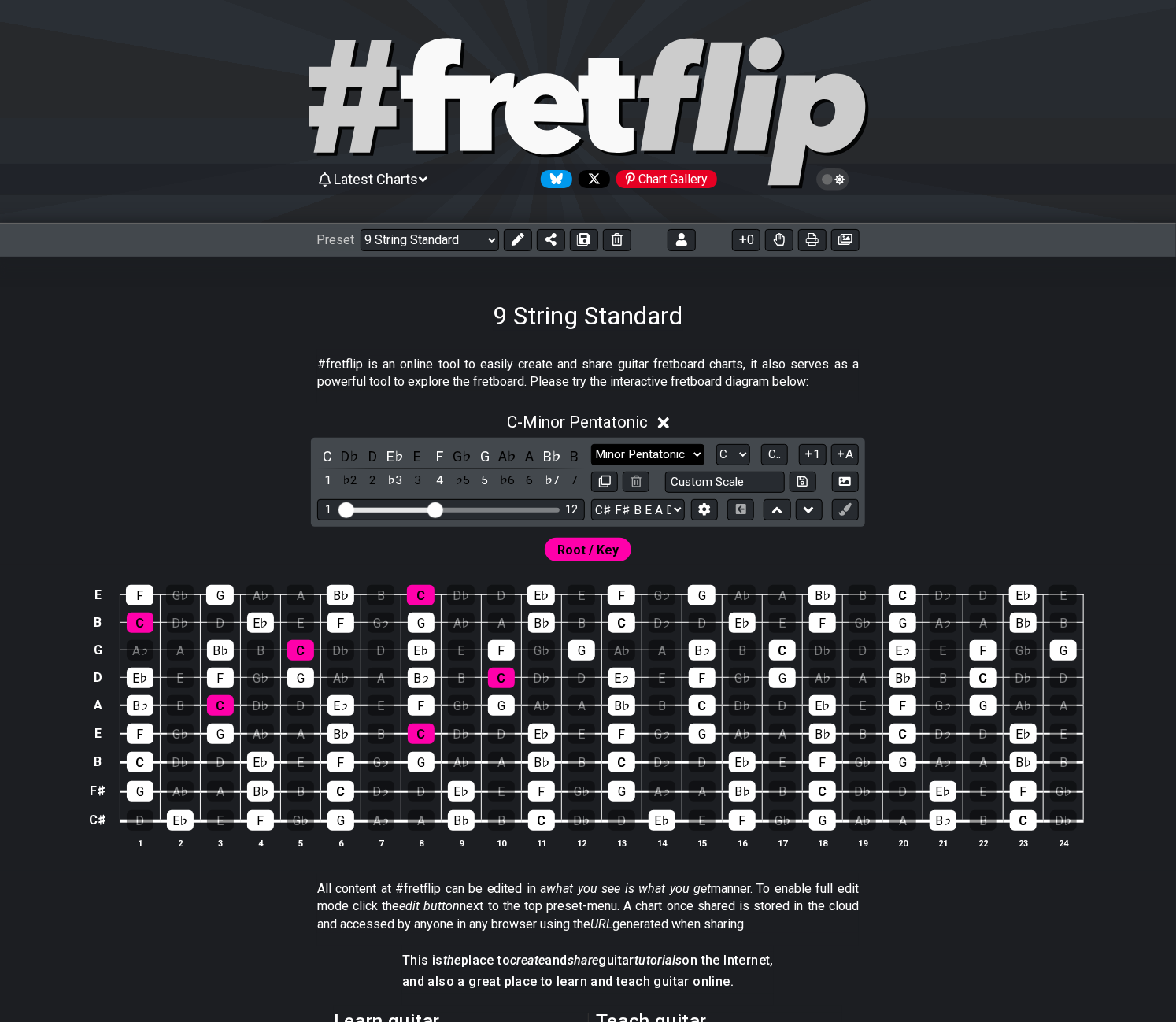
click at [635, 452] on select "Minor Pentatonic Click to edit Minor Pentatonic Major Pentatonic Minor Blues Ma…" at bounding box center [647, 454] width 113 height 21
click at [591, 444] on select "Minor Pentatonic Click to edit Minor Pentatonic Major Pentatonic Minor Blues Ma…" at bounding box center [647, 454] width 113 height 21
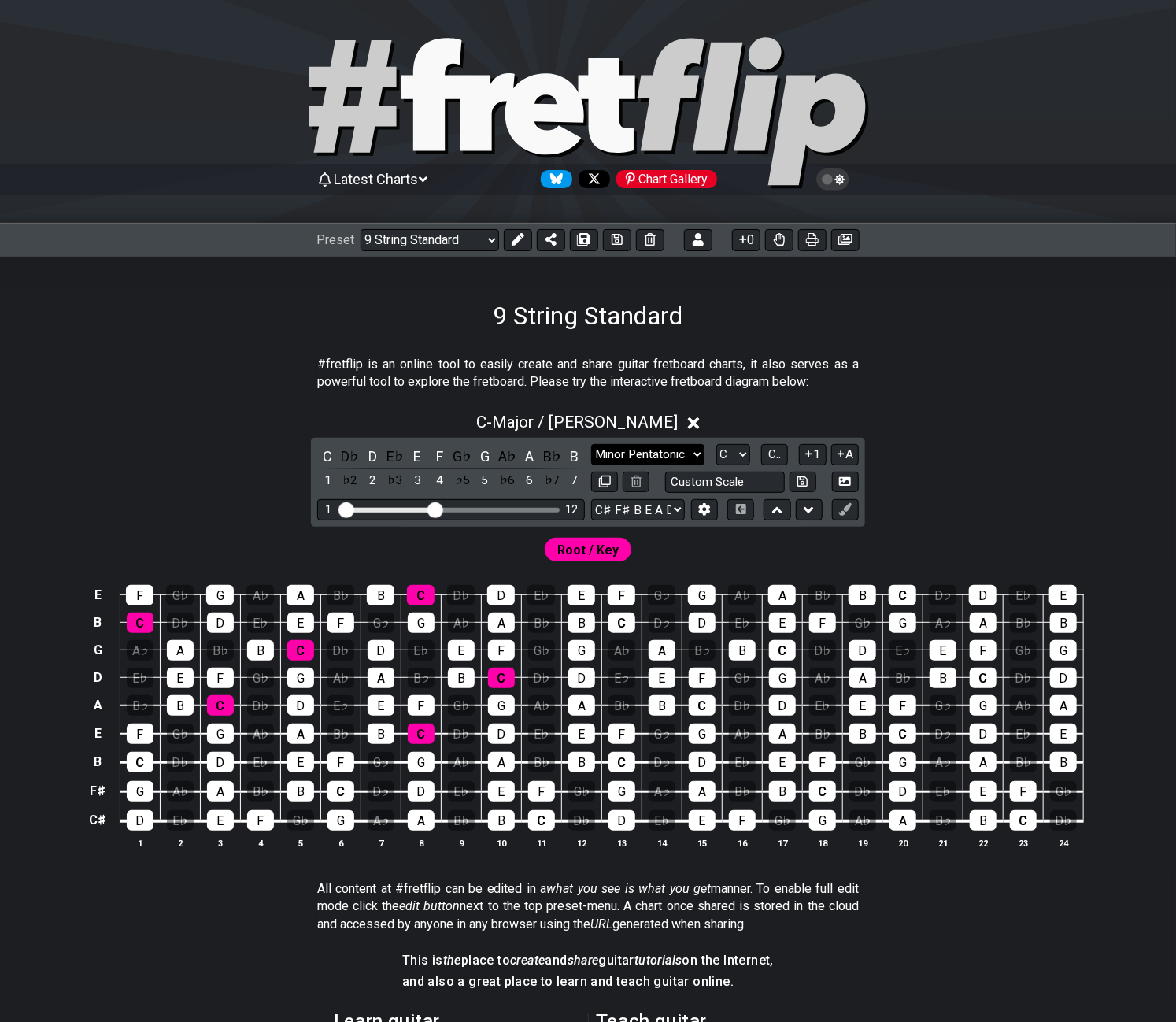
click at [642, 453] on select "Minor Pentatonic Click to edit Minor Pentatonic Major Pentatonic Minor Blues Ma…" at bounding box center [647, 454] width 113 height 21
click at [591, 444] on select "Minor Pentatonic Click to edit Minor Pentatonic Major Pentatonic Minor Blues Ma…" at bounding box center [647, 454] width 113 height 21
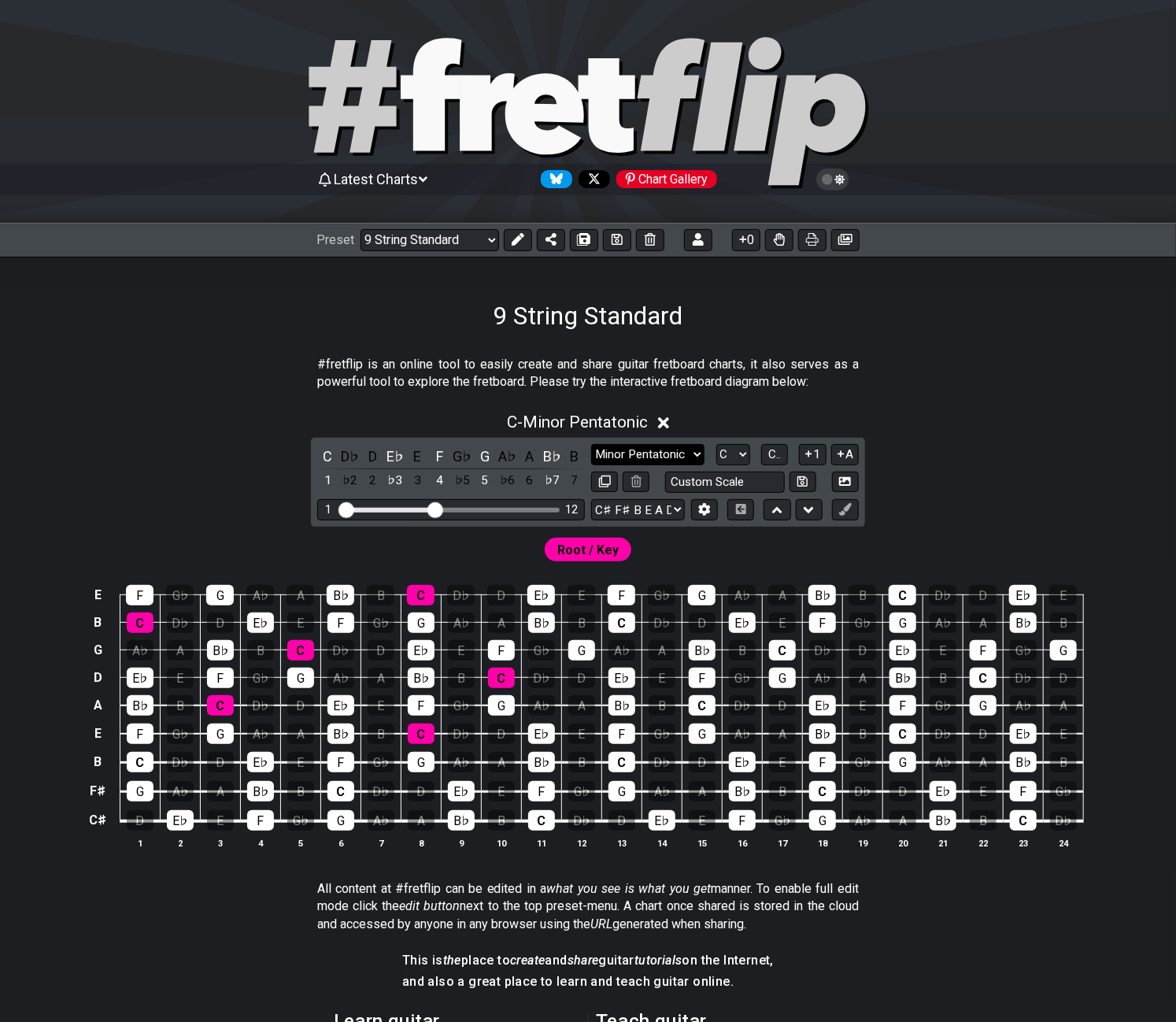
click at [633, 456] on select "Minor Pentatonic Click to edit Minor Pentatonic Major Pentatonic Minor Blues Ma…" at bounding box center [647, 454] width 113 height 21
click at [591, 444] on select "Minor Pentatonic Click to edit Minor Pentatonic Major Pentatonic Minor Blues Ma…" at bounding box center [647, 454] width 113 height 21
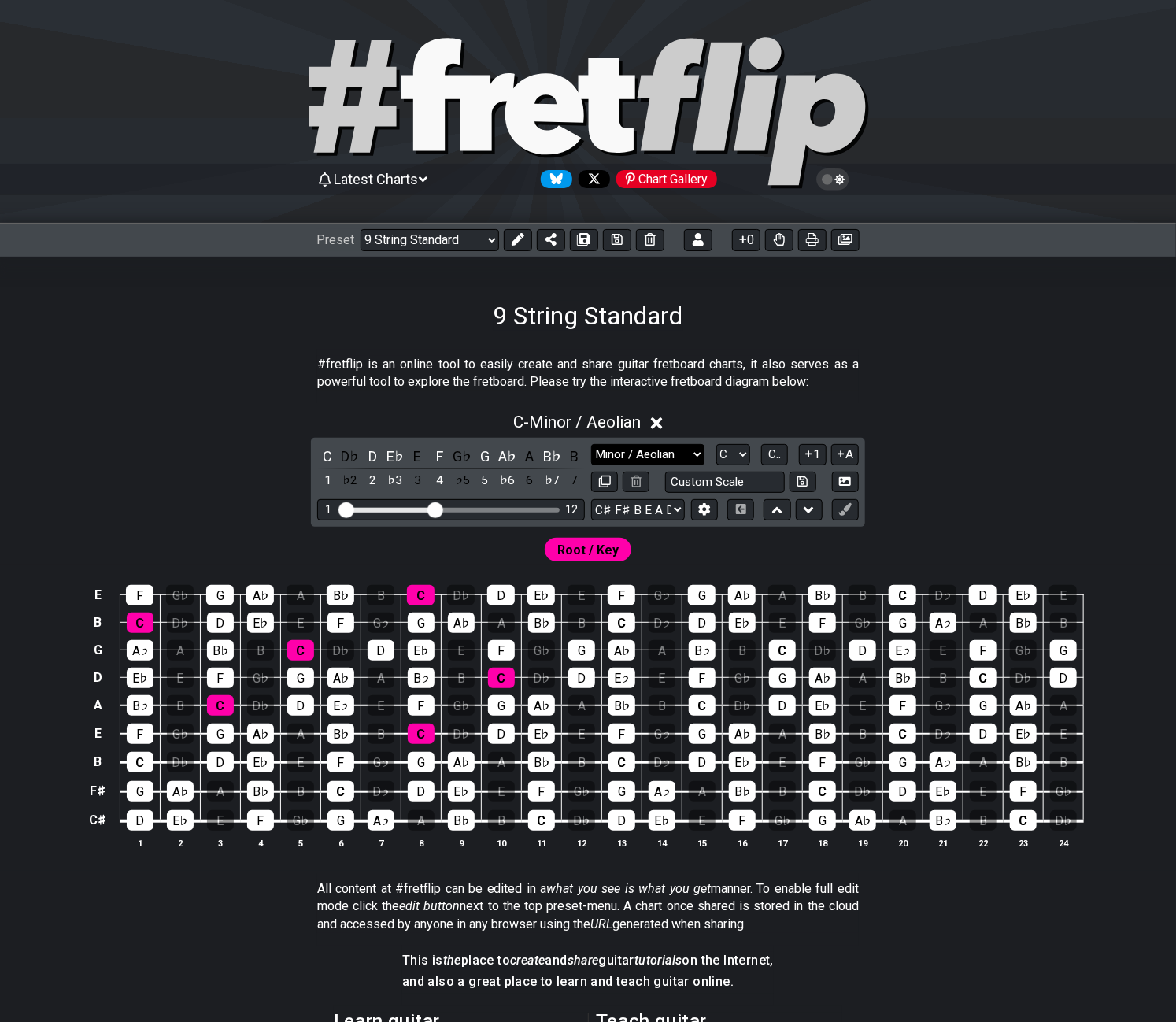
click at [679, 454] on select "Minor Pentatonic Click to edit Minor Pentatonic Major Pentatonic Minor Blues Ma…" at bounding box center [647, 454] width 113 height 21
click at [591, 444] on select "Minor Pentatonic Click to edit Minor Pentatonic Major Pentatonic Minor Blues Ma…" at bounding box center [647, 454] width 113 height 21
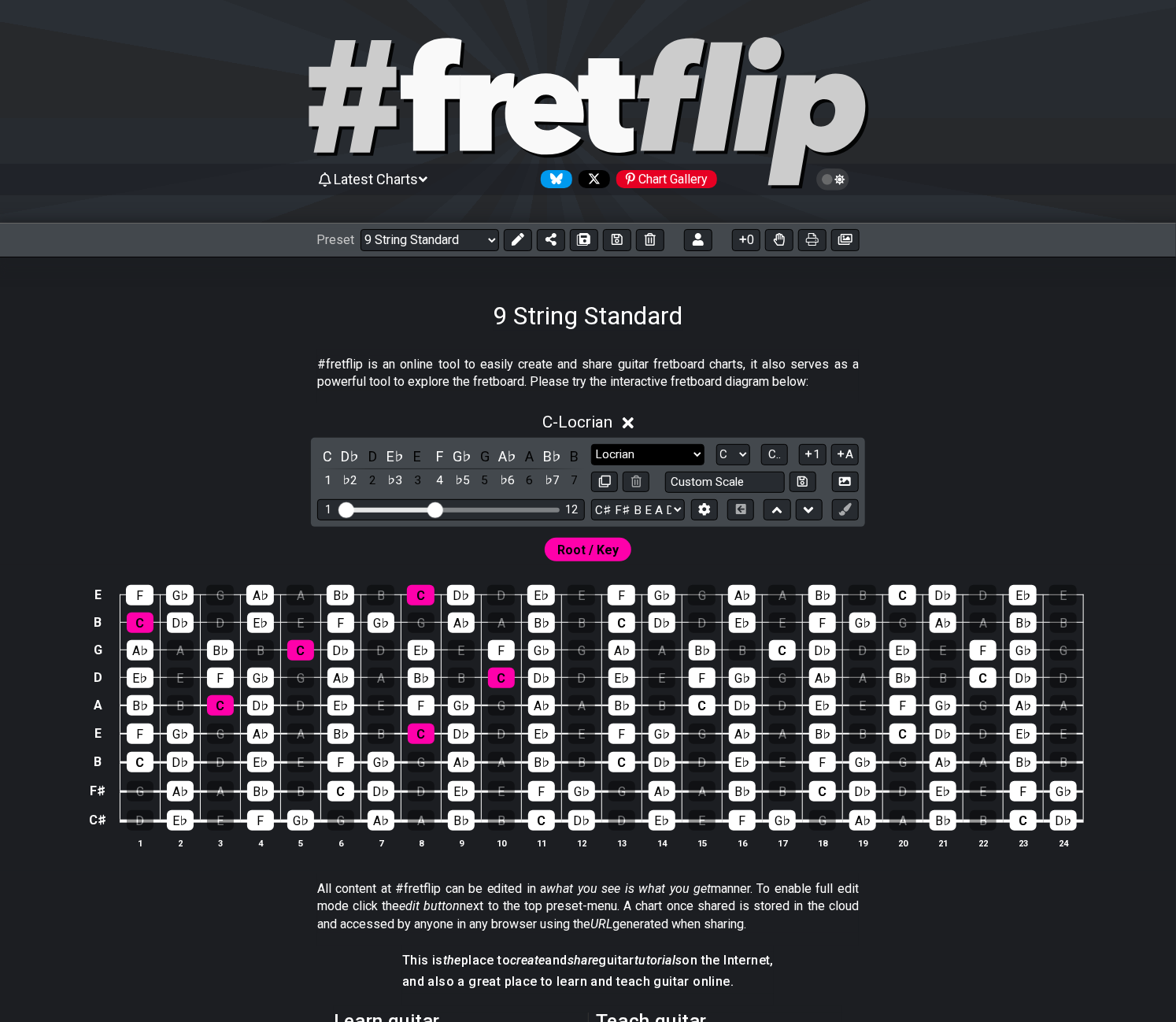
click at [629, 450] on select "Minor Pentatonic Click to edit Minor Pentatonic Major Pentatonic Minor Blues Ma…" at bounding box center [647, 454] width 113 height 21
click at [591, 444] on select "Minor Pentatonic Click to edit Minor Pentatonic Major Pentatonic Minor Blues Ma…" at bounding box center [647, 454] width 113 height 21
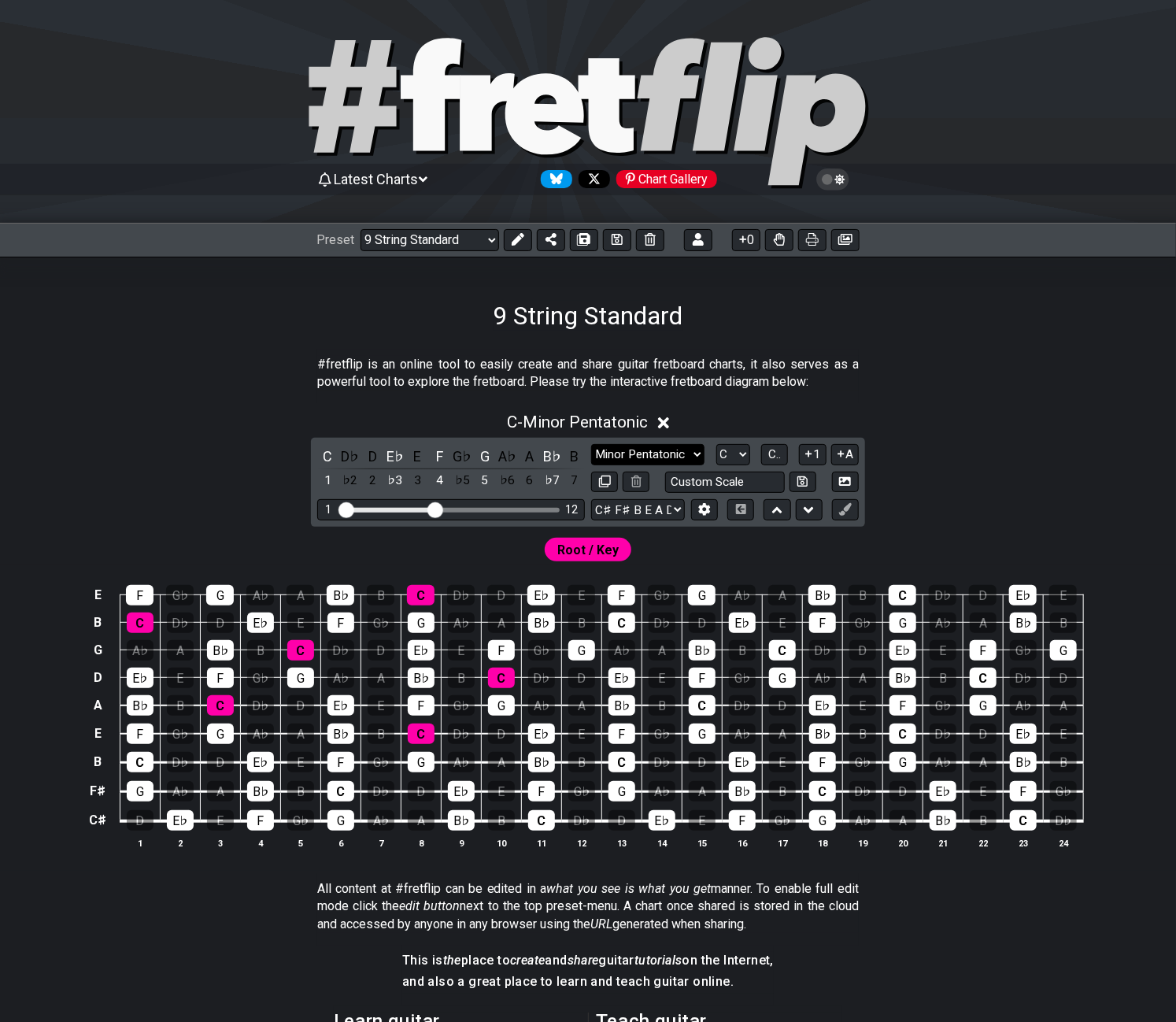
click at [691, 454] on select "Minor Pentatonic Click to edit Minor Pentatonic Major Pentatonic Minor Blues Ma…" at bounding box center [647, 454] width 113 height 21
click at [591, 444] on select "Minor Pentatonic Click to edit Minor Pentatonic Major Pentatonic Minor Blues Ma…" at bounding box center [647, 454] width 113 height 21
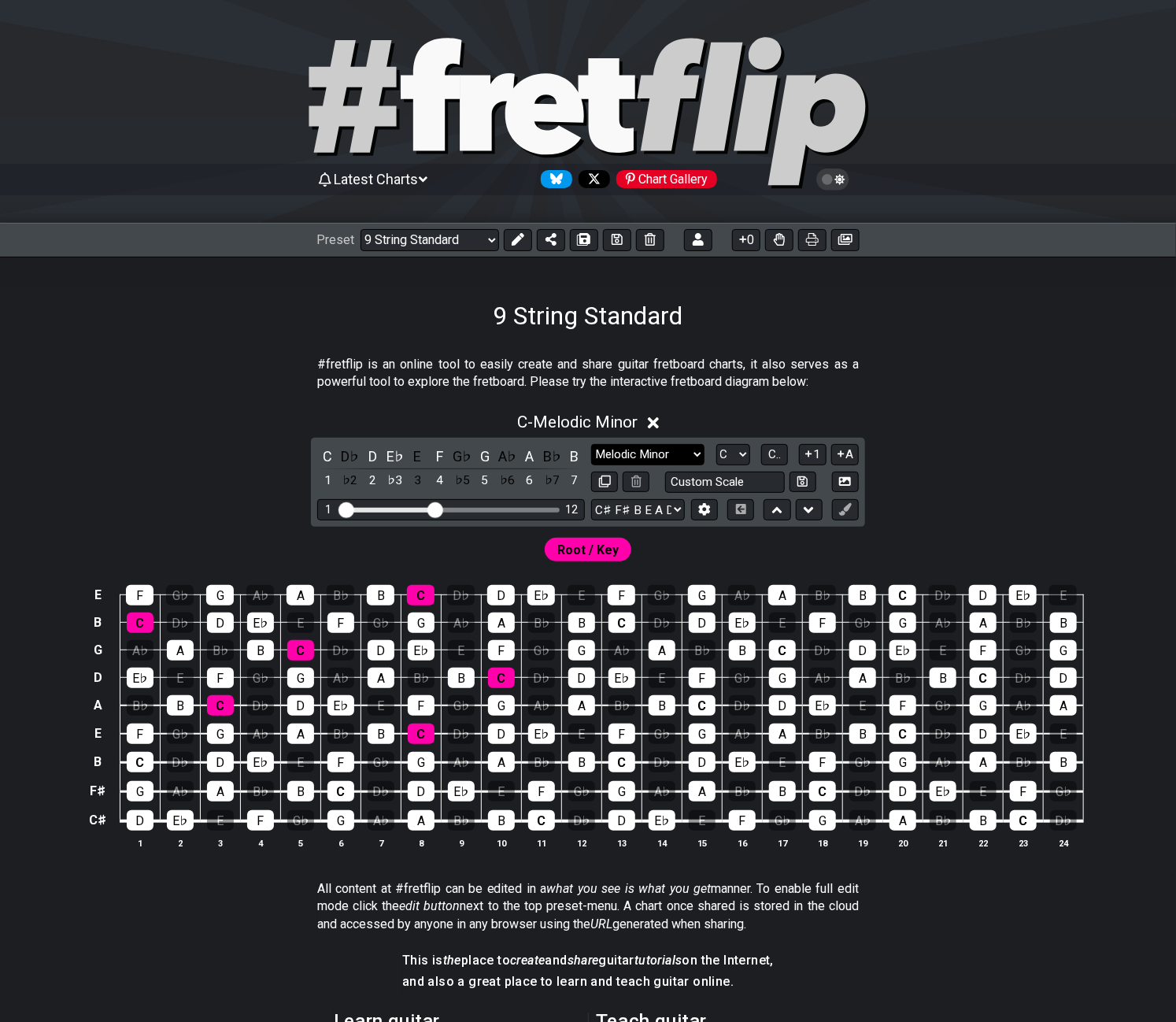
click at [664, 453] on select "Minor Pentatonic Click to edit Minor Pentatonic Major Pentatonic Minor Blues Ma…" at bounding box center [647, 454] width 113 height 21
select select "Minor"
click at [591, 444] on select "Minor Pentatonic Click to edit Minor Pentatonic Major Pentatonic Minor Blues Ma…" at bounding box center [647, 454] width 113 height 21
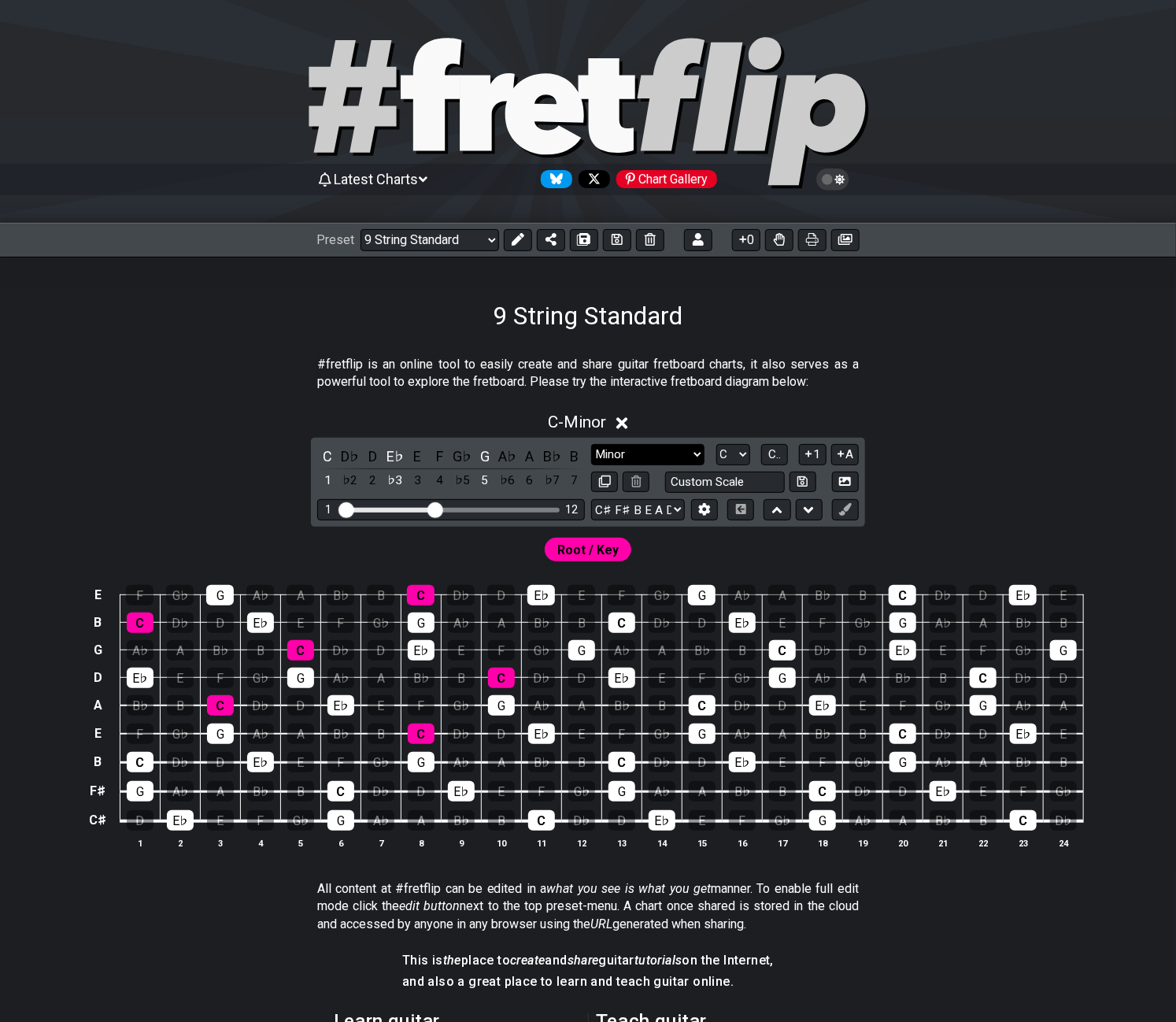
click at [678, 459] on select "Minor Pentatonic Click to edit Minor Pentatonic Major Pentatonic Minor Blues Ma…" at bounding box center [647, 454] width 113 height 21
drag, startPoint x: 960, startPoint y: 493, endPoint x: 928, endPoint y: 487, distance: 32.6
click at [960, 493] on div "C - Minor C D♭ D E♭ E F G♭ G A♭ A B♭ B 1 ♭2 2 ♭3 3 4 ♭5 5 ♭6 6 ♭7 7 Minor Penta…" at bounding box center [588, 637] width 1176 height 468
click at [725, 449] on select "A♭ A A♯ B♭ B C C♯ D♭ D D♯ E♭ E F F♯ G♭ G G♯" at bounding box center [733, 454] width 34 height 21
select select "E"
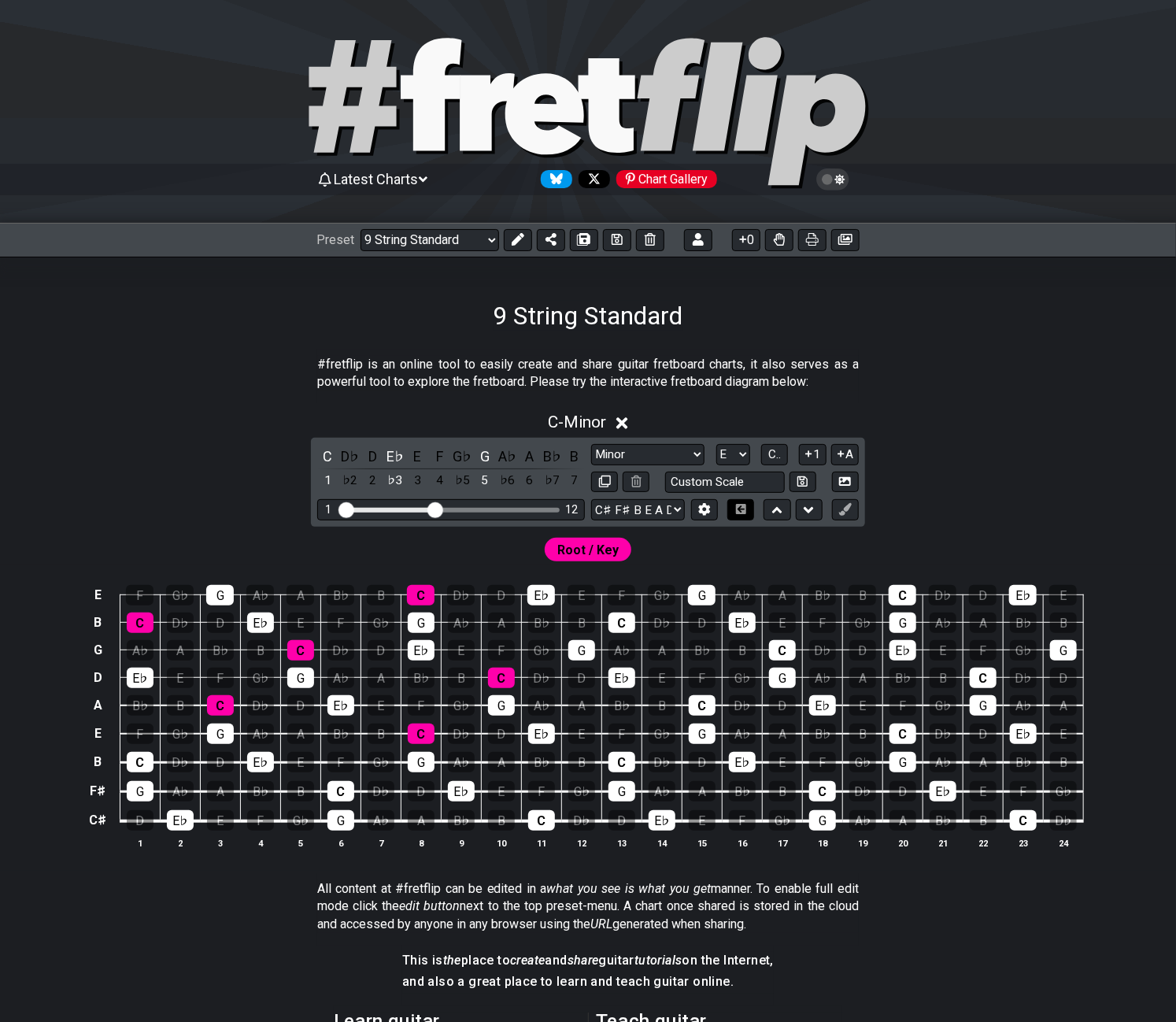
click at [716, 444] on select "A♭ A A♯ B♭ B C C♯ D♭ D D♯ E♭ E F F♯ G♭ G G♯" at bounding box center [733, 454] width 34 height 21
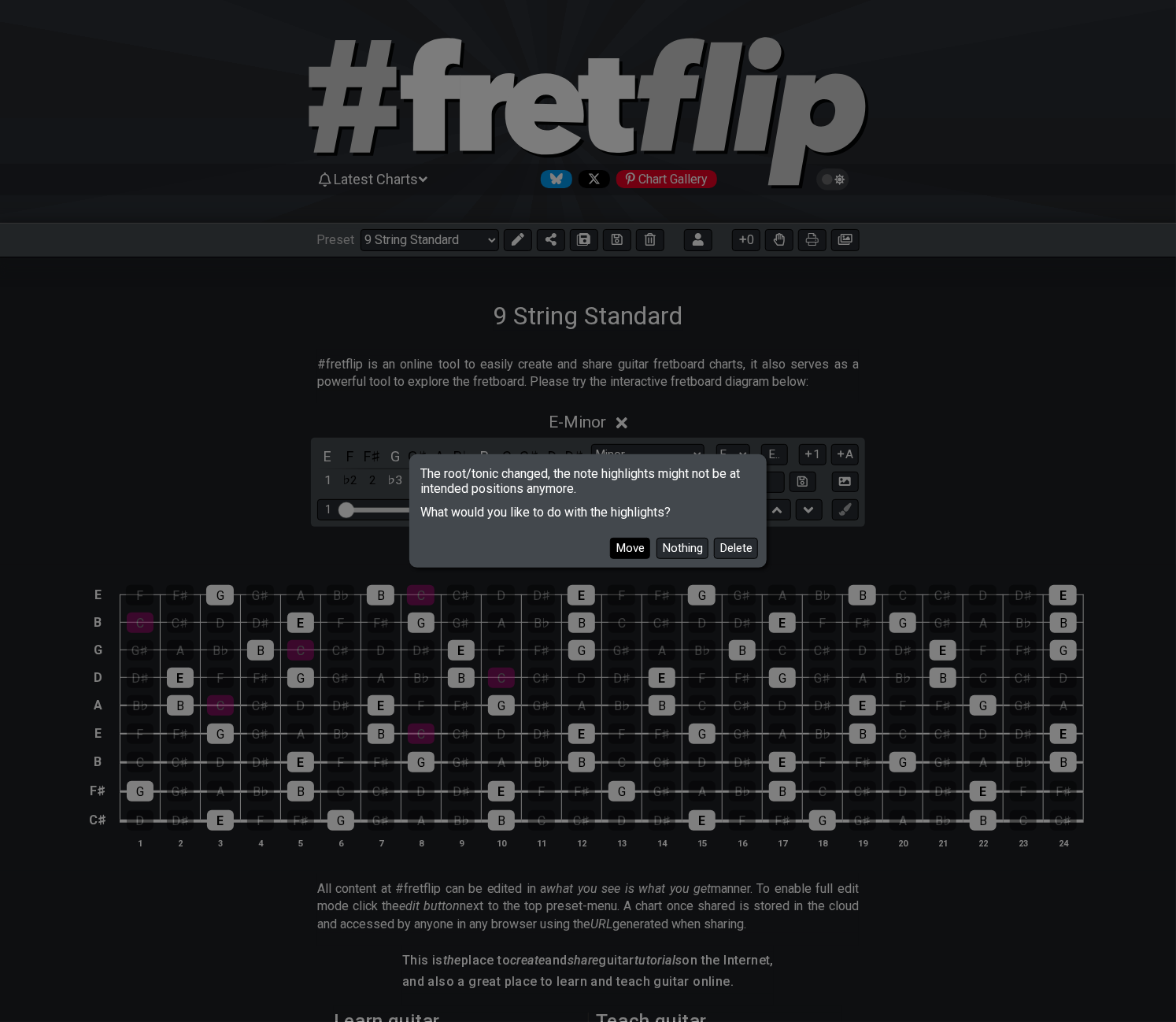
click at [638, 552] on button "Move" at bounding box center [630, 549] width 40 height 21
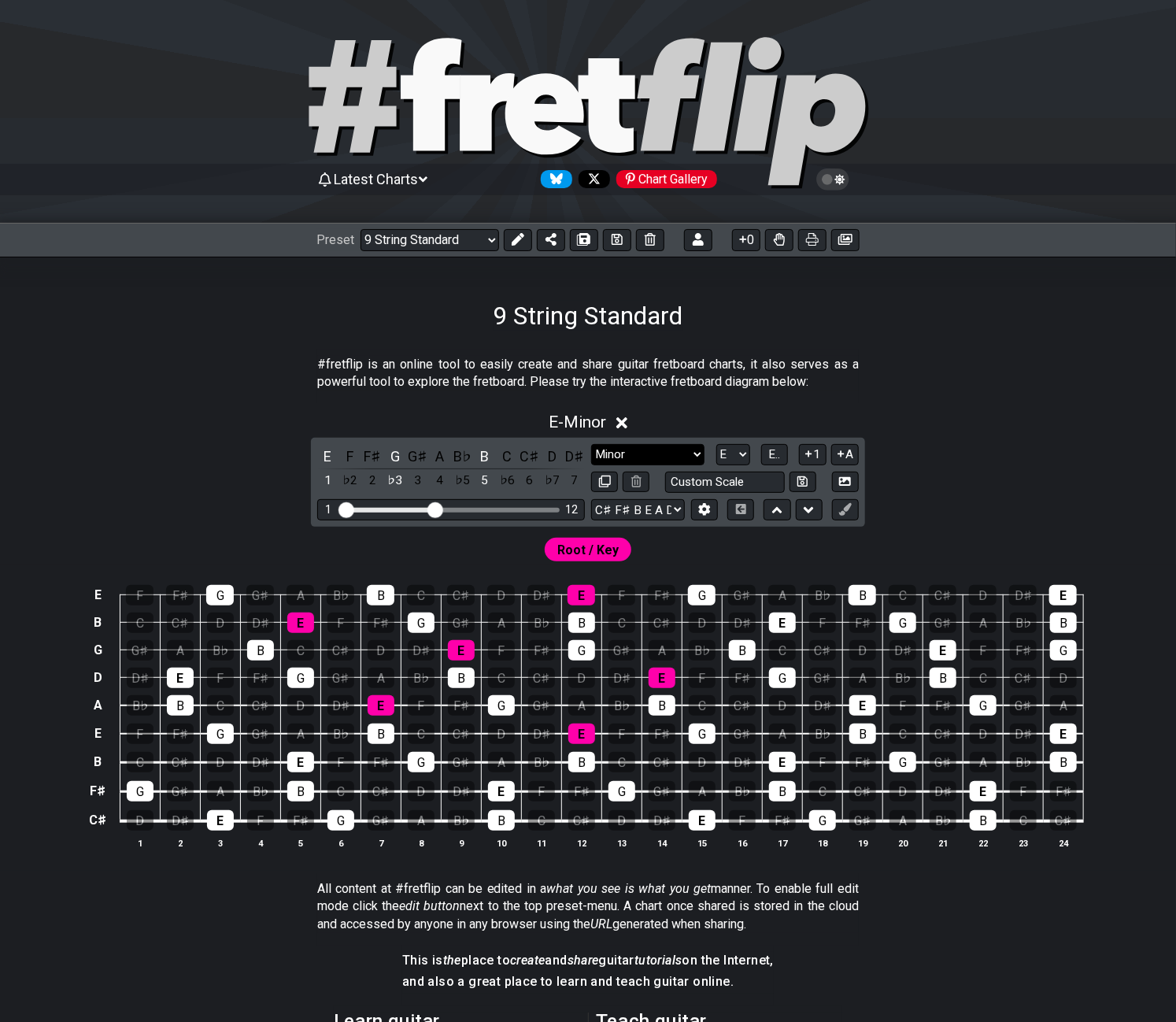
click at [680, 444] on select "Minor Pentatonic Click to edit Minor Pentatonic Major Pentatonic Minor Blues Ma…" at bounding box center [647, 454] width 113 height 21
click at [591, 444] on select "Minor Pentatonic Click to edit Minor Pentatonic Major Pentatonic Minor Blues Ma…" at bounding box center [647, 454] width 113 height 21
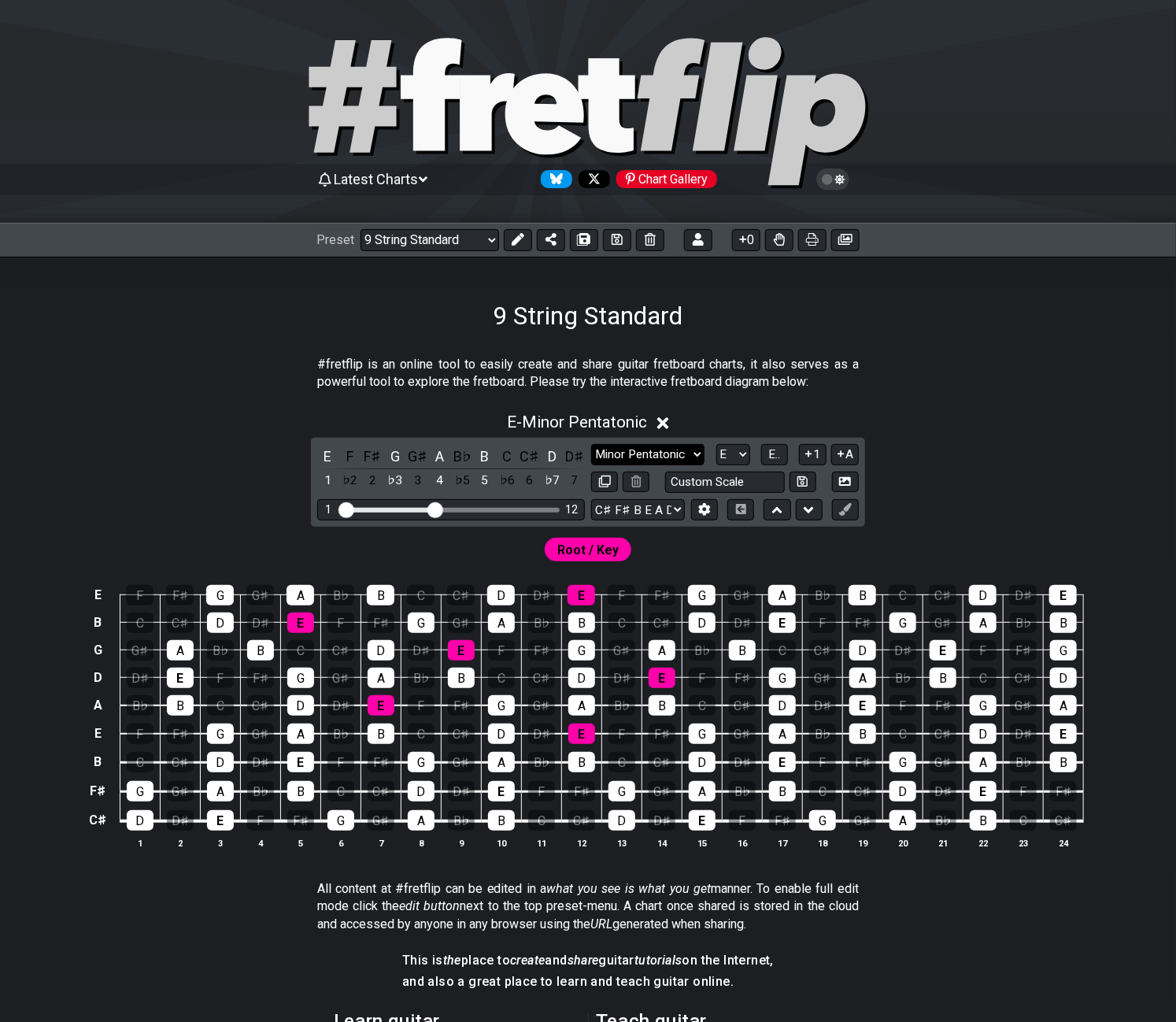
click at [650, 448] on select "Minor Pentatonic Click to edit Minor Pentatonic Major Pentatonic Minor Blues Ma…" at bounding box center [647, 454] width 113 height 21
click at [591, 444] on select "Minor Pentatonic Click to edit Minor Pentatonic Major Pentatonic Minor Blues Ma…" at bounding box center [647, 454] width 113 height 21
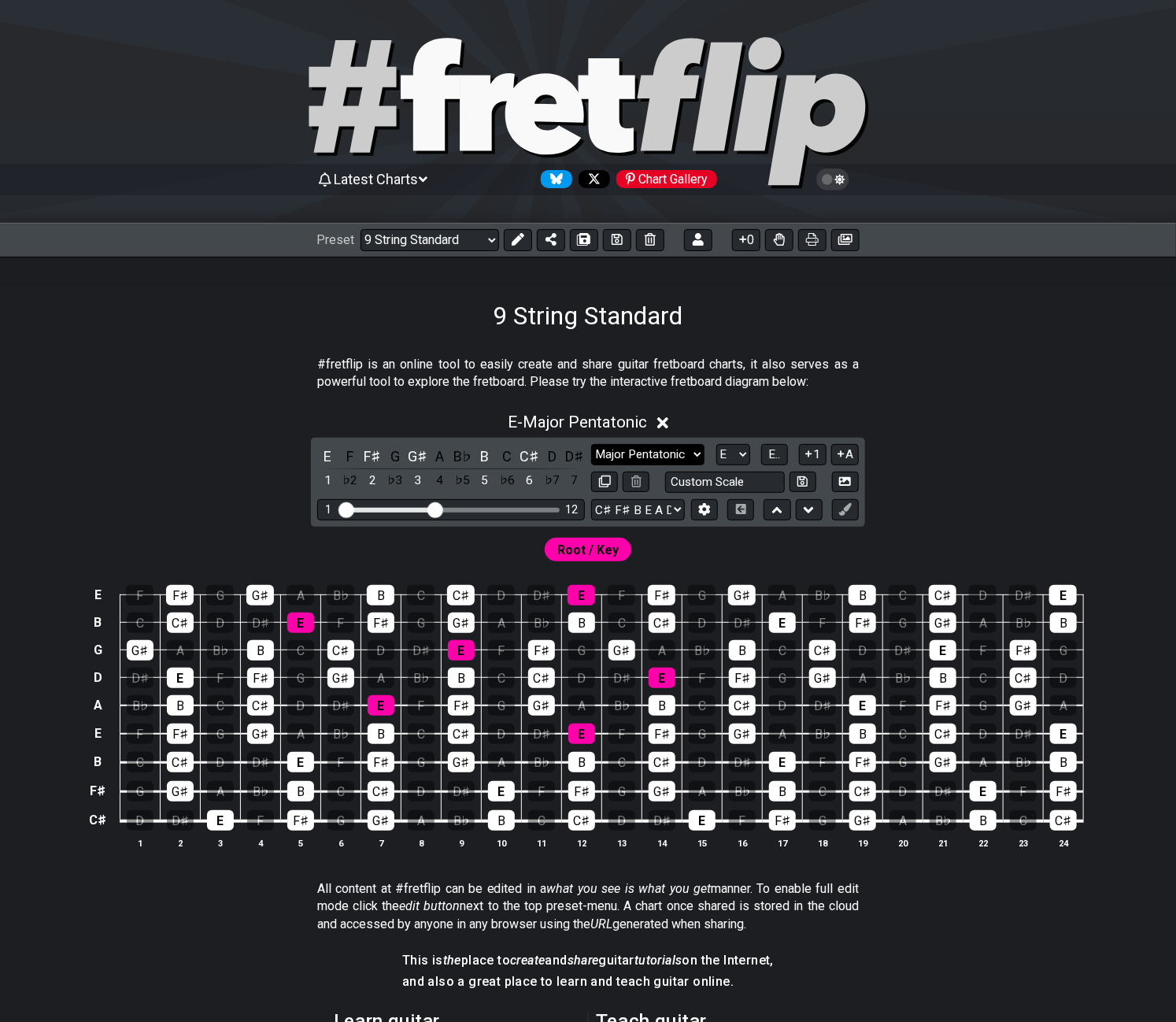
click at [646, 459] on select "Minor Pentatonic Click to edit Minor Pentatonic Major Pentatonic Minor Blues Ma…" at bounding box center [647, 454] width 113 height 21
click at [591, 444] on select "Minor Pentatonic Click to edit Minor Pentatonic Major Pentatonic Minor Blues Ma…" at bounding box center [647, 454] width 113 height 21
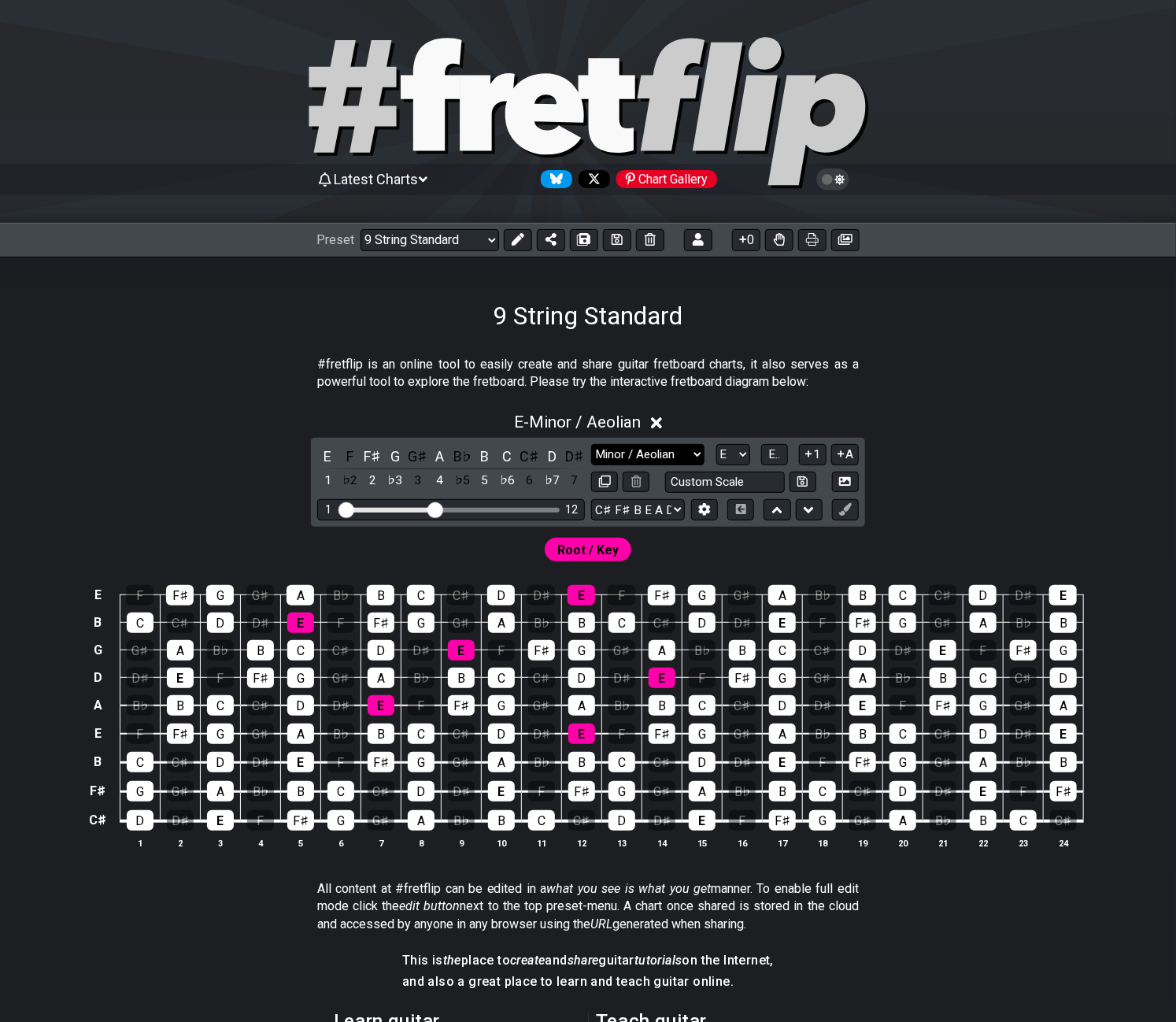
click at [654, 455] on select "Minor Pentatonic Click to edit Minor Pentatonic Major Pentatonic Minor Blues Ma…" at bounding box center [647, 454] width 113 height 21
click at [591, 444] on select "Minor Pentatonic Click to edit Minor Pentatonic Major Pentatonic Minor Blues Ma…" at bounding box center [647, 454] width 113 height 21
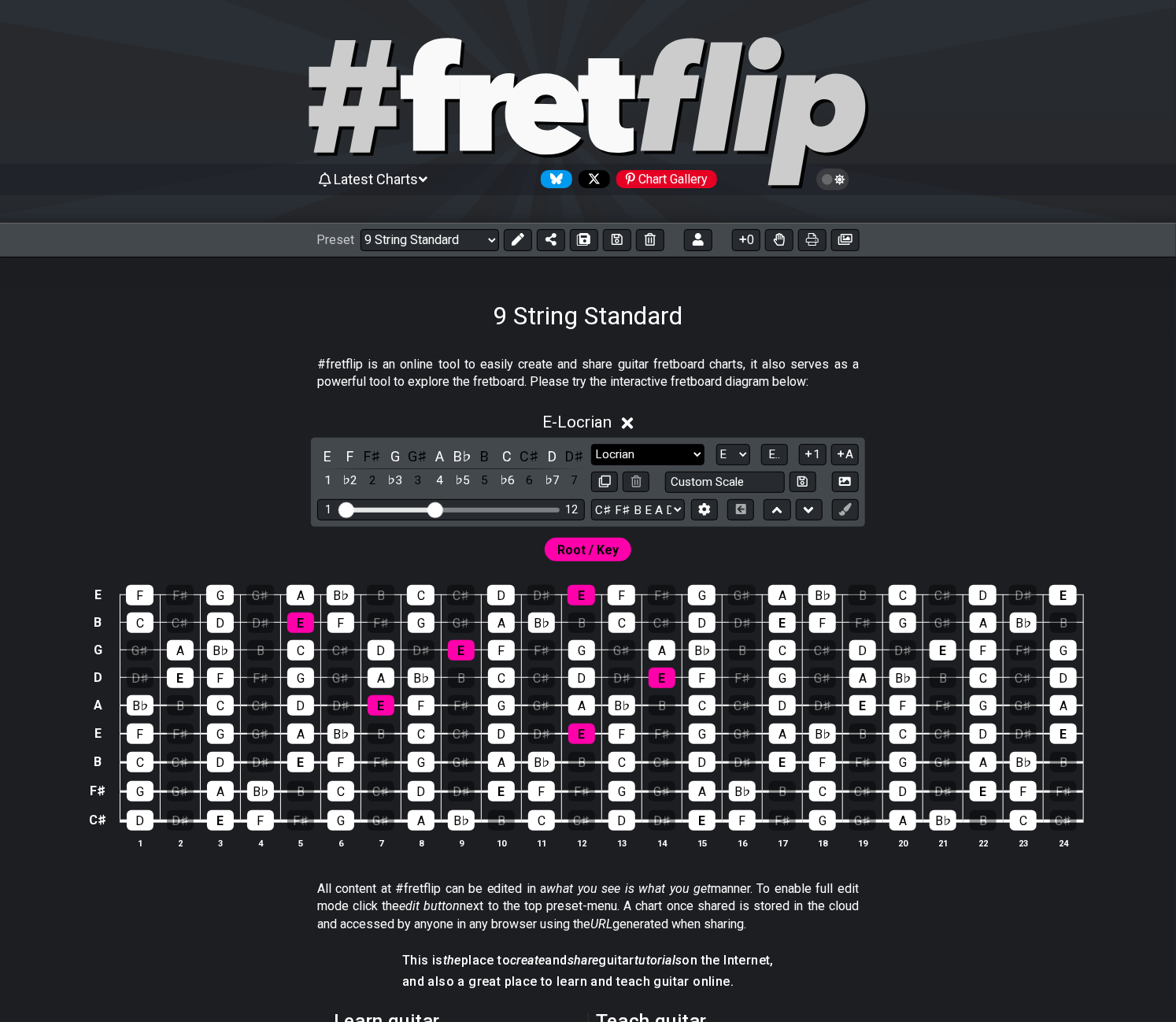
click at [653, 458] on select "Minor Pentatonic Click to edit Minor Pentatonic Major Pentatonic Minor Blues Ma…" at bounding box center [647, 454] width 113 height 21
select select "Melodic Minor"
click at [591, 444] on select "Minor Pentatonic Click to edit Minor Pentatonic Major Pentatonic Minor Blues Ma…" at bounding box center [647, 454] width 113 height 21
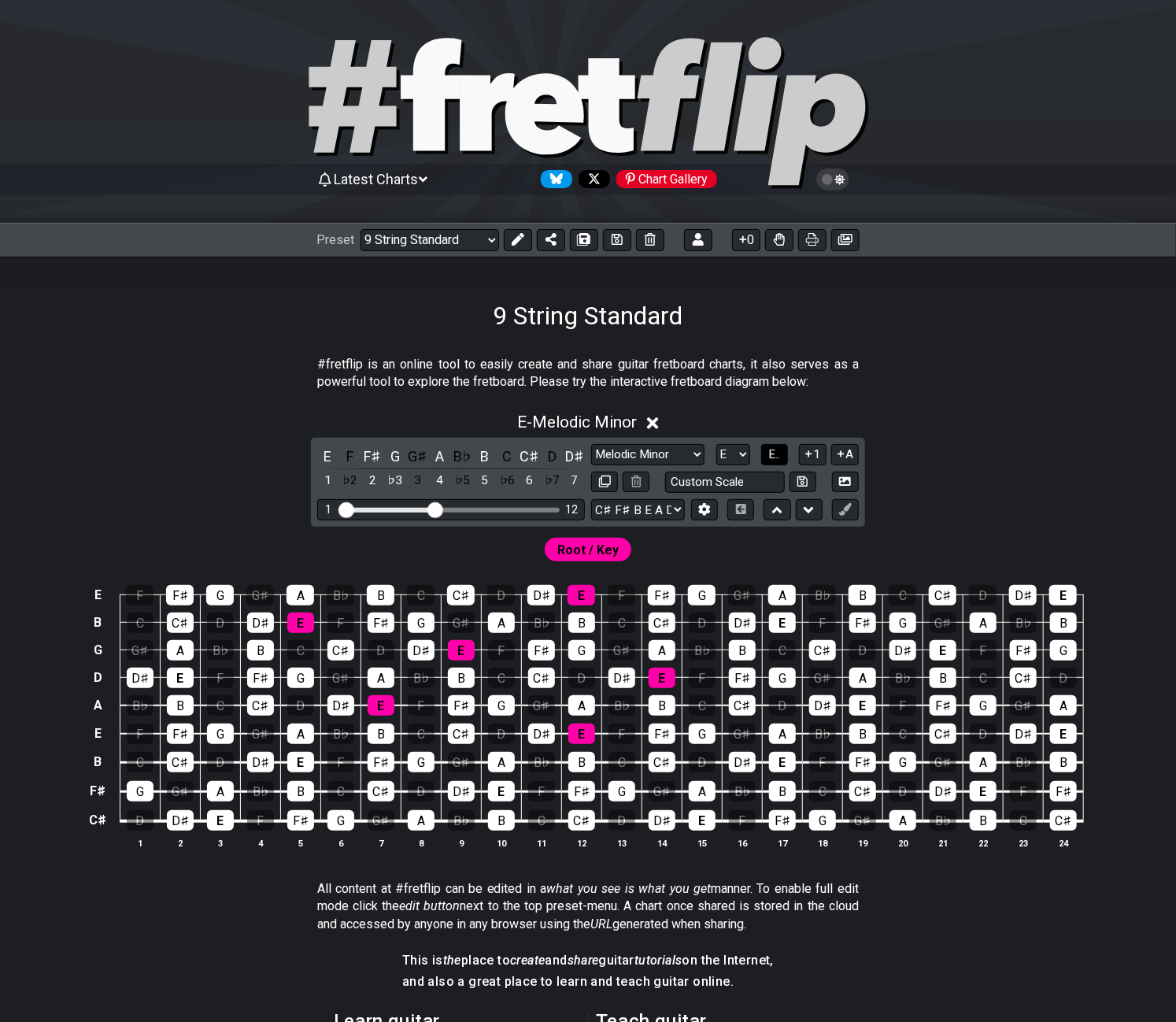
click at [770, 461] on button "E.." at bounding box center [774, 454] width 26 height 21
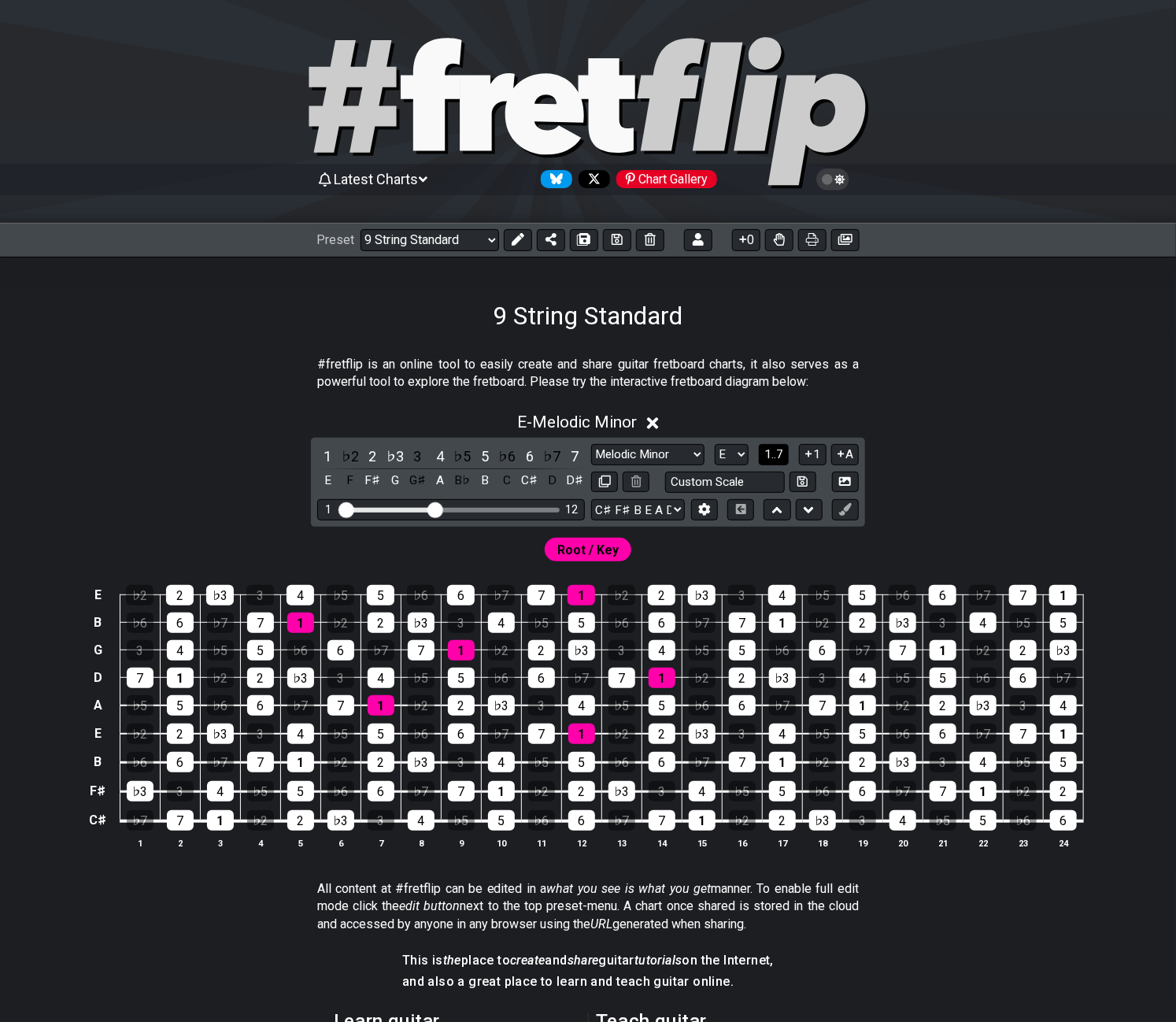
click at [770, 461] on button "1..7" at bounding box center [774, 454] width 30 height 21
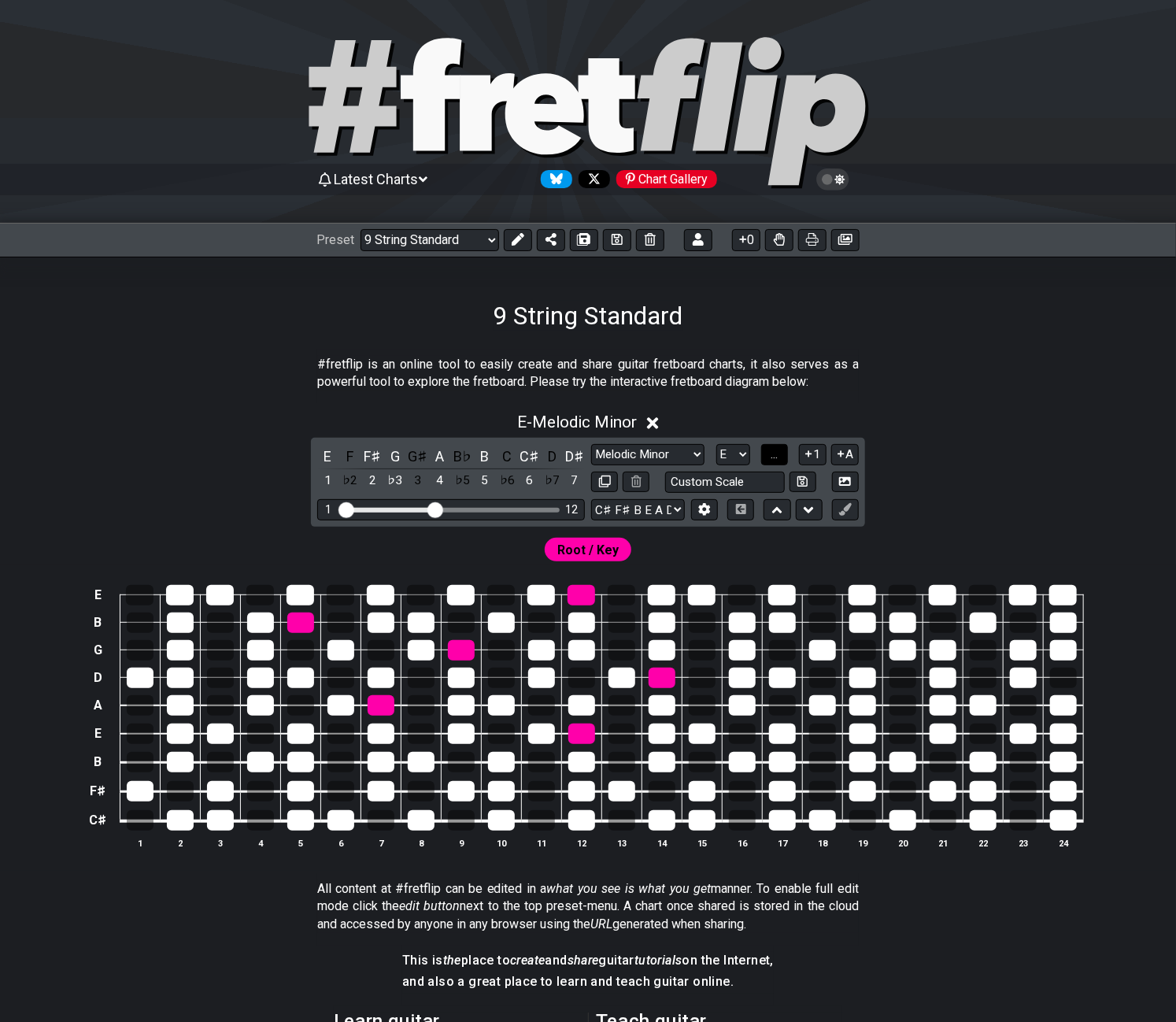
click at [770, 461] on button "..." at bounding box center [774, 454] width 26 height 21
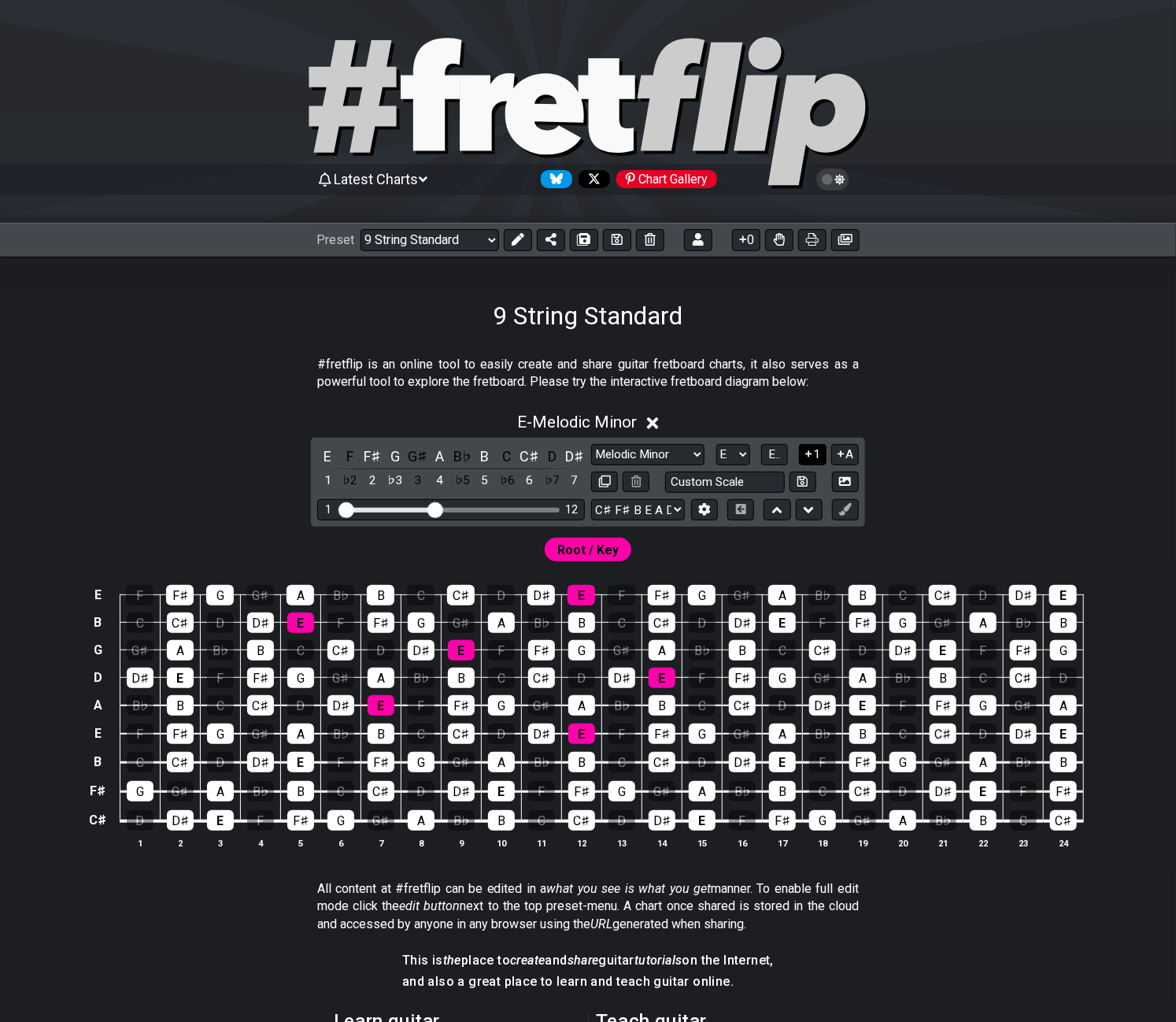
click at [806, 455] on icon at bounding box center [808, 454] width 15 height 12
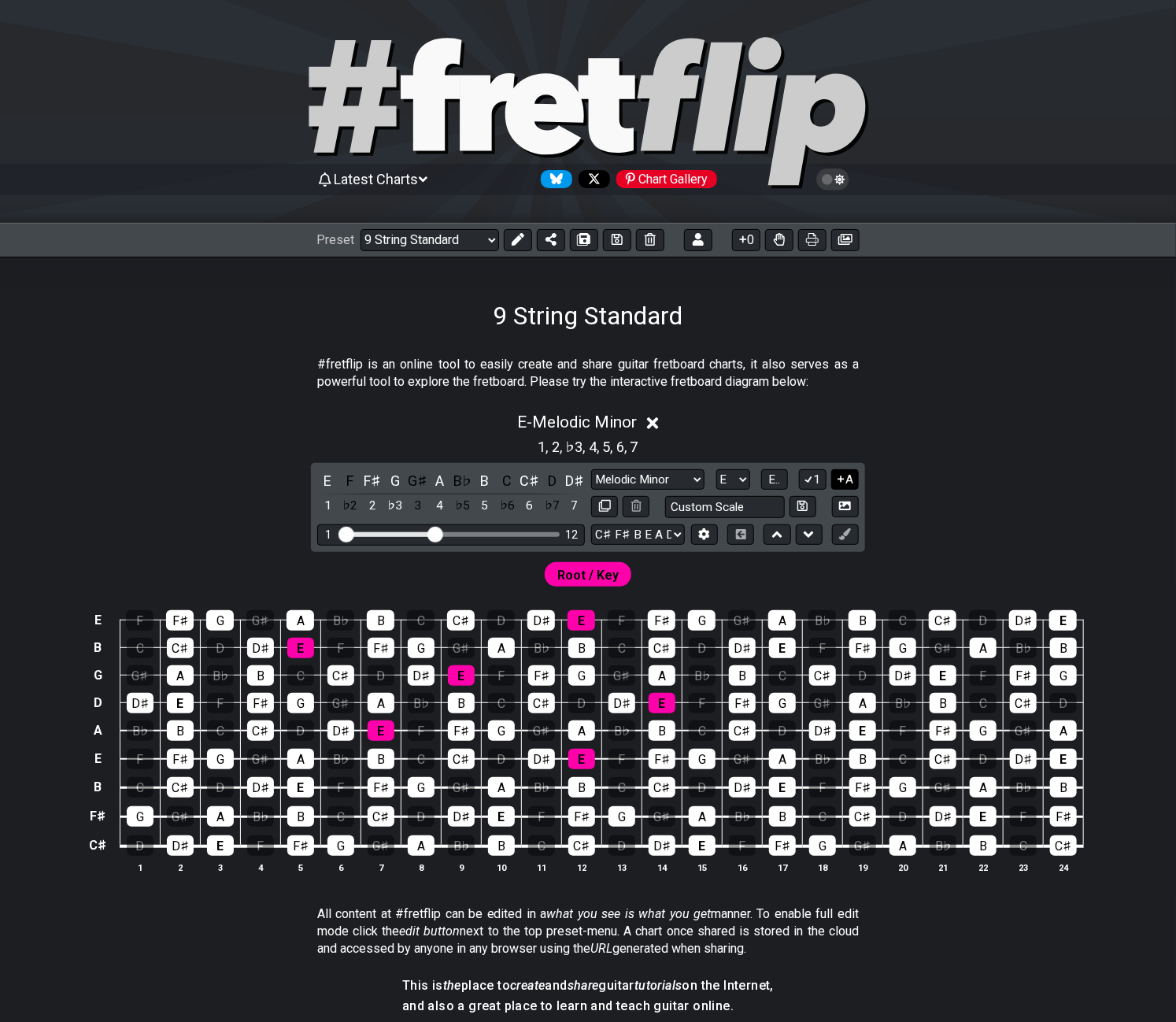
click at [842, 480] on icon at bounding box center [841, 479] width 15 height 12
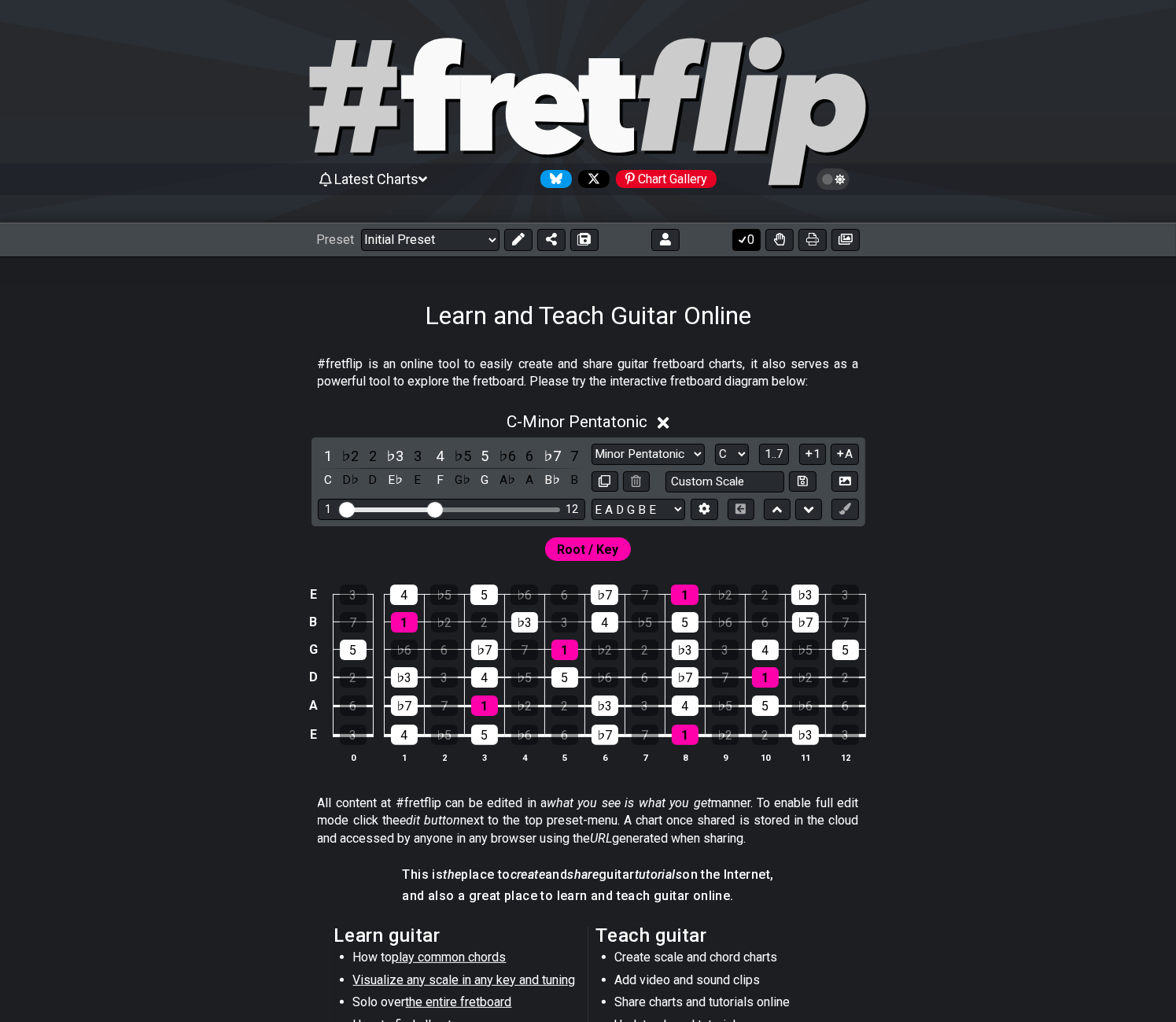
click at [753, 244] on button "0" at bounding box center [746, 239] width 28 height 22
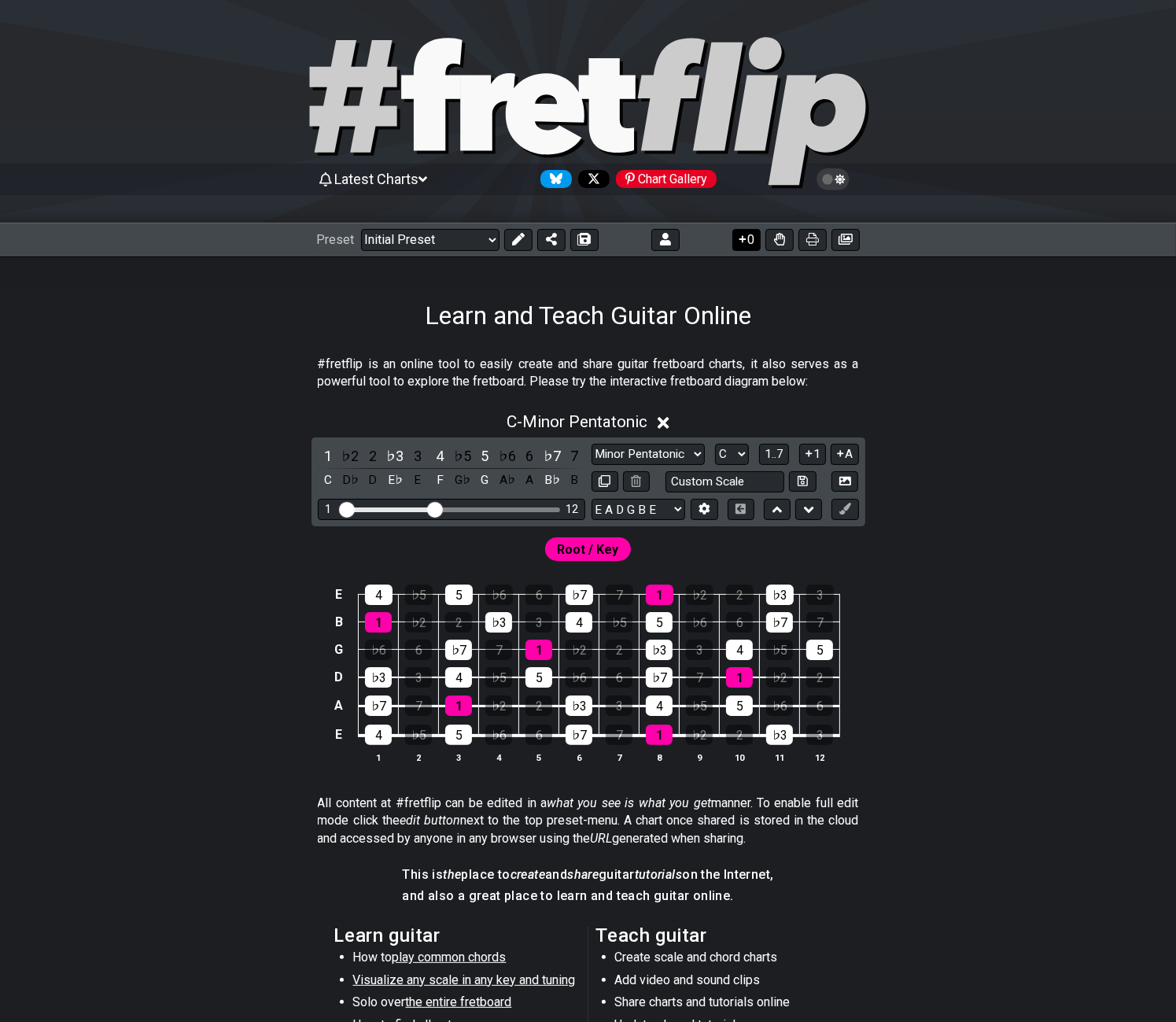
click at [753, 244] on button "0" at bounding box center [746, 239] width 28 height 22
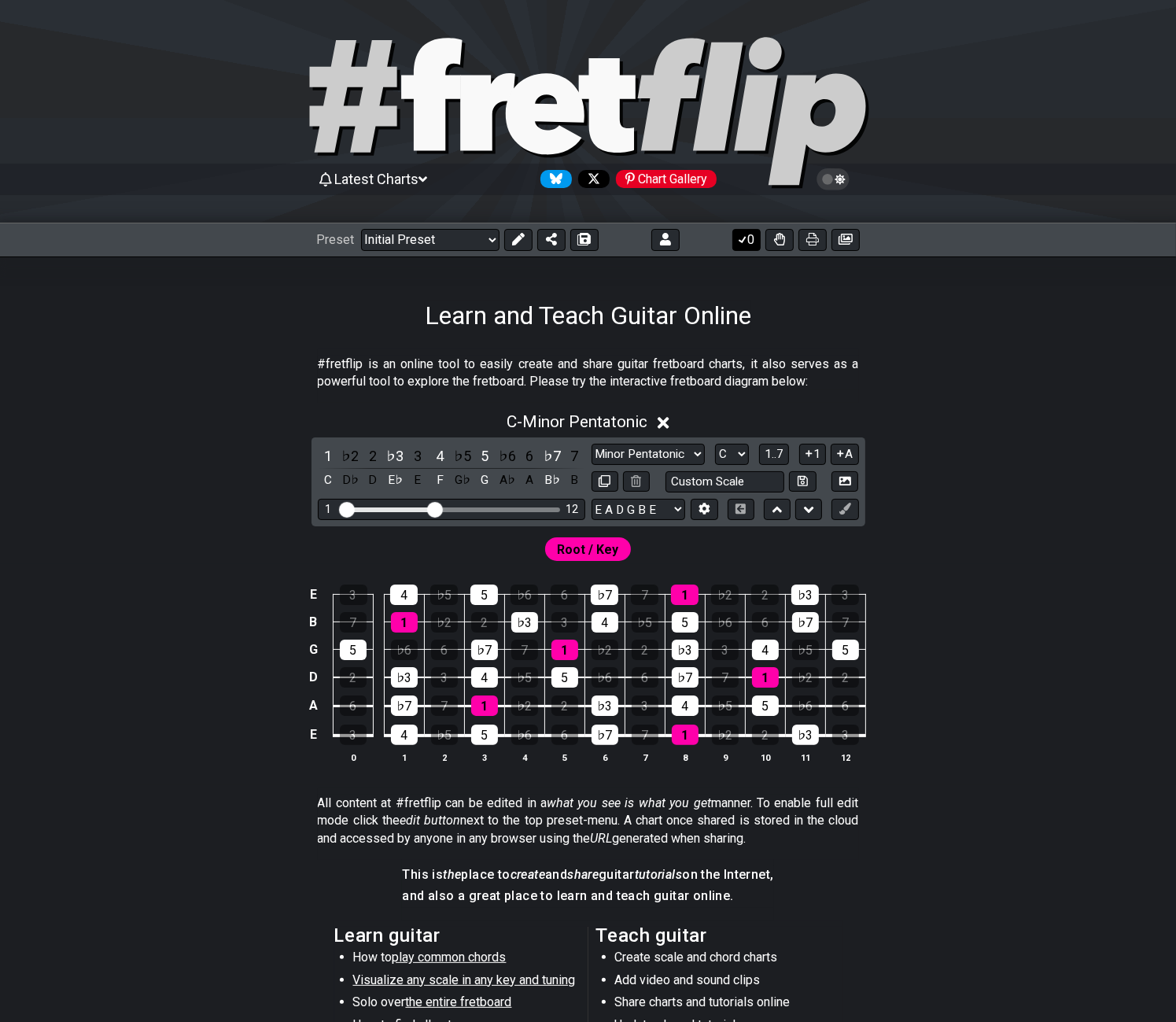
click at [753, 244] on button "0" at bounding box center [746, 239] width 28 height 22
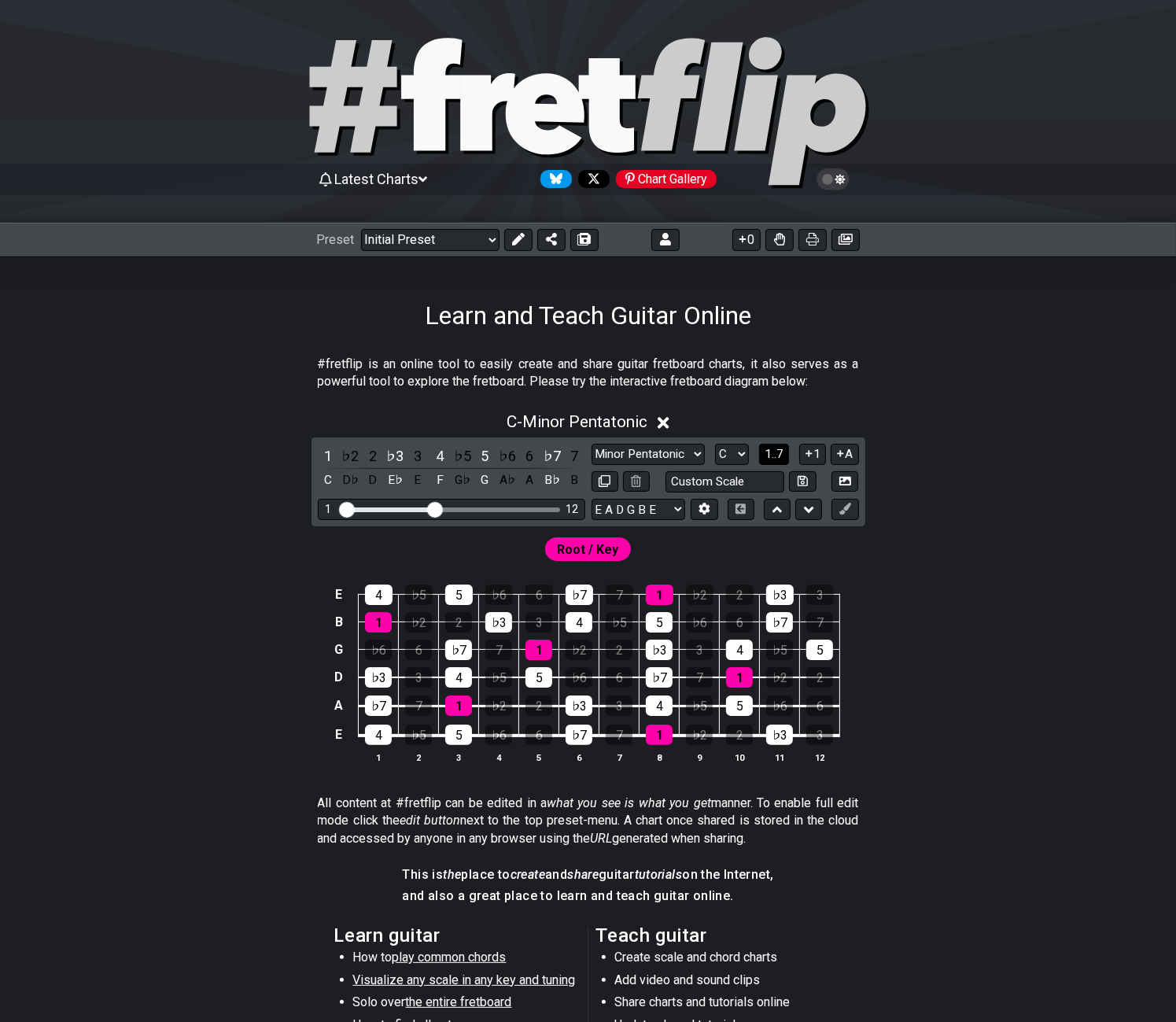
click at [767, 455] on span "1..7" at bounding box center [773, 453] width 19 height 14
click at [767, 455] on button "..." at bounding box center [773, 454] width 26 height 21
click at [671, 504] on select "E A D G B E E A D G B E E A D G B E B E A D F♯ B A D G C E A D A D G B E E♭ A♭ …" at bounding box center [638, 509] width 93 height 21
click at [592, 499] on select "E A D G B E E A D G B E E A D G B E B E A D F♯ B A D G C E A D A D G B E E♭ A♭ …" at bounding box center [638, 509] width 93 height 21
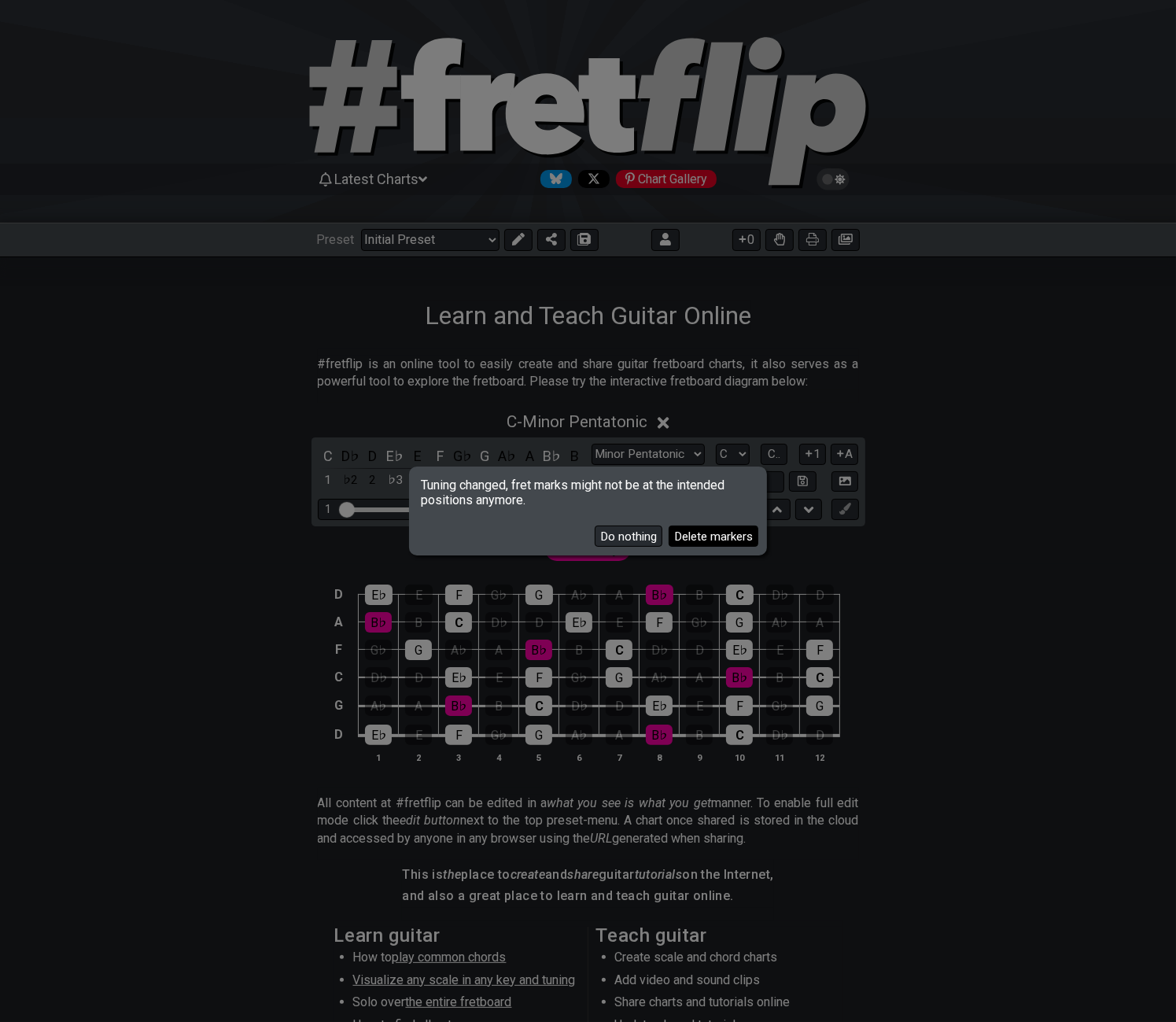
click at [687, 540] on button "Delete markers" at bounding box center [713, 537] width 90 height 21
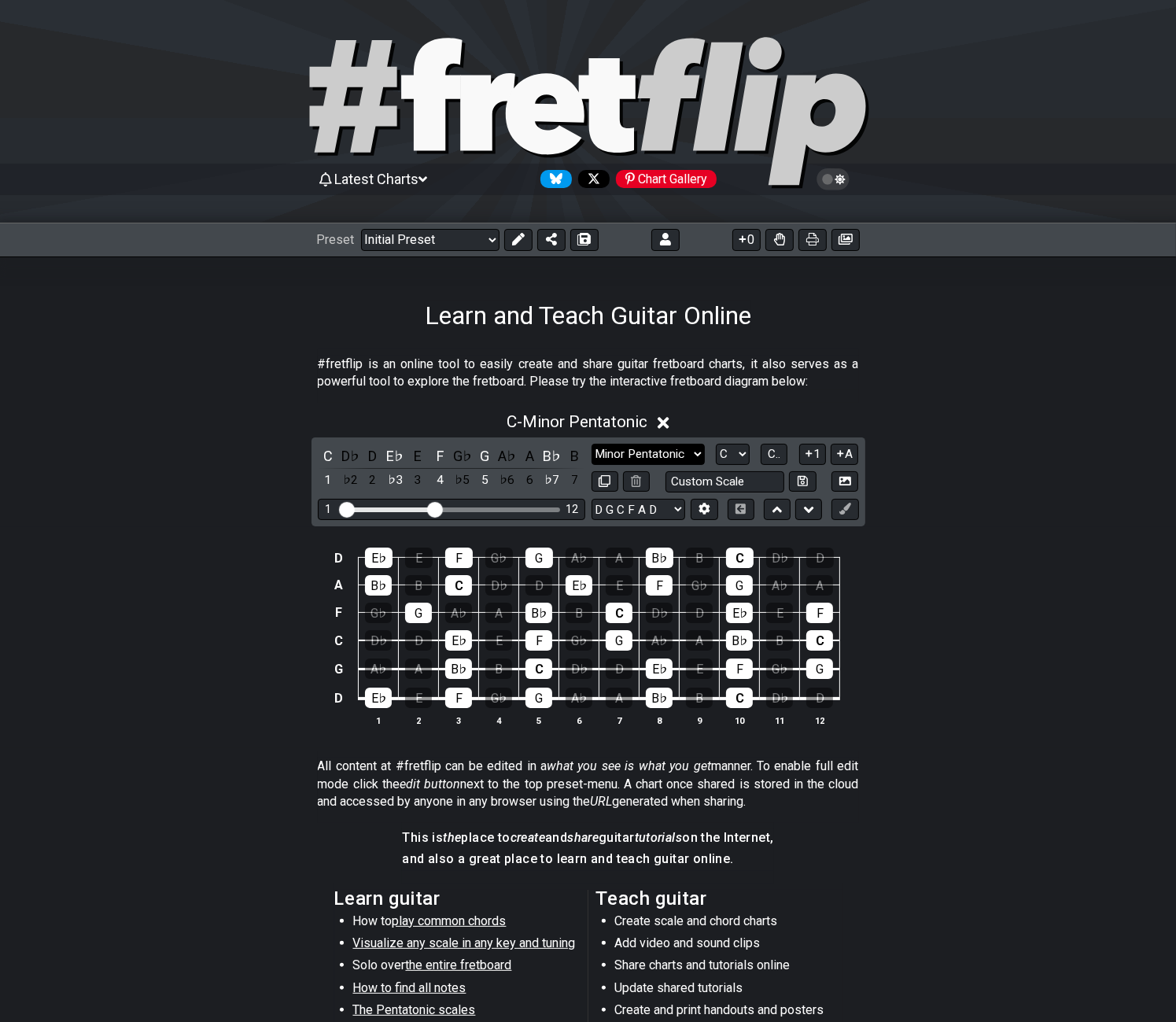
click at [701, 456] on select "Minor Pentatonic Click to edit Minor Pentatonic Major Pentatonic Minor Blues Ma…" at bounding box center [648, 454] width 113 height 21
click at [1051, 567] on div "D E♭ E F G♭ G A♭ A B♭ B C D♭ D A B♭ B C D♭ D E♭ E F G♭ G A♭ A F G♭ G A♭ A B♭ B …" at bounding box center [588, 637] width 1176 height 221
click at [677, 513] on select "E A D G B E E A D G B E E A D G B E B E A D F♯ B A D G C E A D A D G B E E♭ A♭ …" at bounding box center [638, 509] width 93 height 21
select select "Eb Ab Db Gb Bb Eb"
click at [592, 499] on select "E A D G B E E A D G B E E A D G B E B E A D F♯ B A D G C E A D A D G B E E♭ A♭ …" at bounding box center [638, 509] width 93 height 21
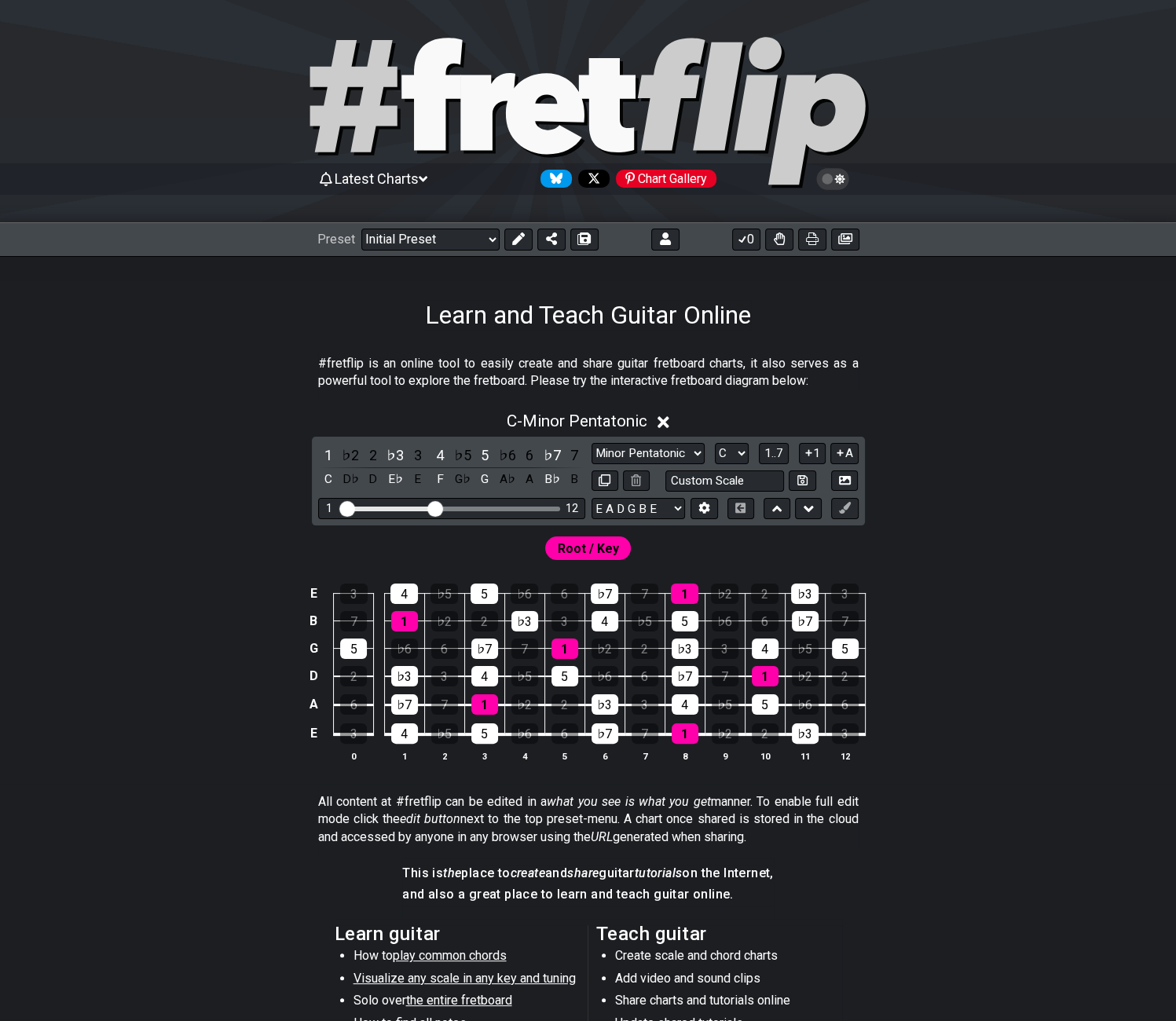
click at [686, 514] on div "E A D G B E E A D G B E E A D G B E B E A D F♯ B A D G C E A D A D G B E E♭ A♭ …" at bounding box center [654, 508] width 126 height 21
click at [676, 505] on select "E A D G B E E A D G B E E A D G B E B E A D F♯ B A D G C E A D A D G B E E♭ A♭ …" at bounding box center [638, 508] width 93 height 21
select select "Eb Ab Db Gb Bb Eb"
click at [592, 498] on select "E A D G B E E A D G B E E A D G B E B E A D F♯ B A D G C E A D A D G B E E♭ A♭ …" at bounding box center [638, 508] width 93 height 21
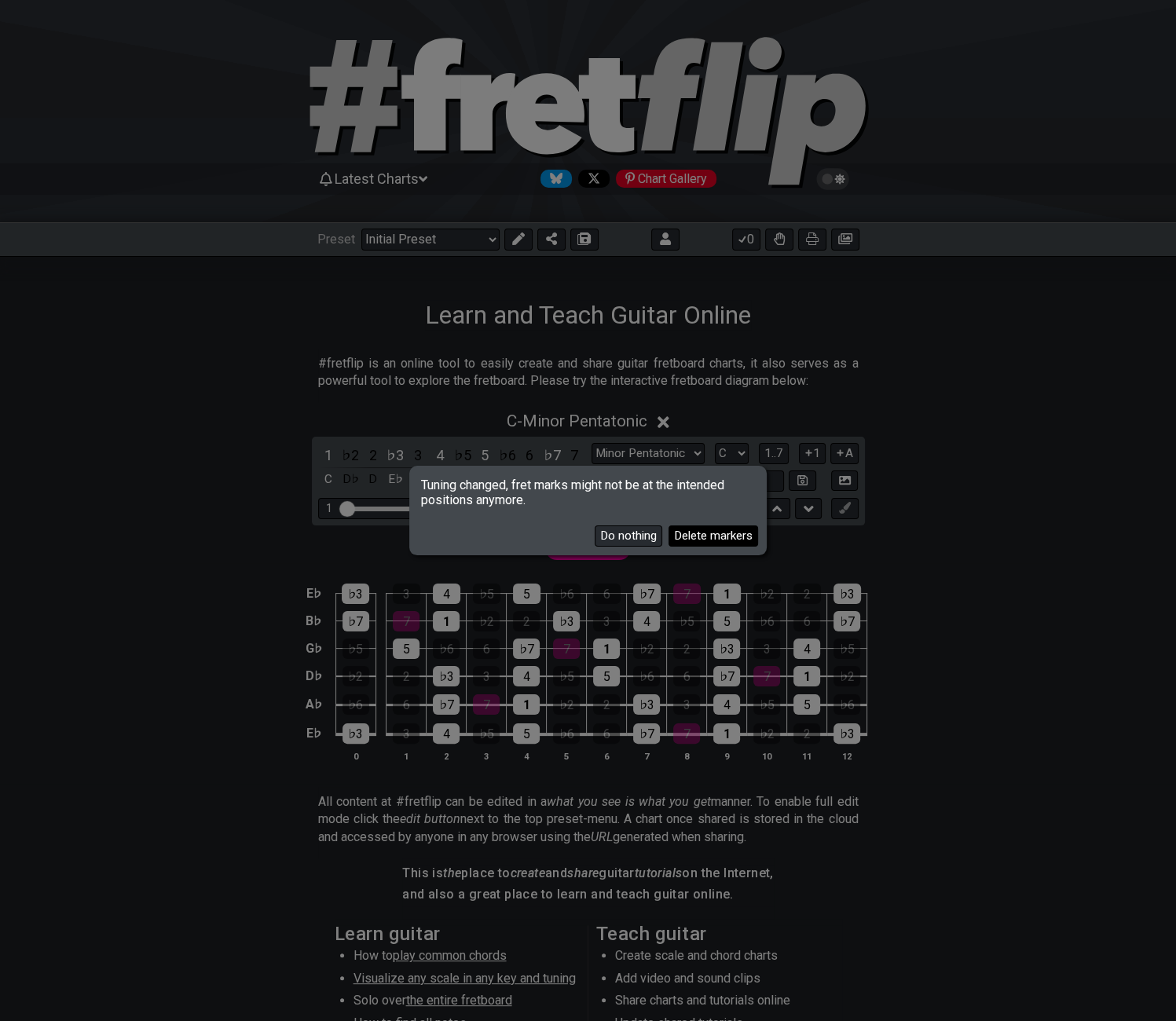
click at [672, 537] on button "Delete markers" at bounding box center [713, 536] width 90 height 21
